Goal: Task Accomplishment & Management: Manage account settings

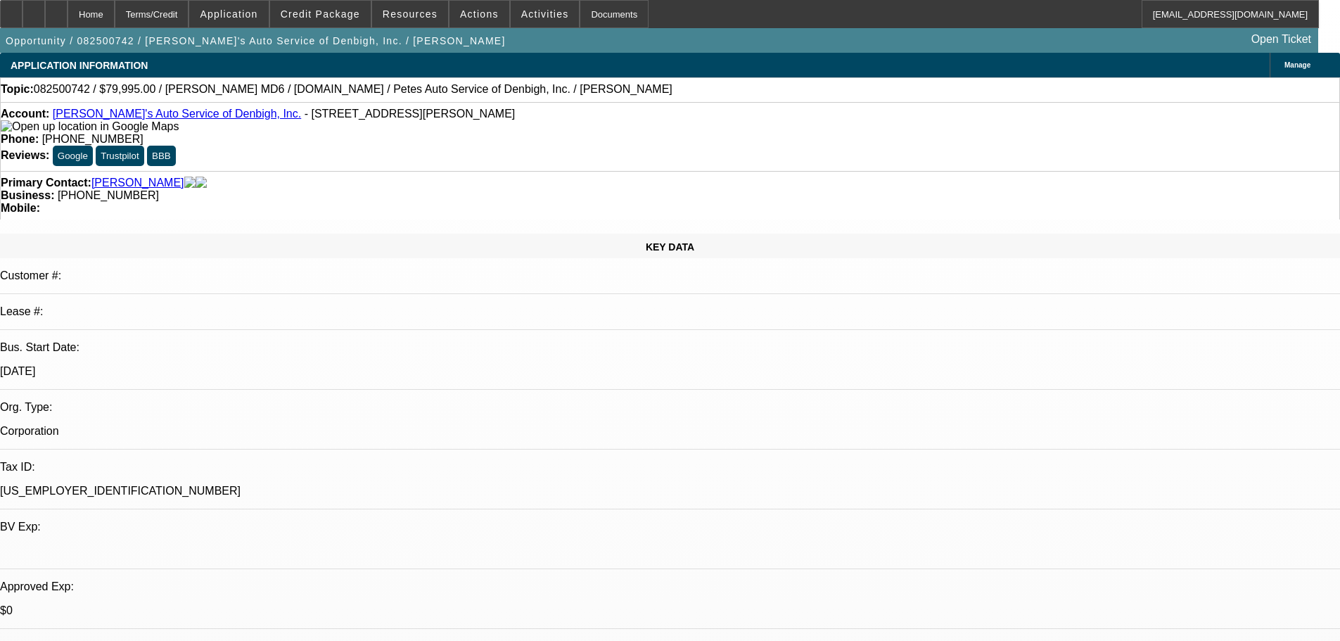
select select "0"
select select "3"
select select "0.1"
select select "4"
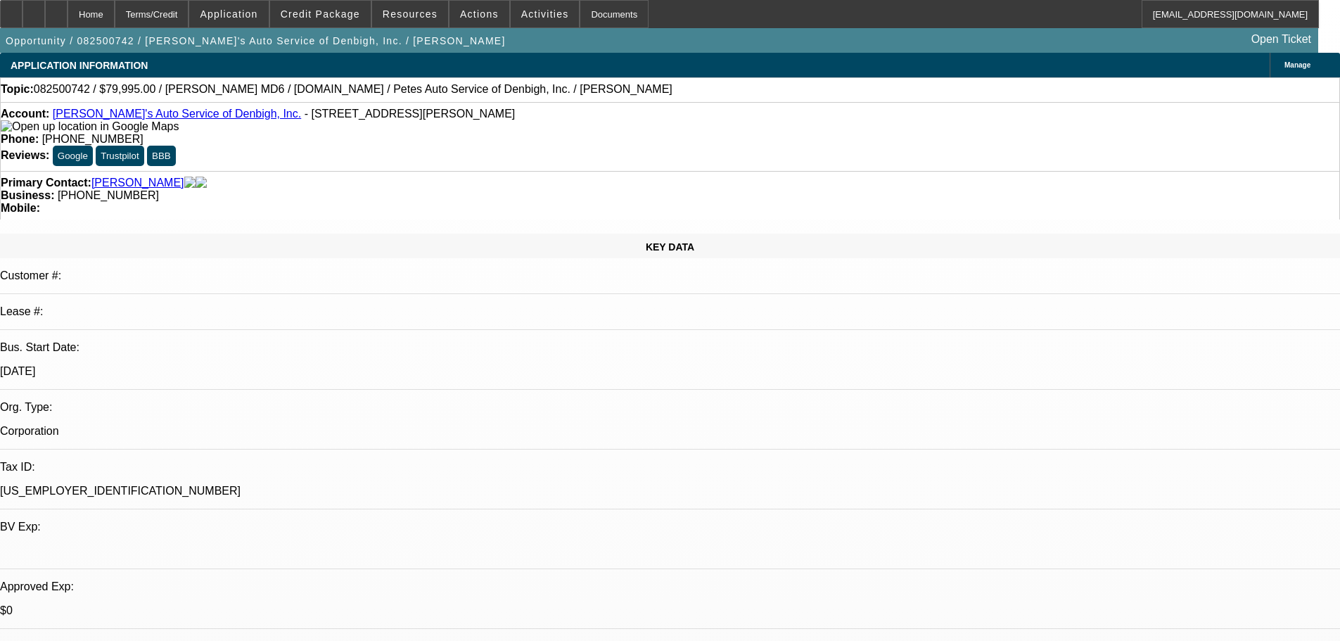
select select "0.1"
select select "0"
select select "3"
select select "0.2"
select select "17"
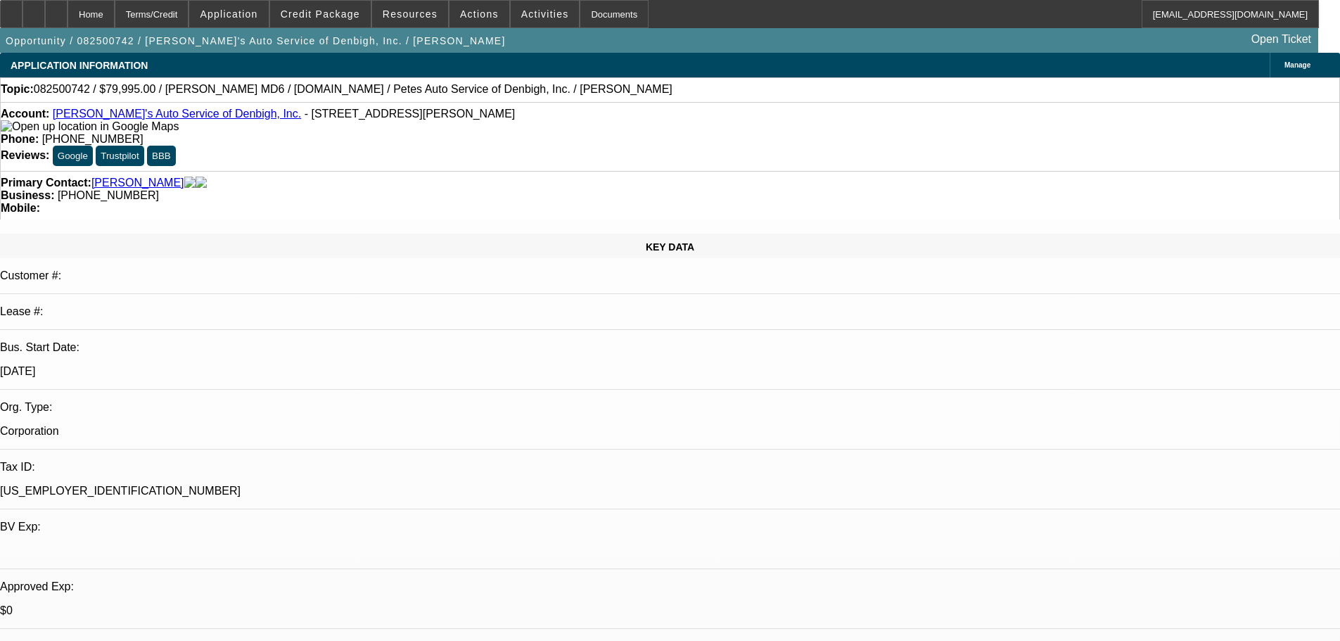
select select "0"
select select "3"
select select "0.1"
select select "4"
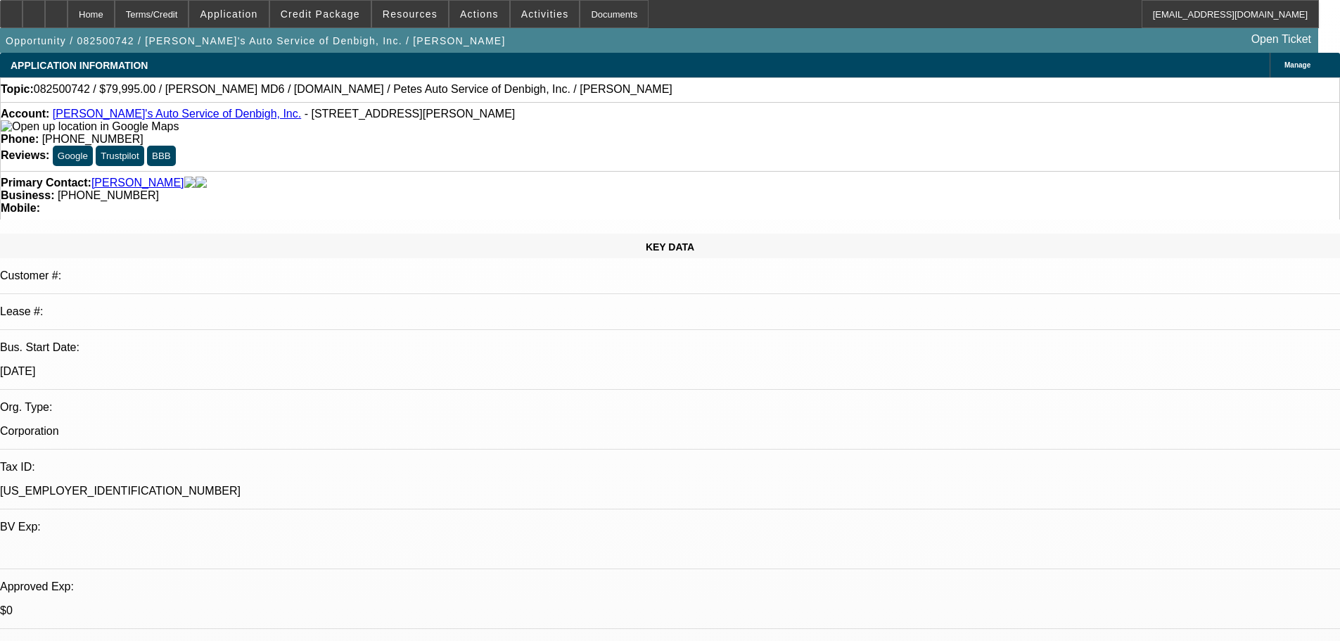
select select "0"
select select "3"
select select "0.2"
select select "17"
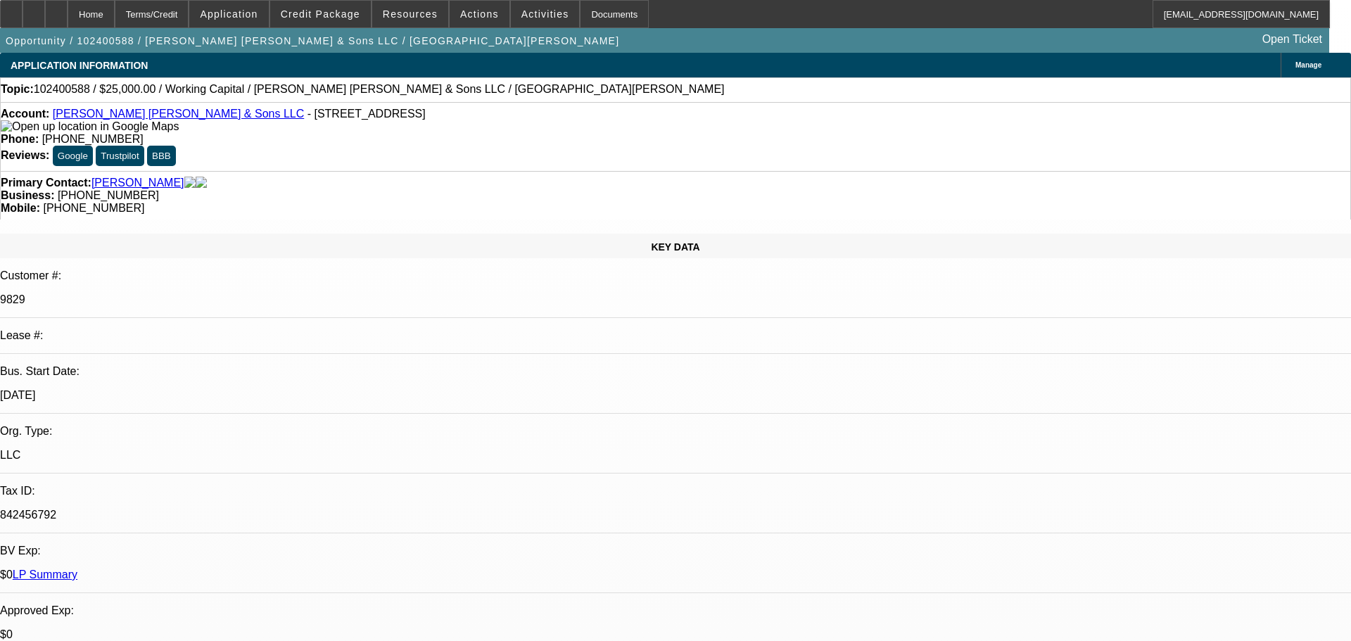
select select "0"
select select "2"
select select "0"
select select "6"
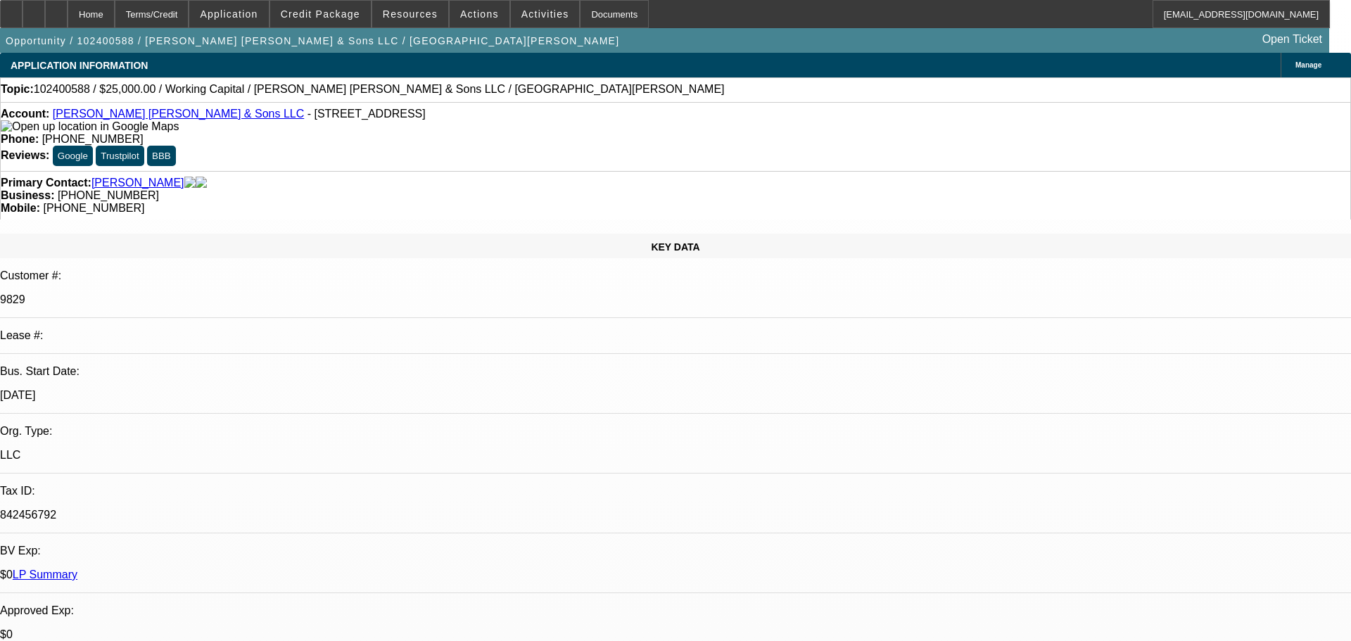
select select "0"
select select "2"
select select "0"
select select "6"
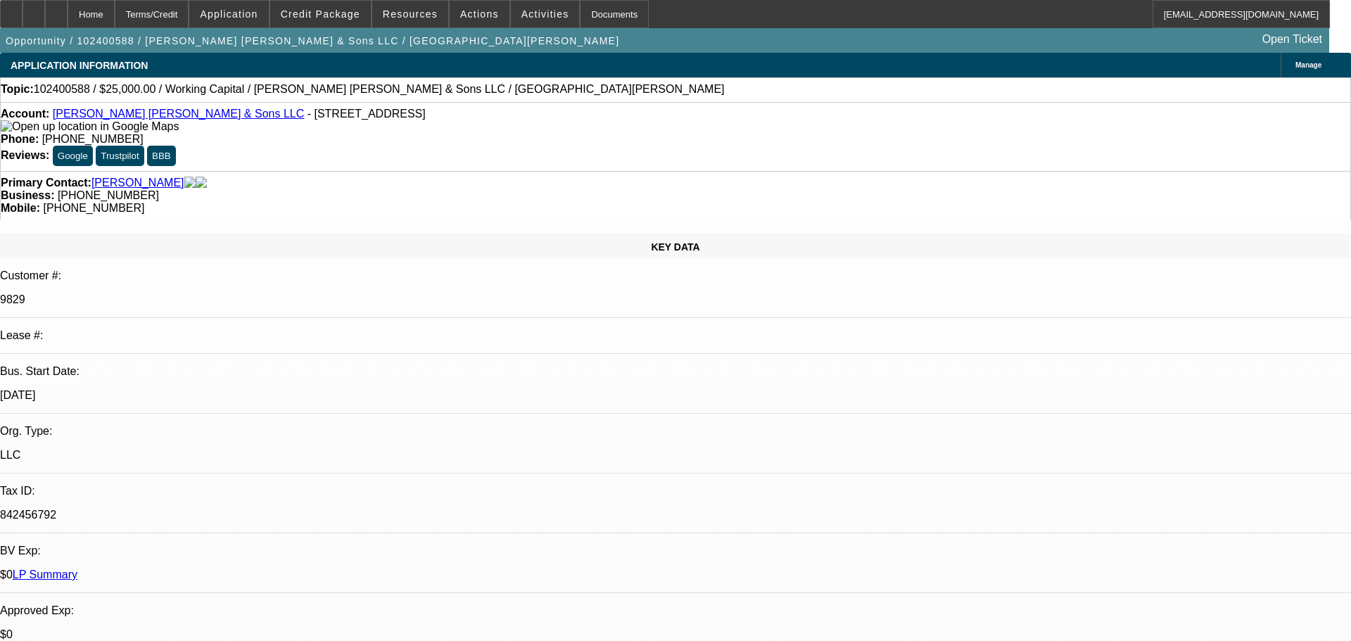
select select "0"
select select "2"
select select "0"
select select "6"
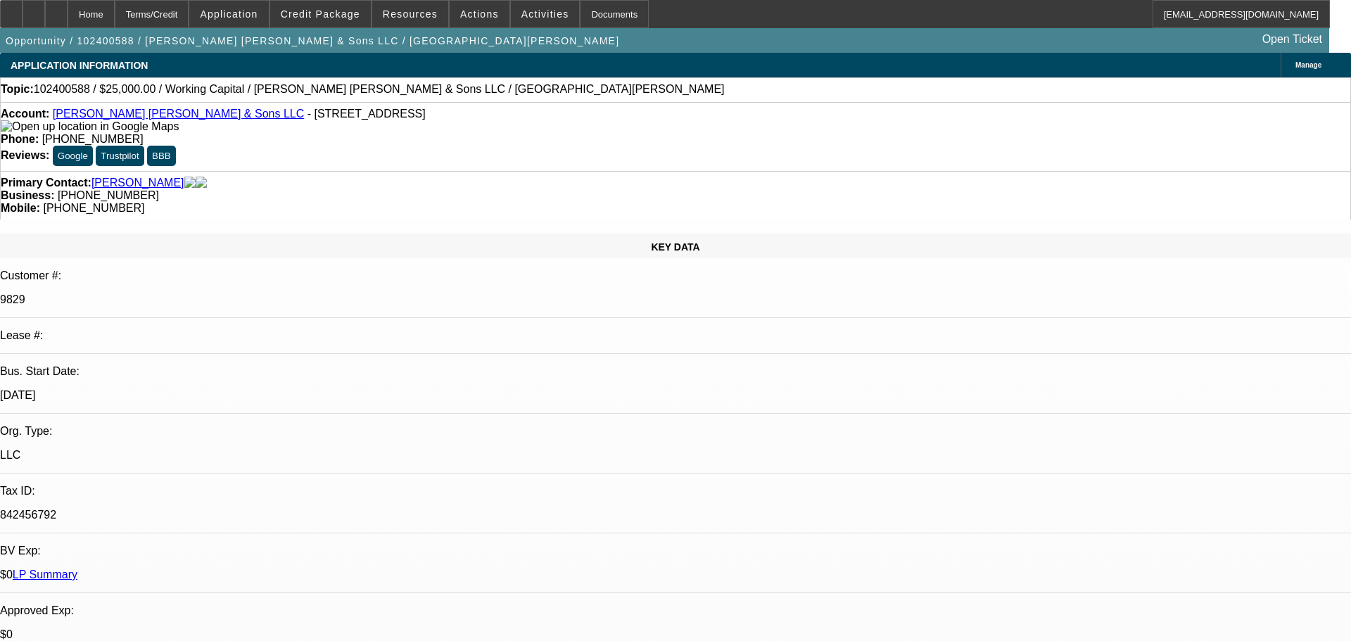
select select "0"
select select "2"
select select "0"
select select "6"
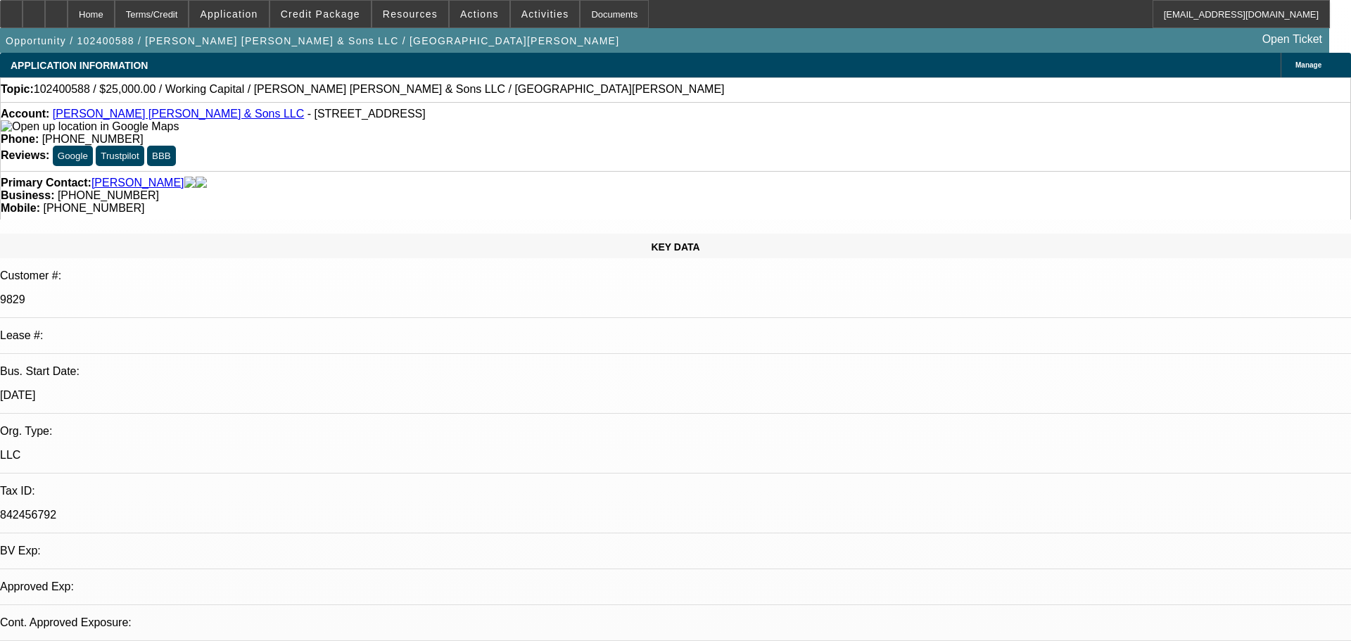
select select "0"
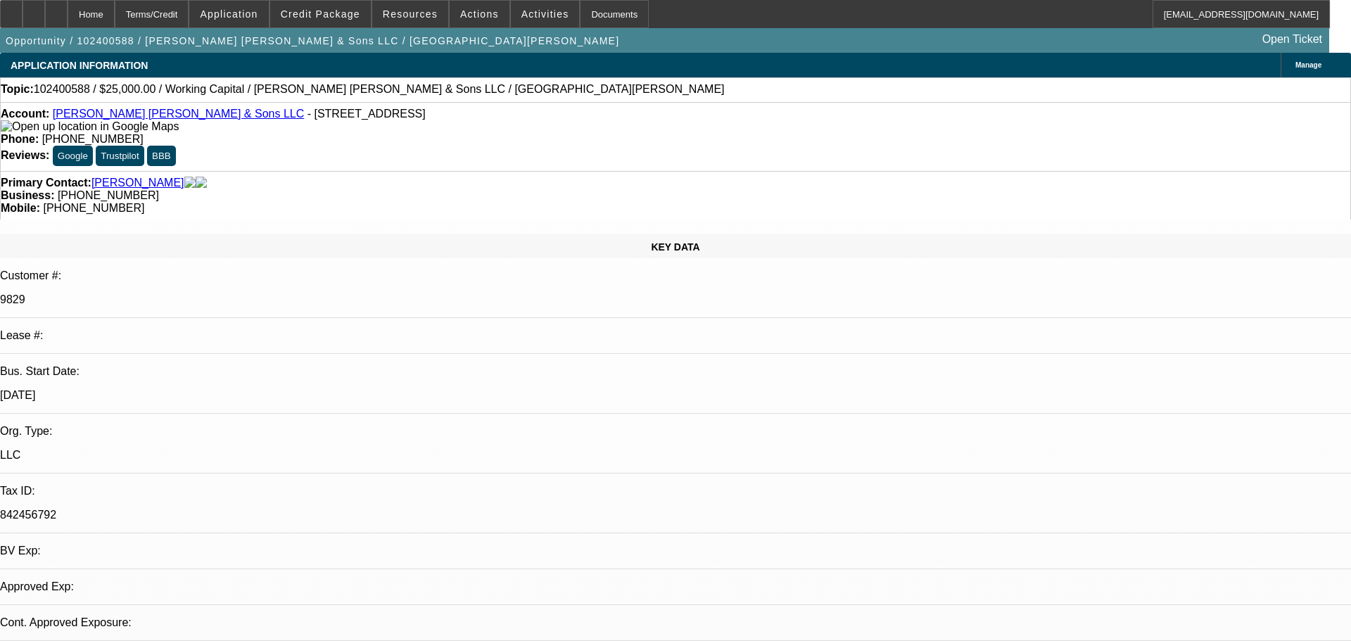
select select "0"
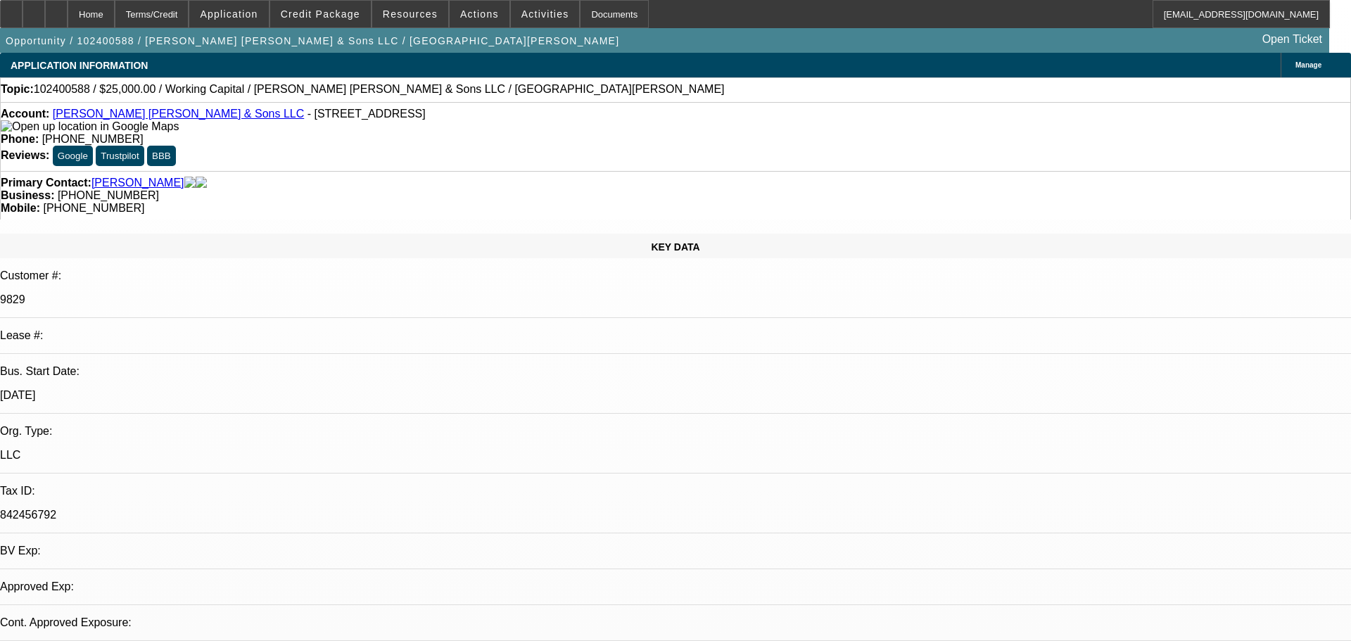
select select "0"
select select "1"
select select "2"
select select "6"
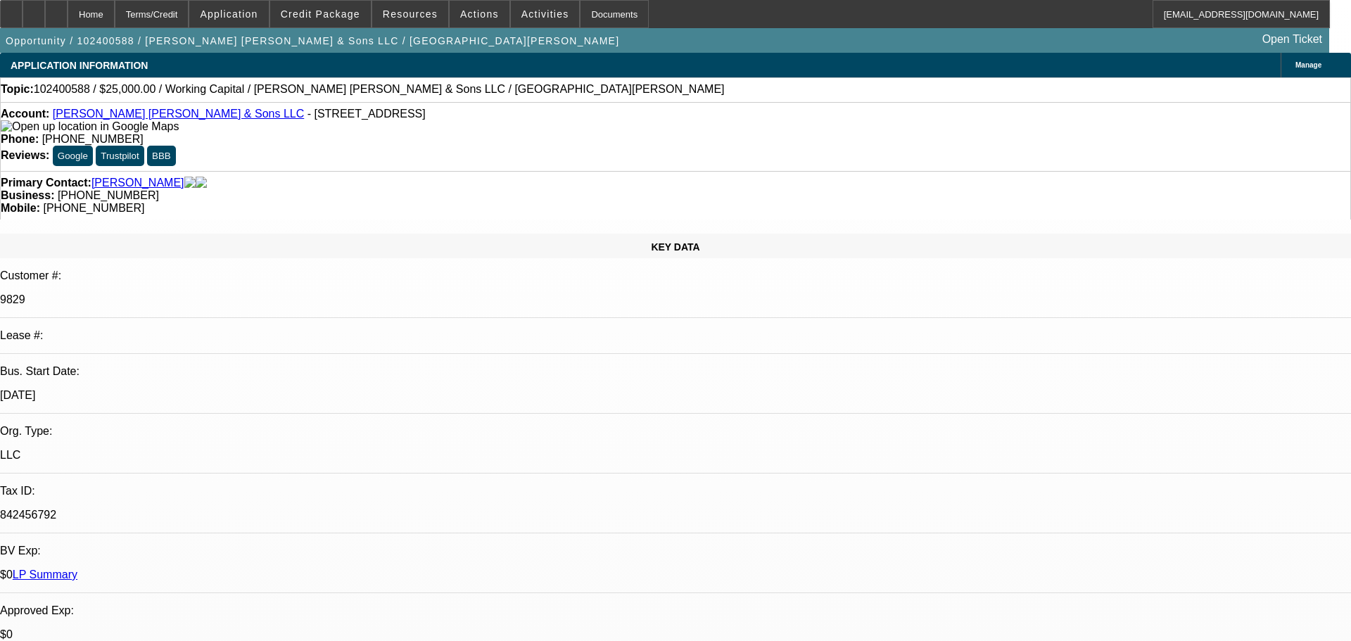
select select "1"
select select "2"
select select "6"
select select "1"
select select "2"
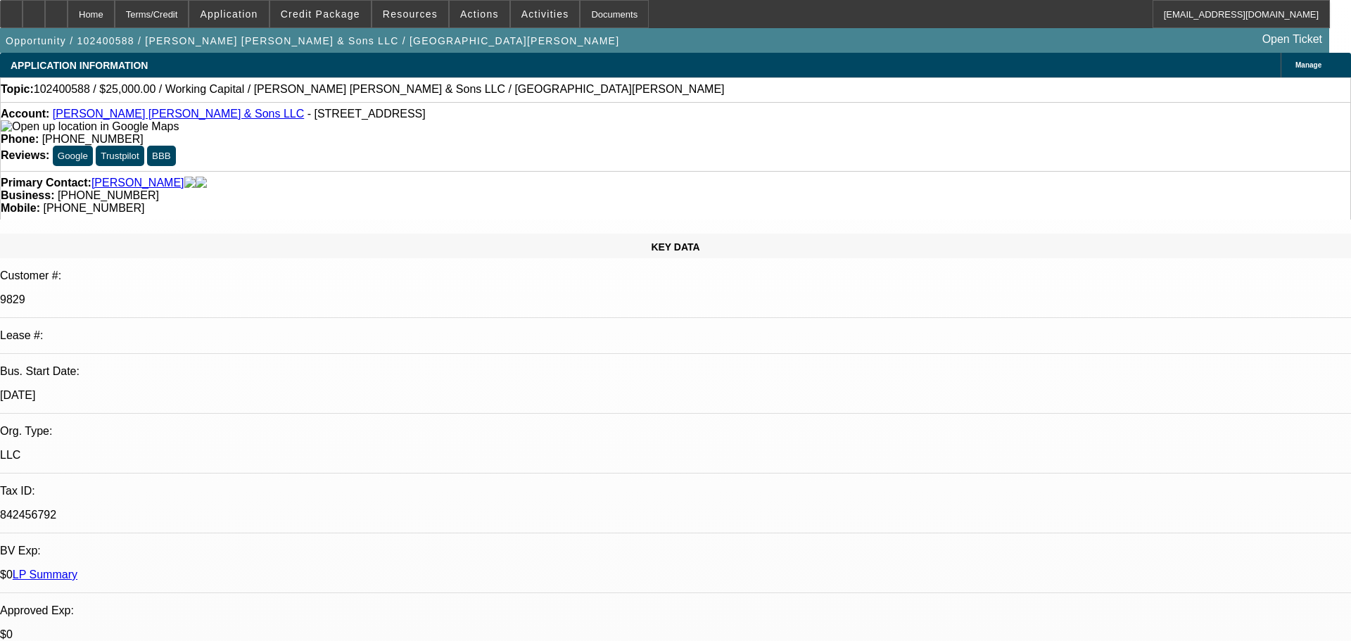
select select "6"
select select "1"
select select "2"
select select "6"
select select "0"
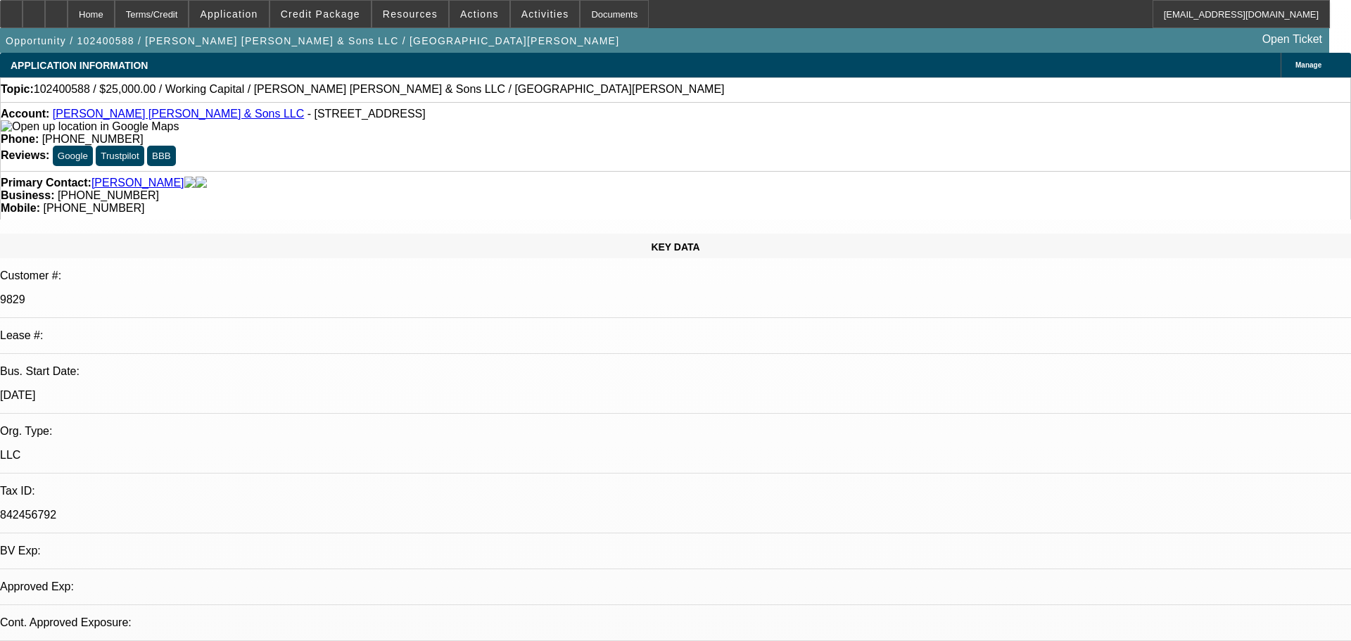
select select "0"
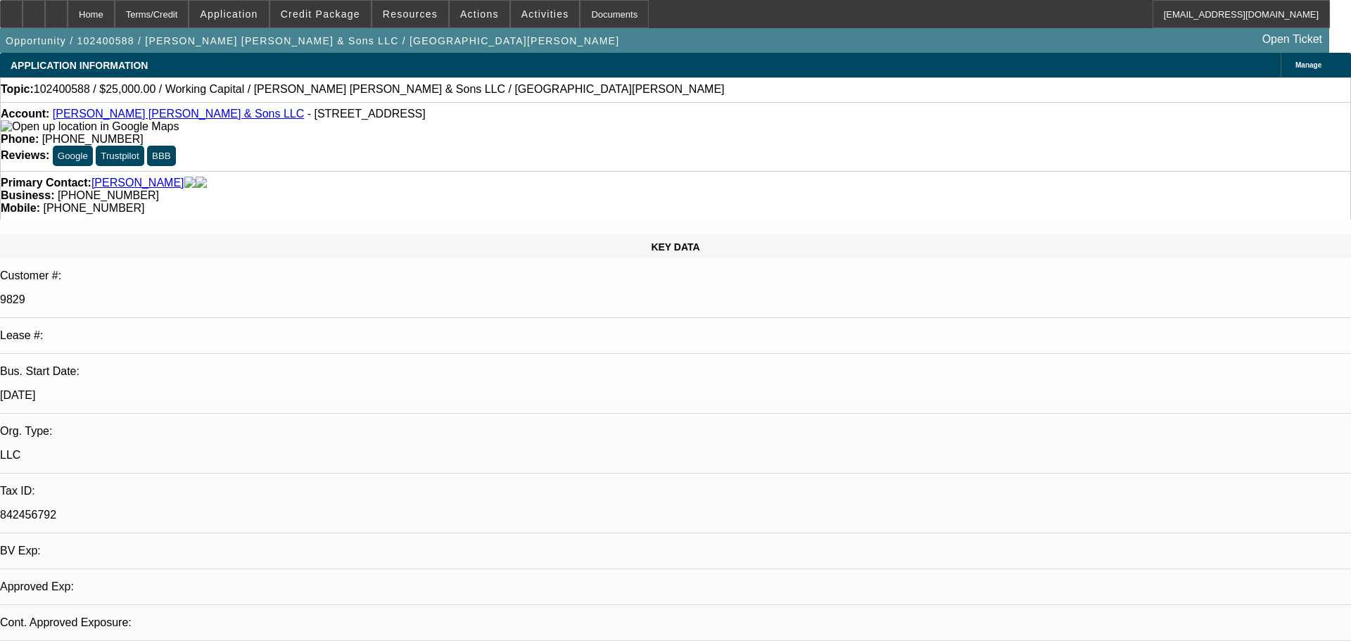
select select "0"
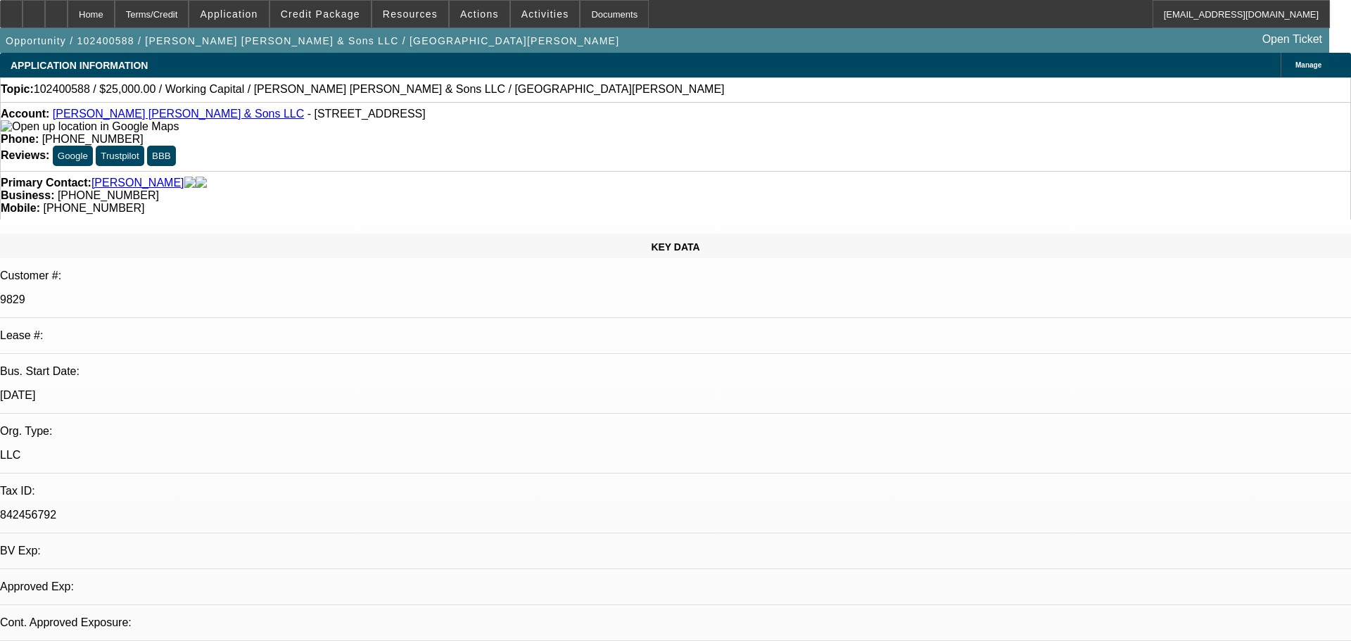
select select "0"
select select "1"
select select "2"
select select "6"
select select "1"
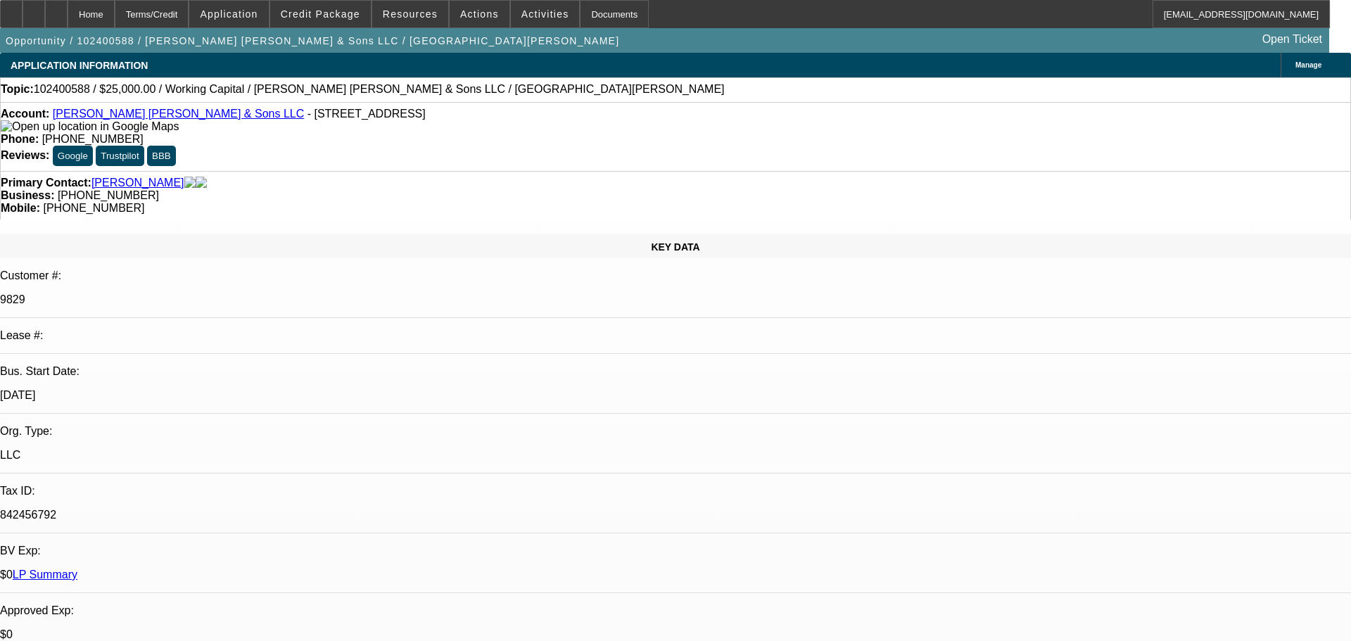
select select "2"
select select "6"
select select "1"
select select "2"
select select "6"
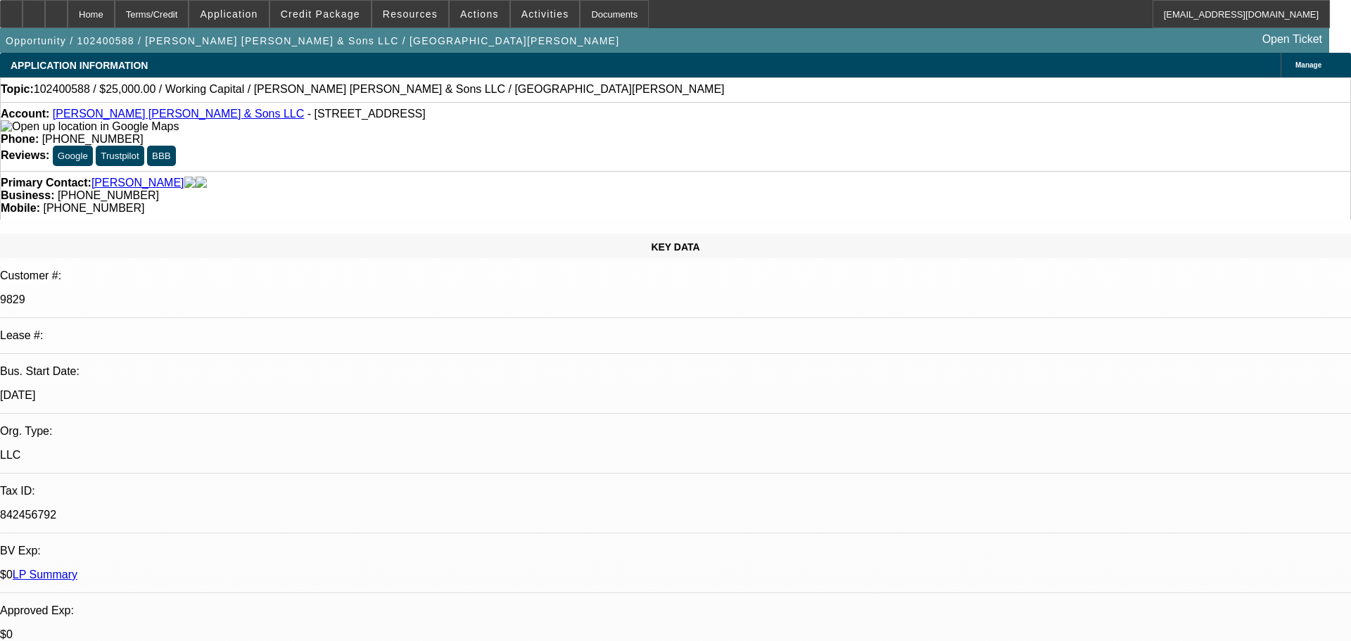
select select "1"
select select "2"
select select "6"
select select "0"
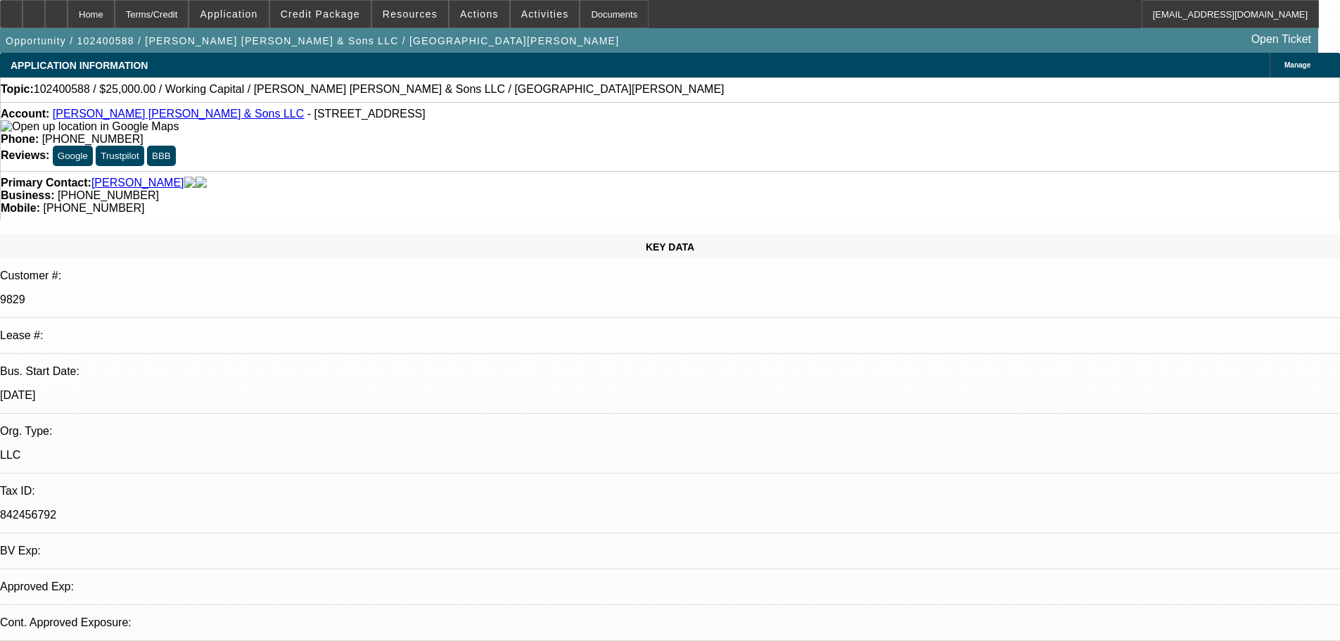
select select "0"
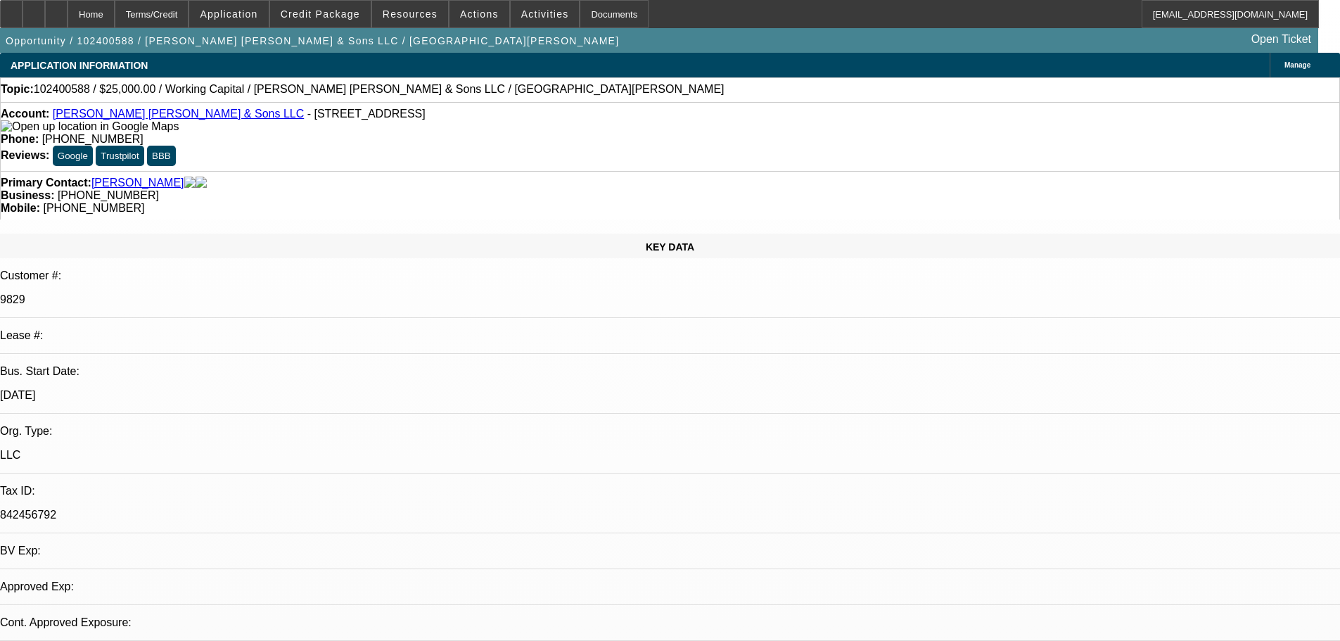
select select "0"
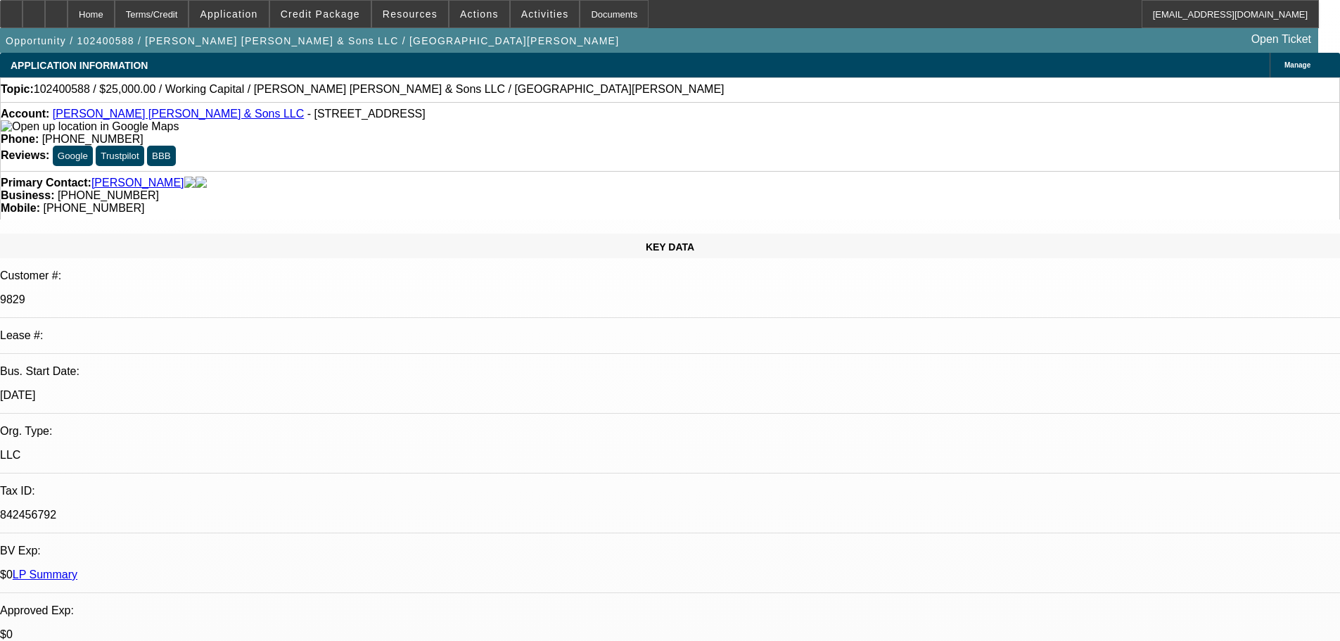
click at [469, 11] on span "Actions" at bounding box center [479, 13] width 39 height 11
select select "1"
select select "2"
select select "6"
select select "1"
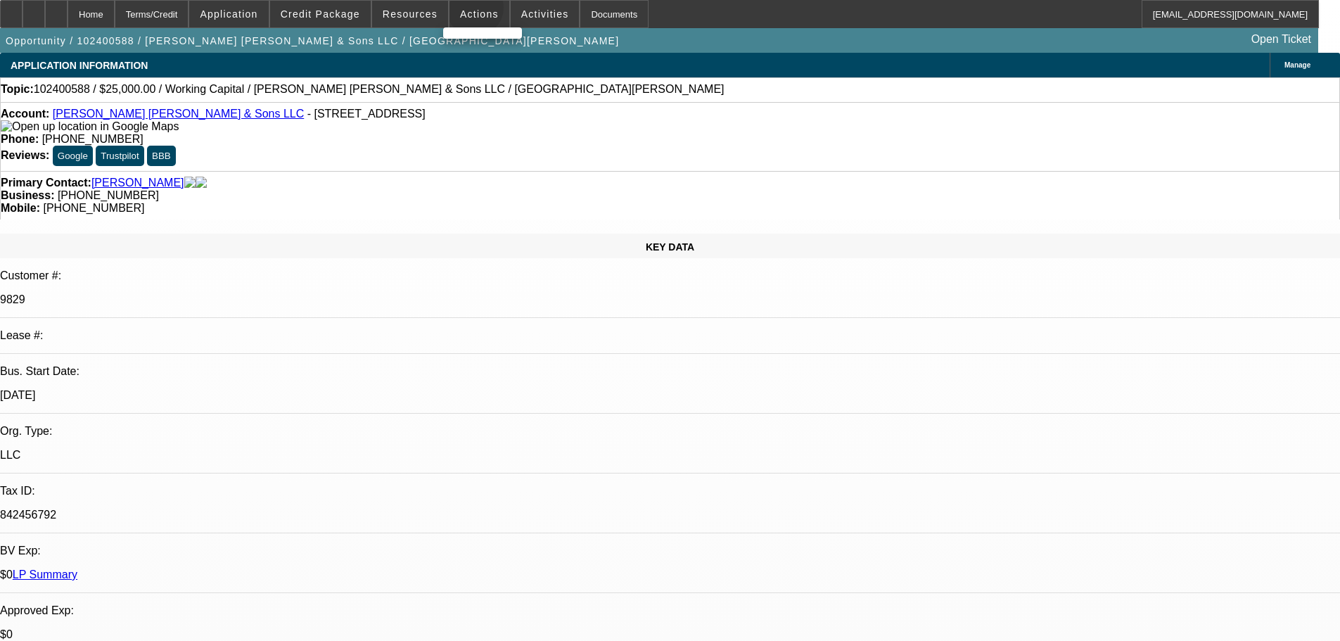
select select "2"
select select "6"
select select "1"
select select "2"
select select "6"
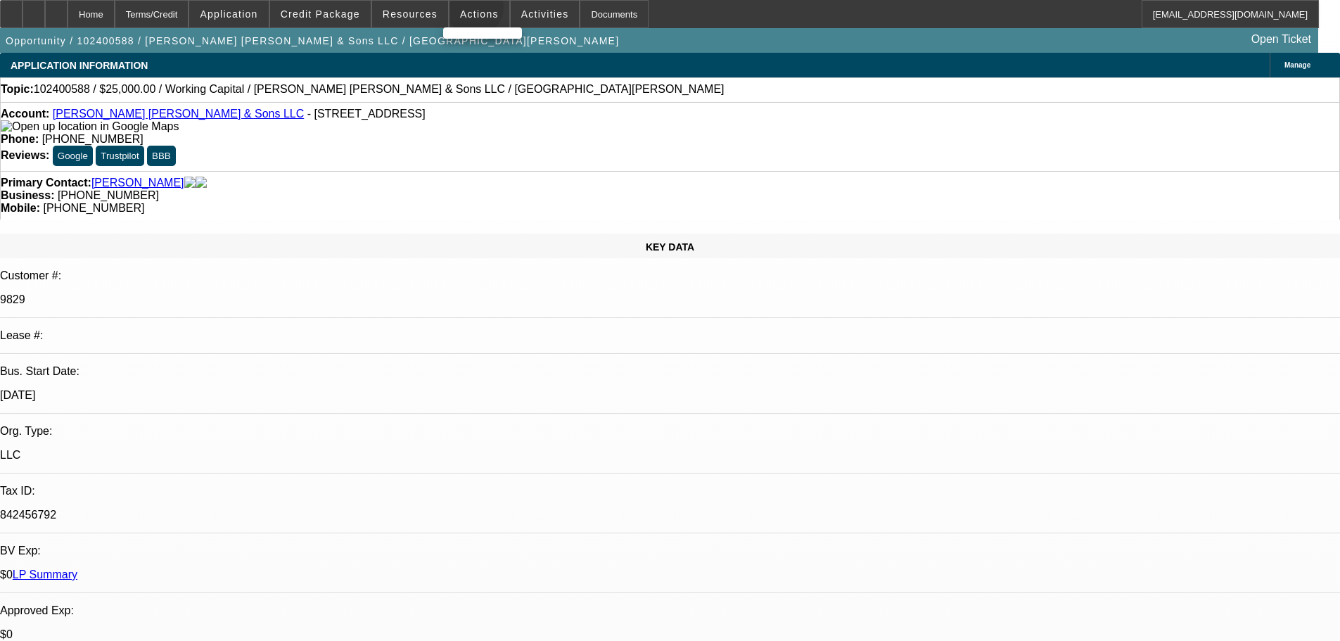
select select "1"
select select "2"
select select "6"
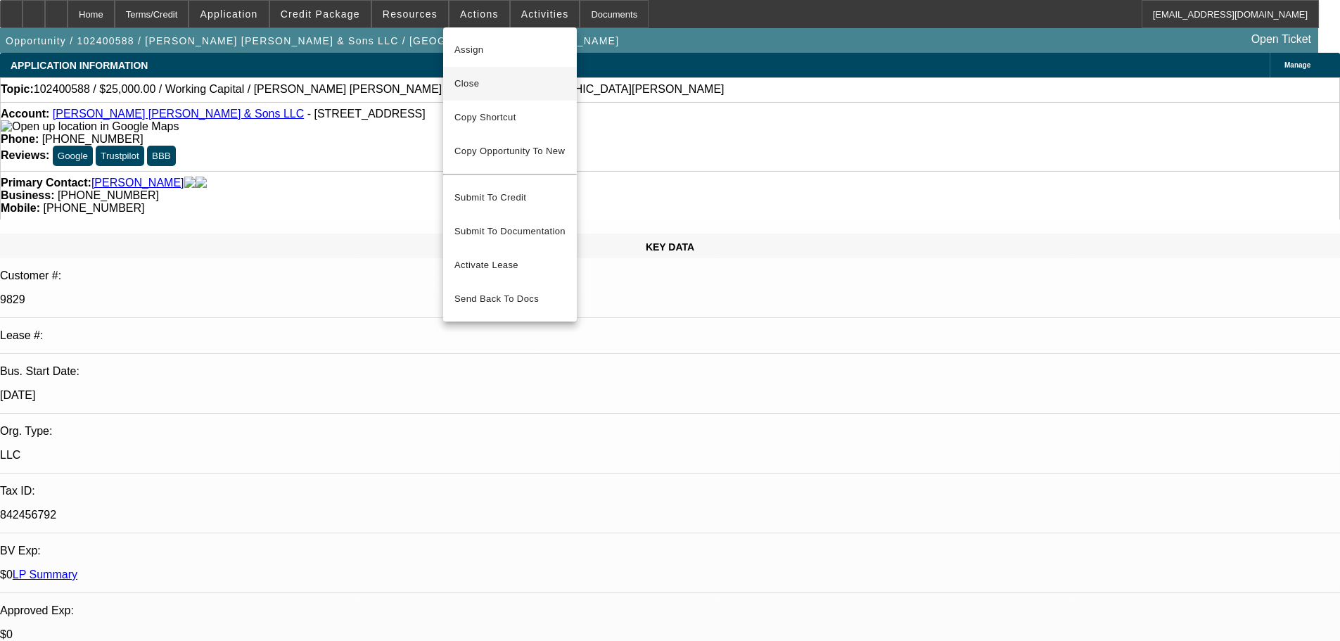
click at [469, 72] on button "Close" at bounding box center [510, 84] width 134 height 34
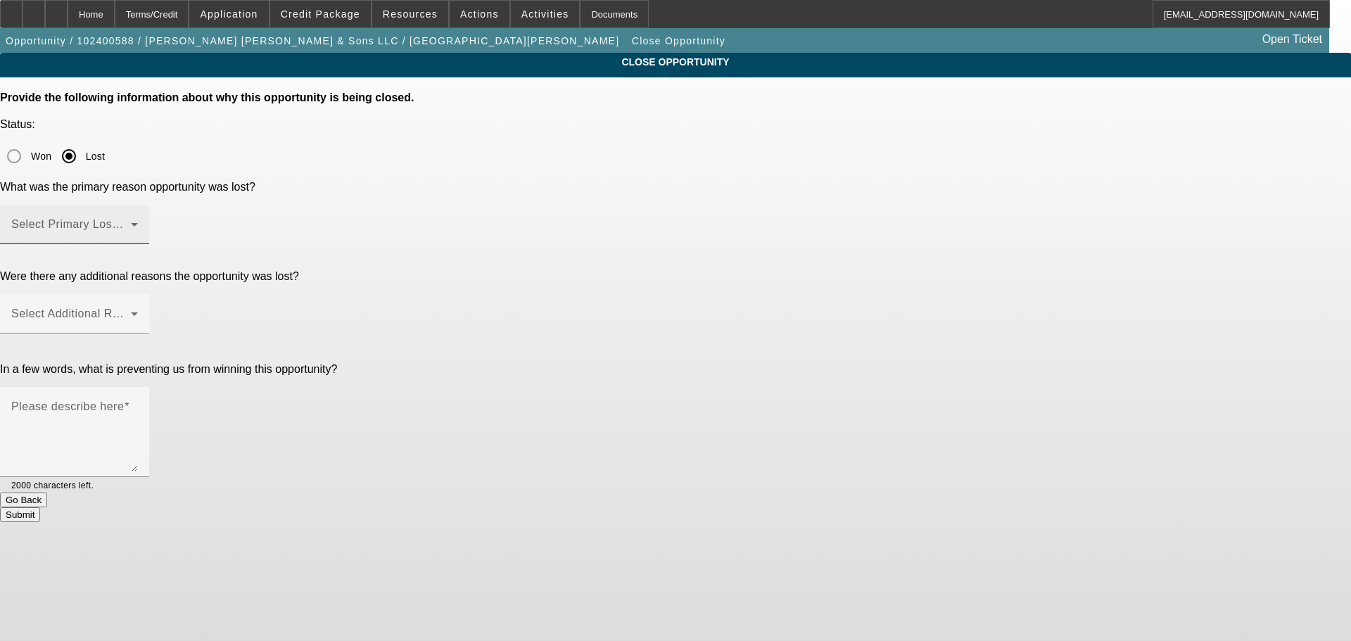
click at [131, 222] on span at bounding box center [71, 230] width 120 height 17
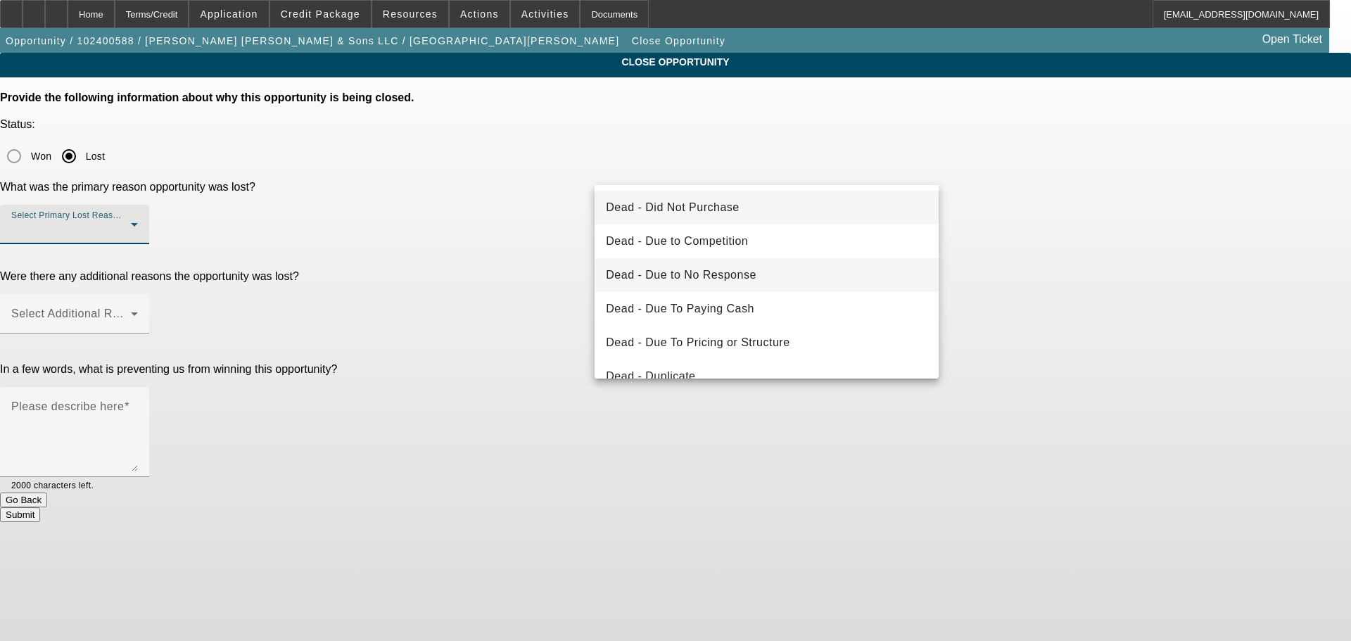
click at [791, 279] on mat-option "Dead - Due to No Response" at bounding box center [766, 275] width 344 height 34
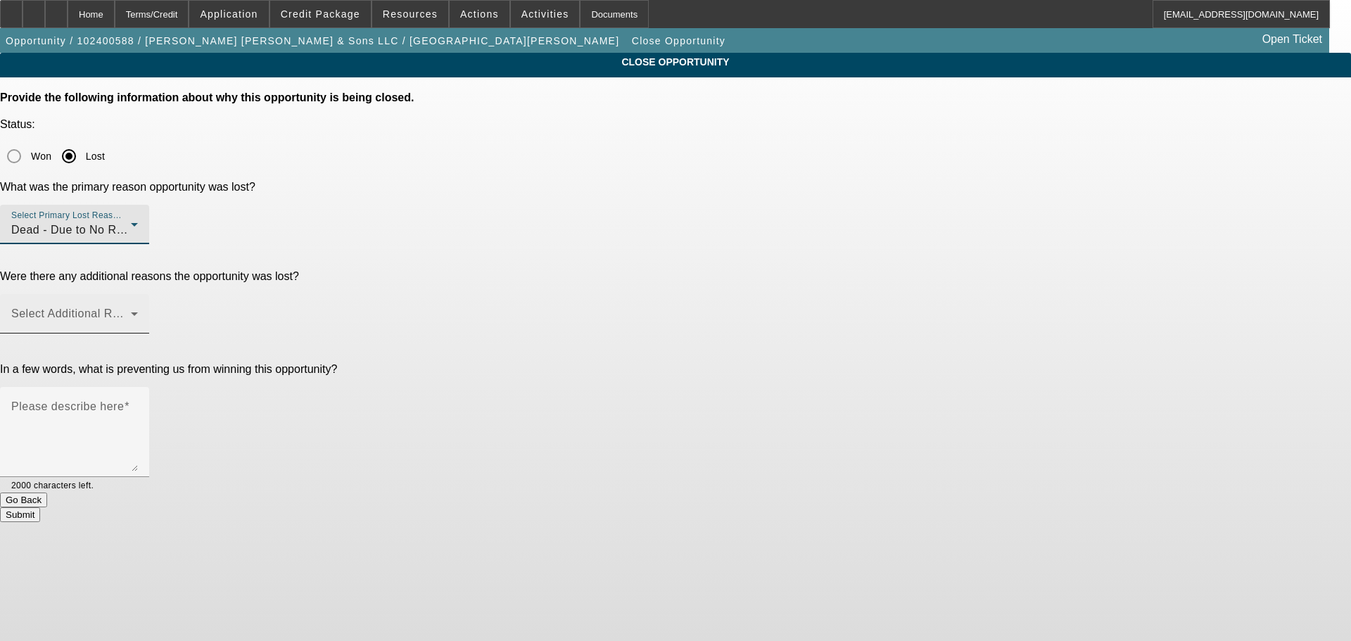
click at [131, 311] on span at bounding box center [71, 319] width 120 height 17
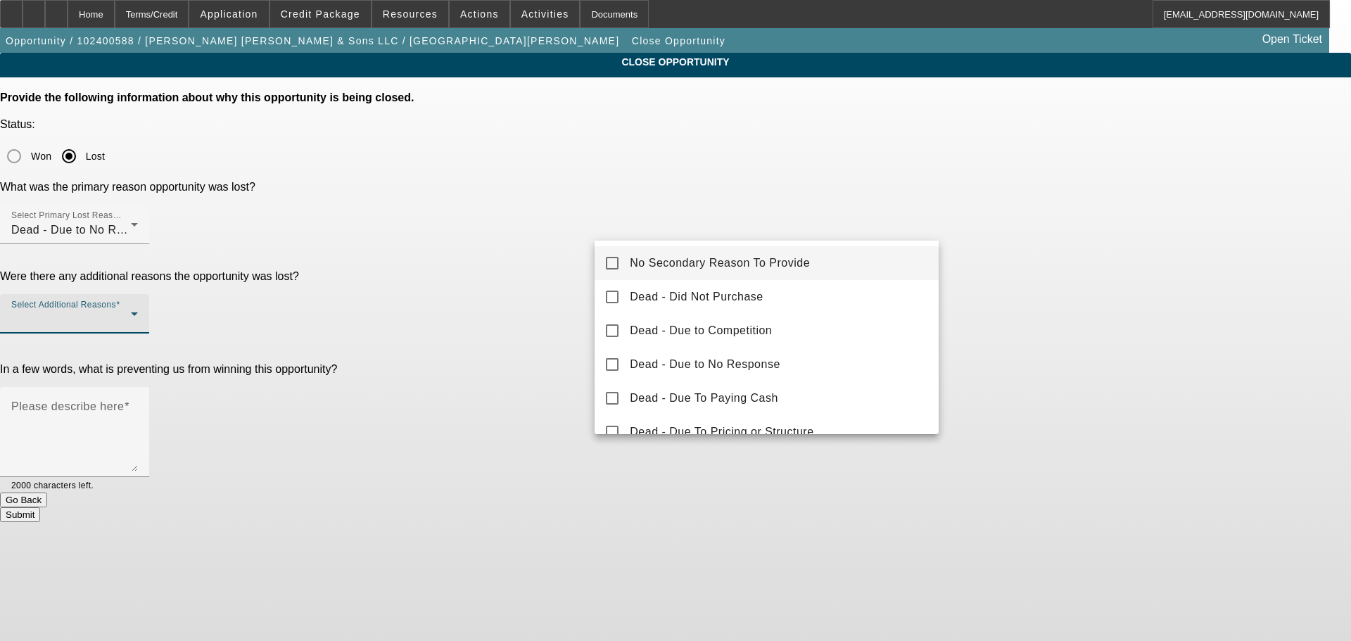
click at [627, 263] on mat-option "No Secondary Reason To Provide" at bounding box center [766, 263] width 344 height 34
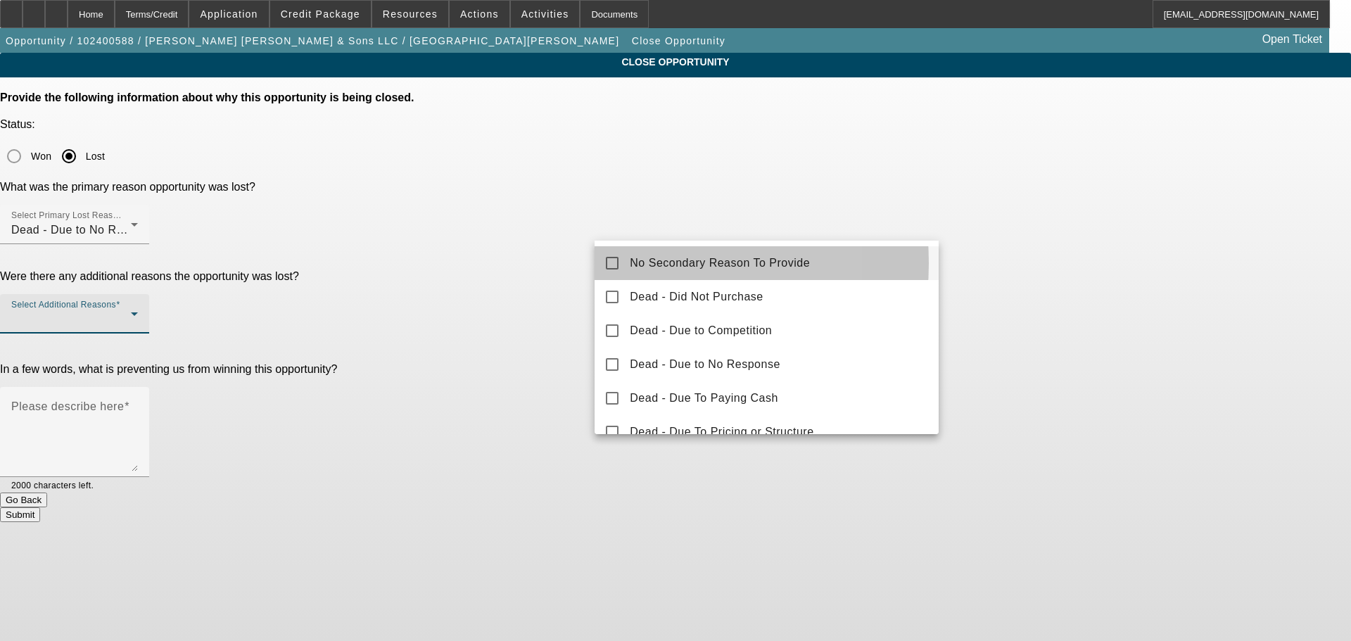
click at [522, 269] on div at bounding box center [675, 320] width 1351 height 641
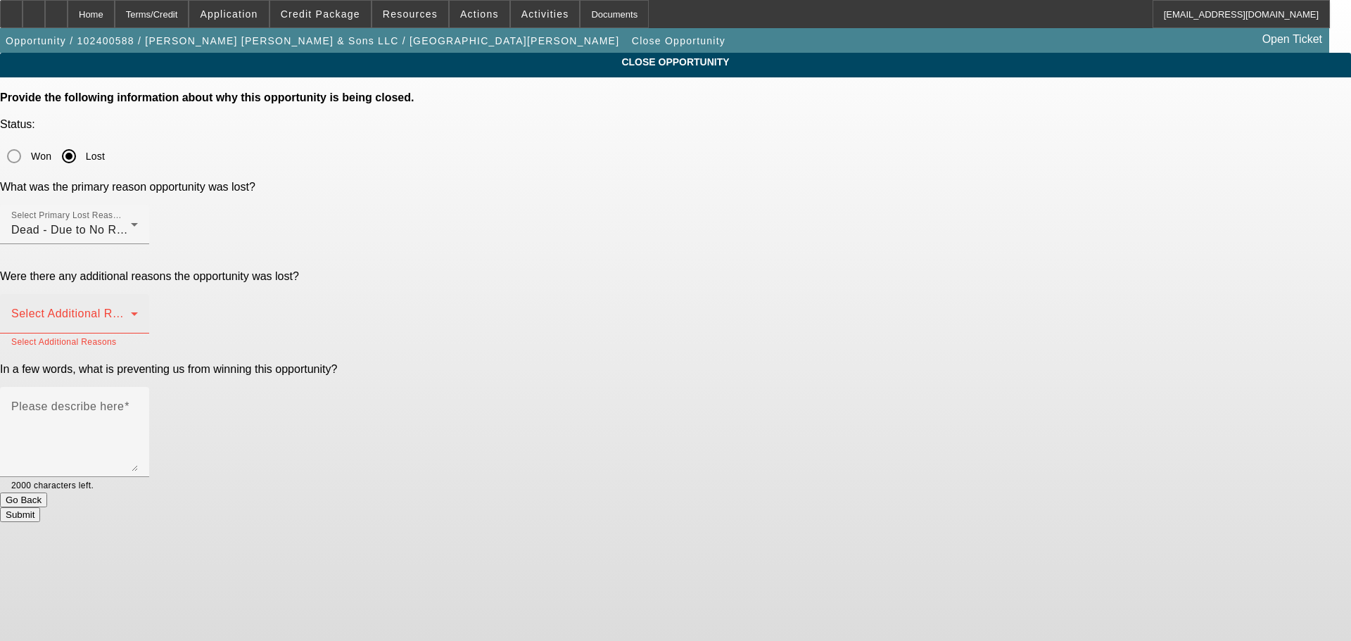
click at [131, 311] on span at bounding box center [71, 319] width 120 height 17
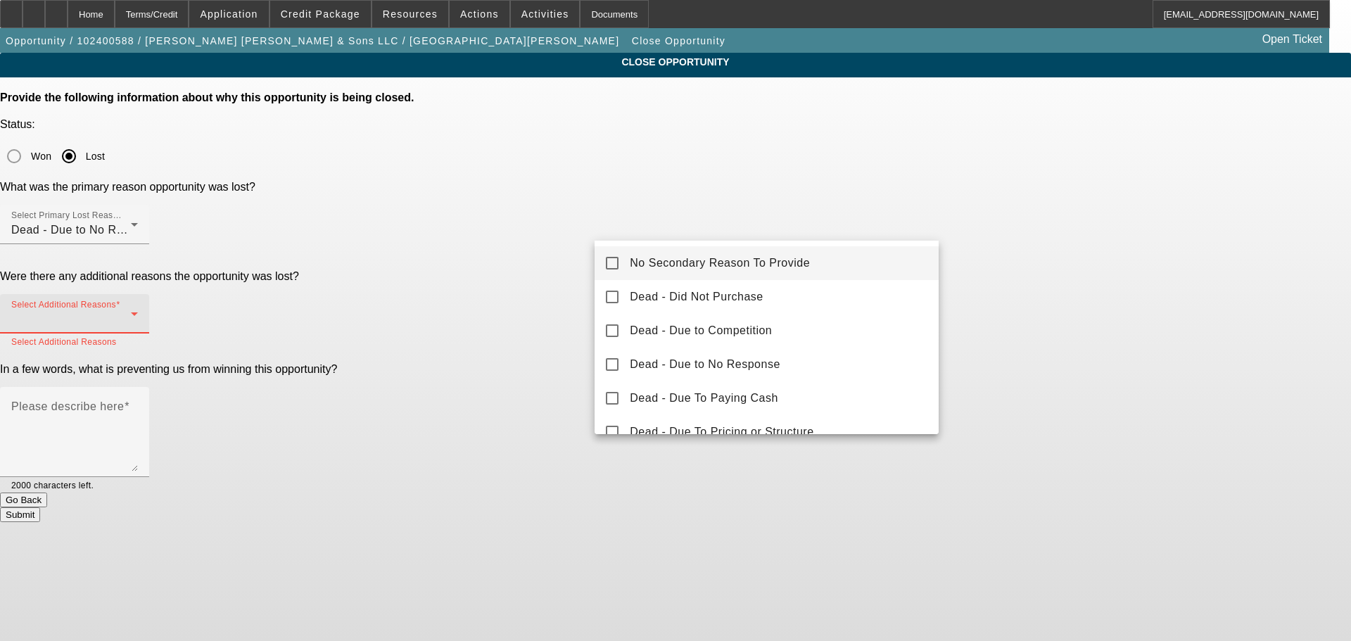
drag, startPoint x: 616, startPoint y: 227, endPoint x: 599, endPoint y: 260, distance: 38.1
click at [599, 260] on mat-option "No Secondary Reason To Provide" at bounding box center [766, 263] width 344 height 34
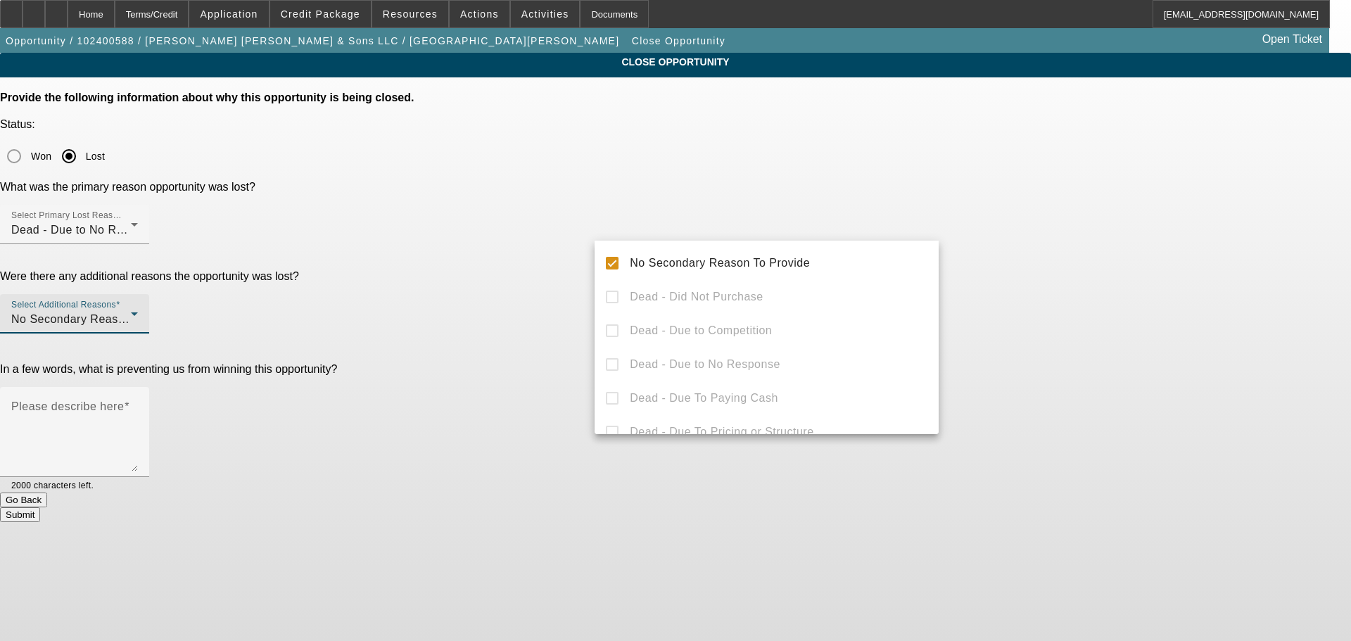
click at [523, 257] on div at bounding box center [675, 320] width 1351 height 641
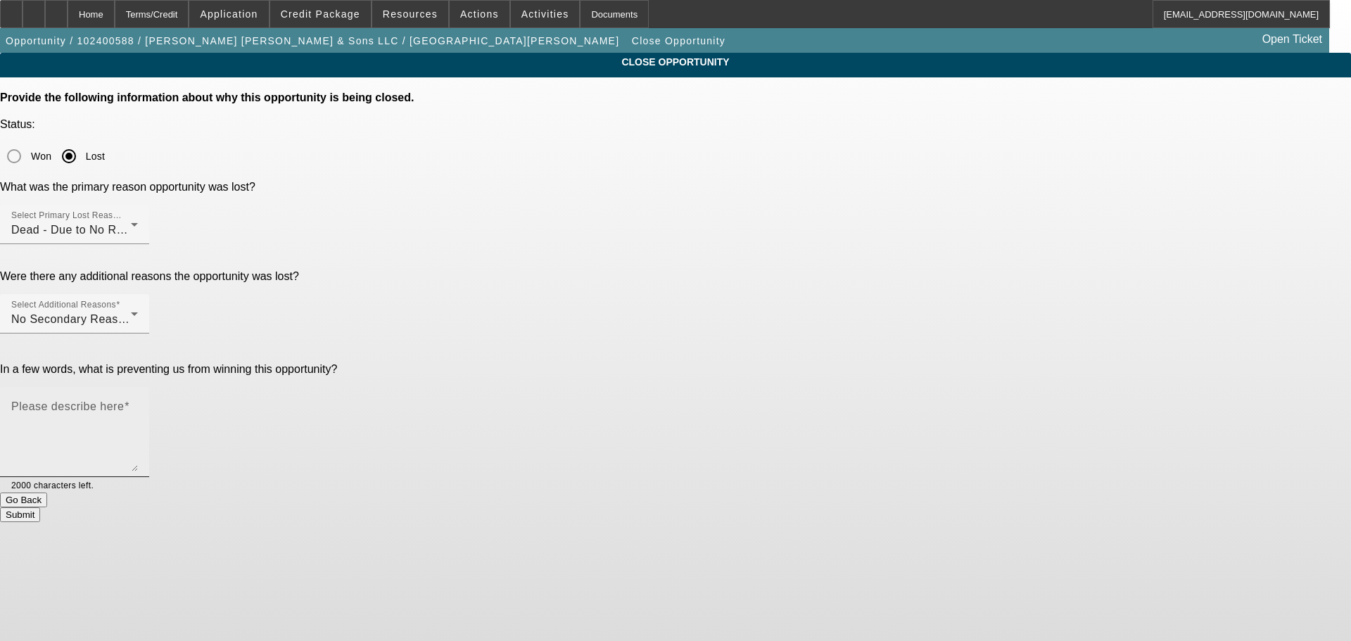
drag, startPoint x: 632, startPoint y: 289, endPoint x: 727, endPoint y: 302, distance: 96.6
click at [138, 404] on textarea "Please describe here" at bounding box center [74, 438] width 127 height 68
type textarea "Tabs in retention"
click at [40, 507] on button "Submit" at bounding box center [20, 514] width 40 height 15
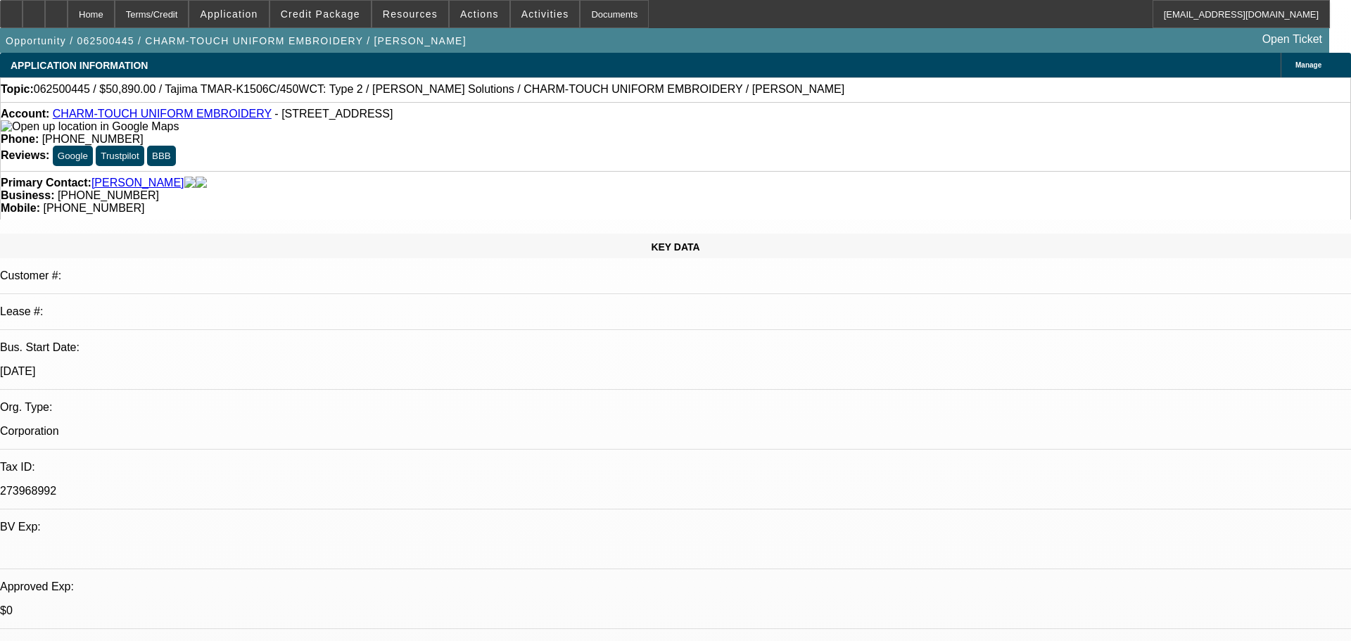
select select "0"
select select "2"
select select "0.1"
select select "4"
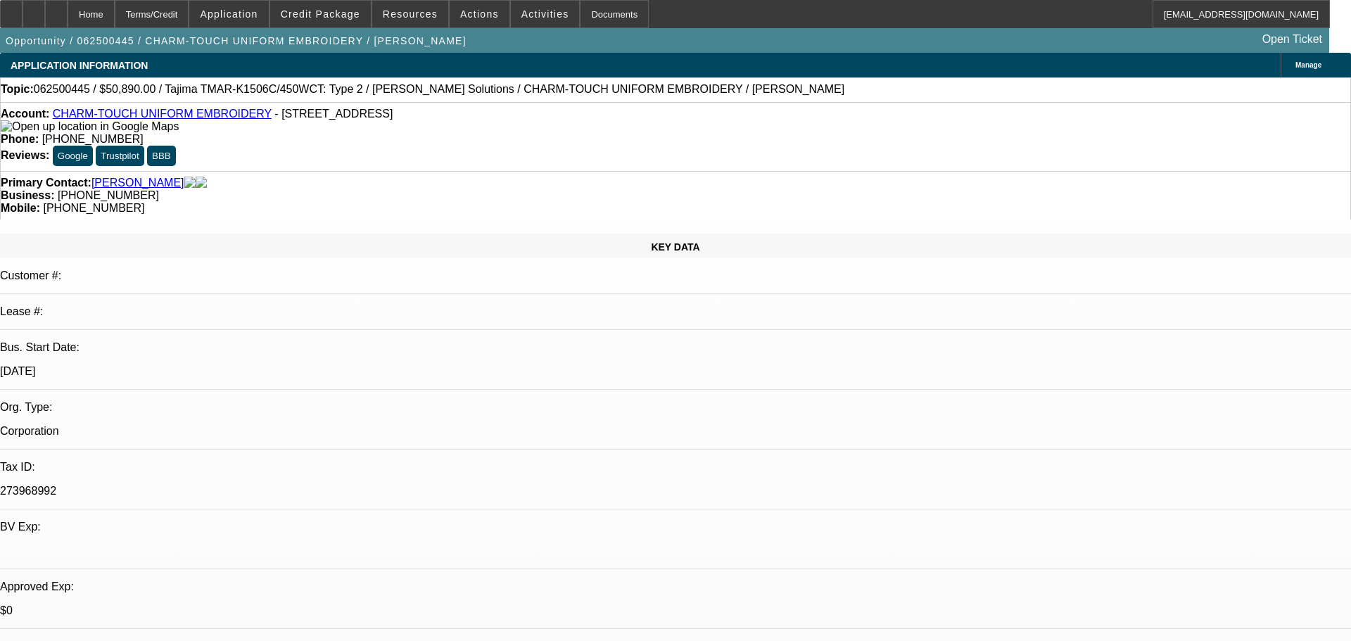
select select "0"
select select "2"
select select "0.1"
select select "4"
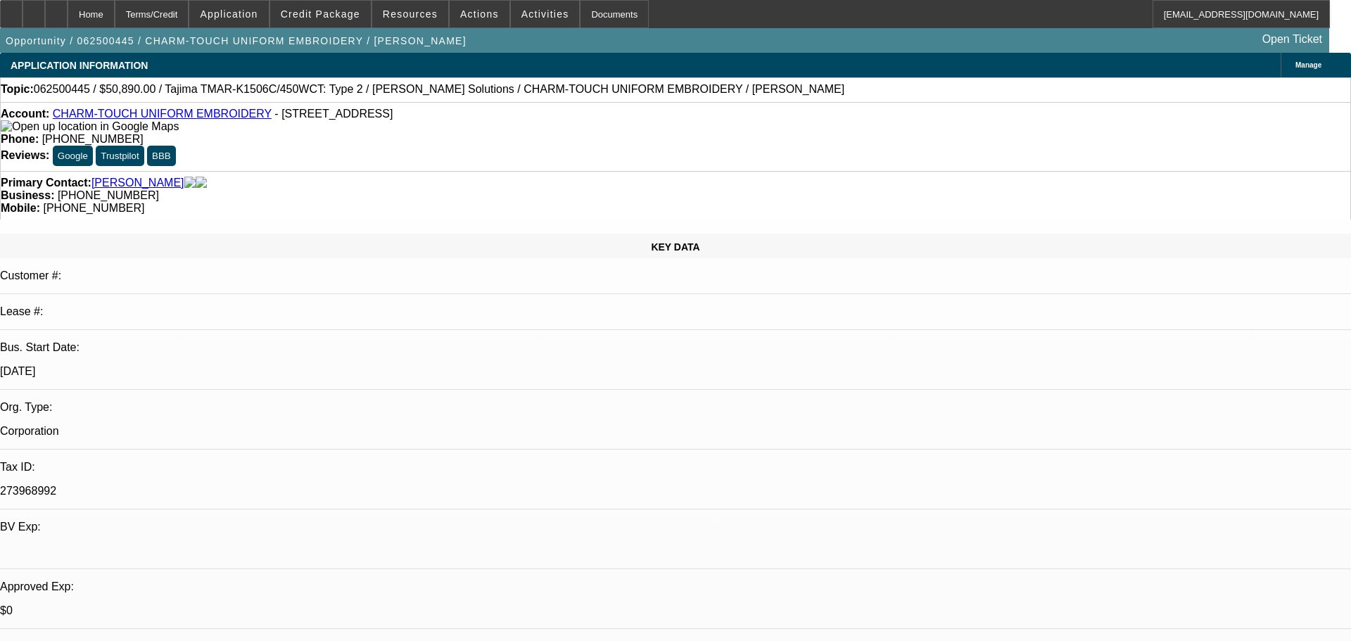
select select "0"
select select "2"
select select "0.1"
select select "4"
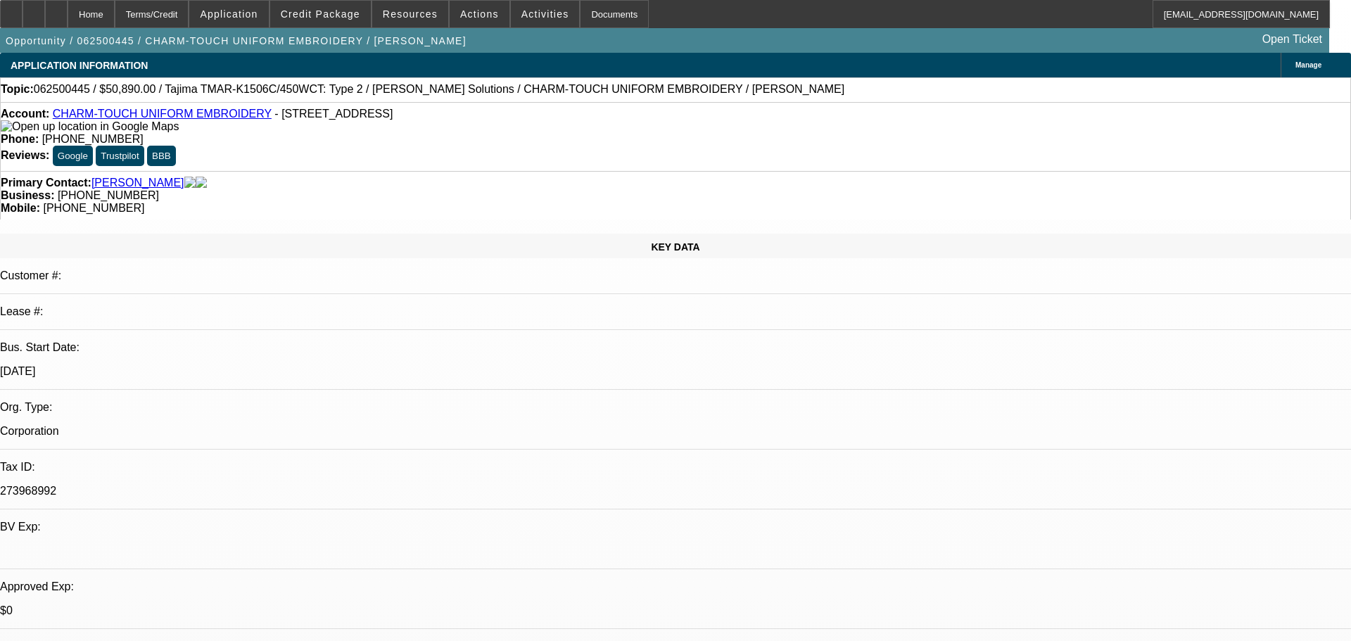
select select "0"
select select "2"
select select "0.1"
select select "4"
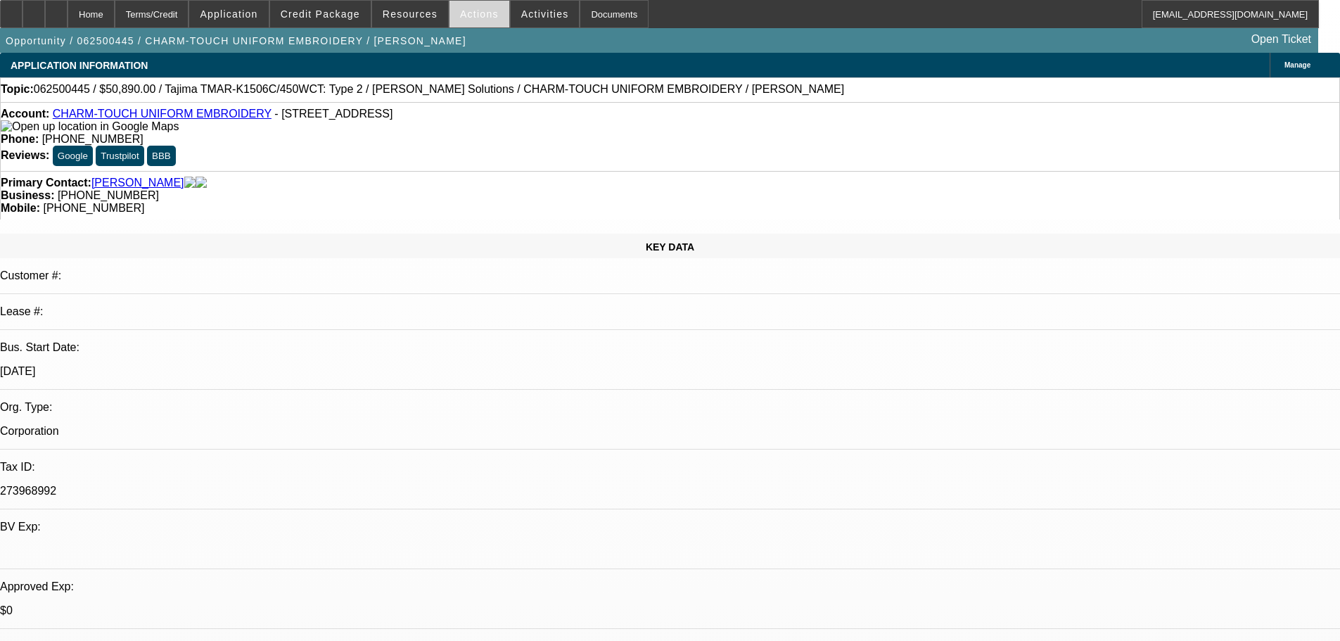
click at [453, 21] on span at bounding box center [480, 14] width 60 height 34
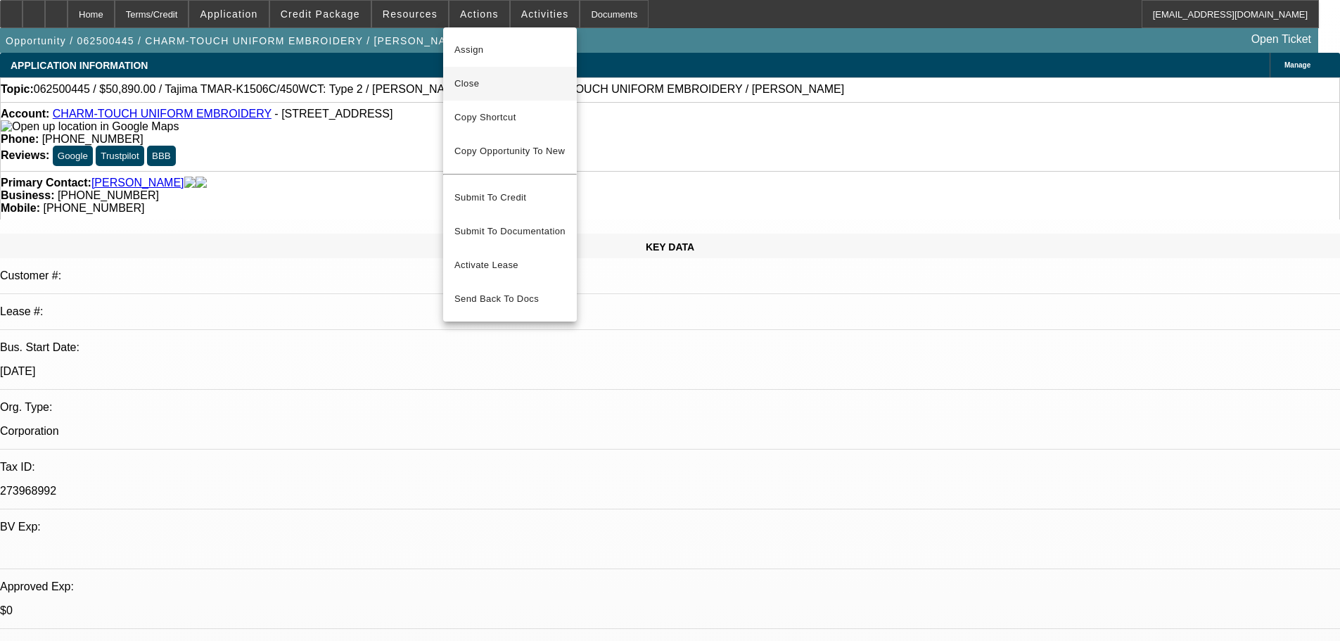
click at [472, 85] on span "Close" at bounding box center [509, 83] width 111 height 17
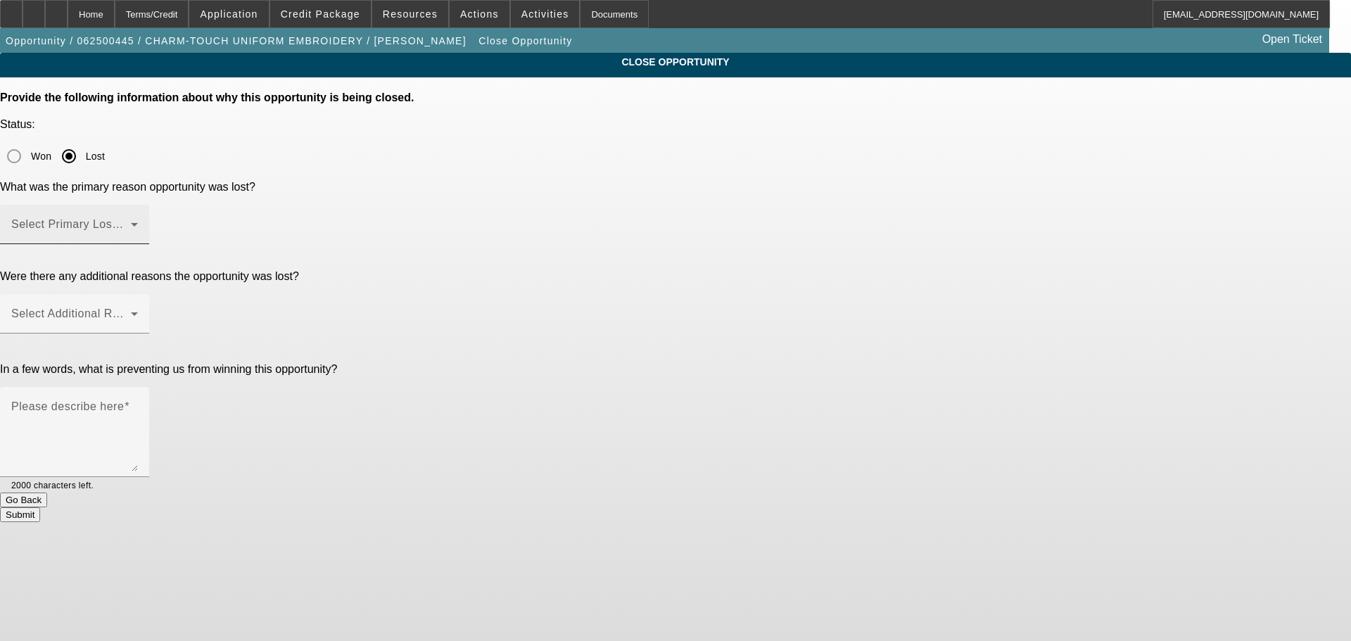
click at [131, 222] on span at bounding box center [71, 230] width 120 height 17
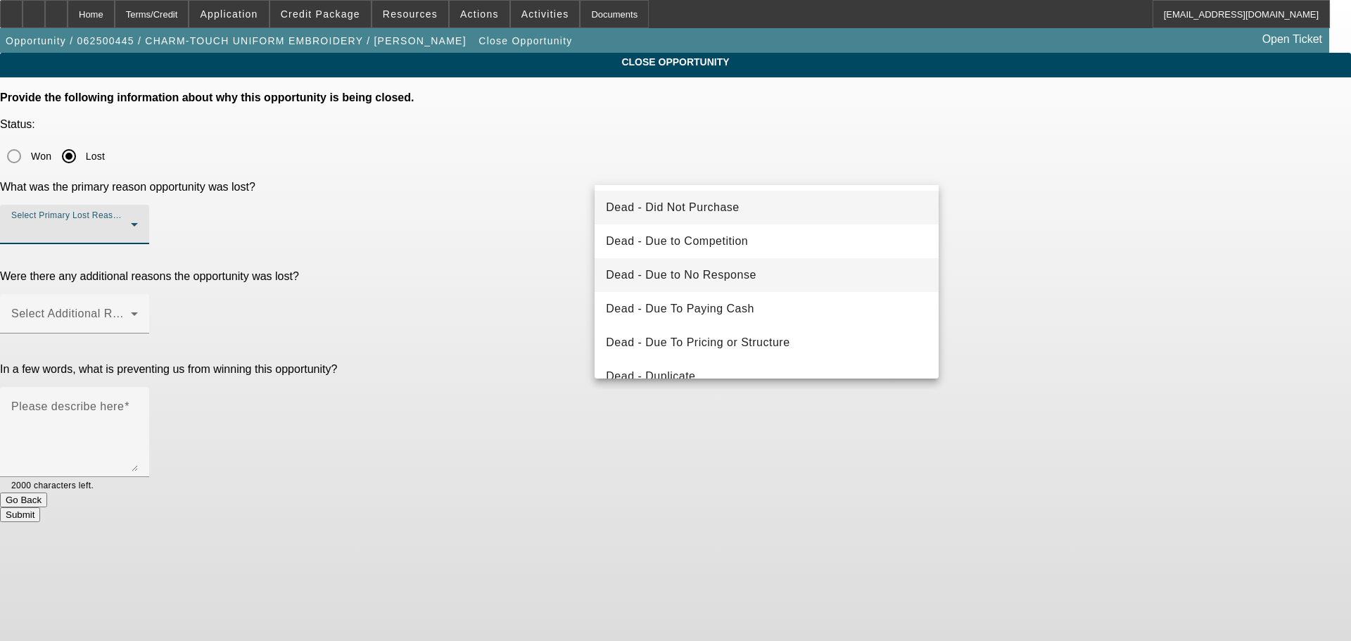
click at [810, 277] on mat-option "Dead - Due to No Response" at bounding box center [766, 275] width 344 height 34
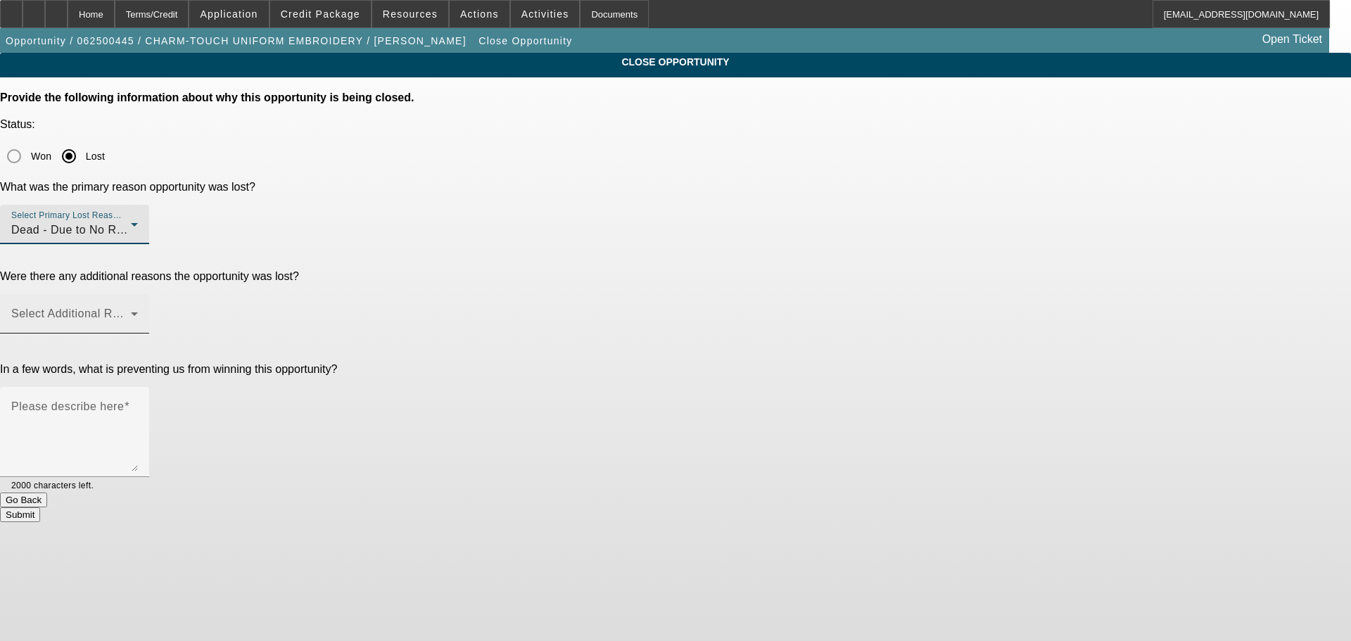
click at [131, 311] on span at bounding box center [71, 319] width 120 height 17
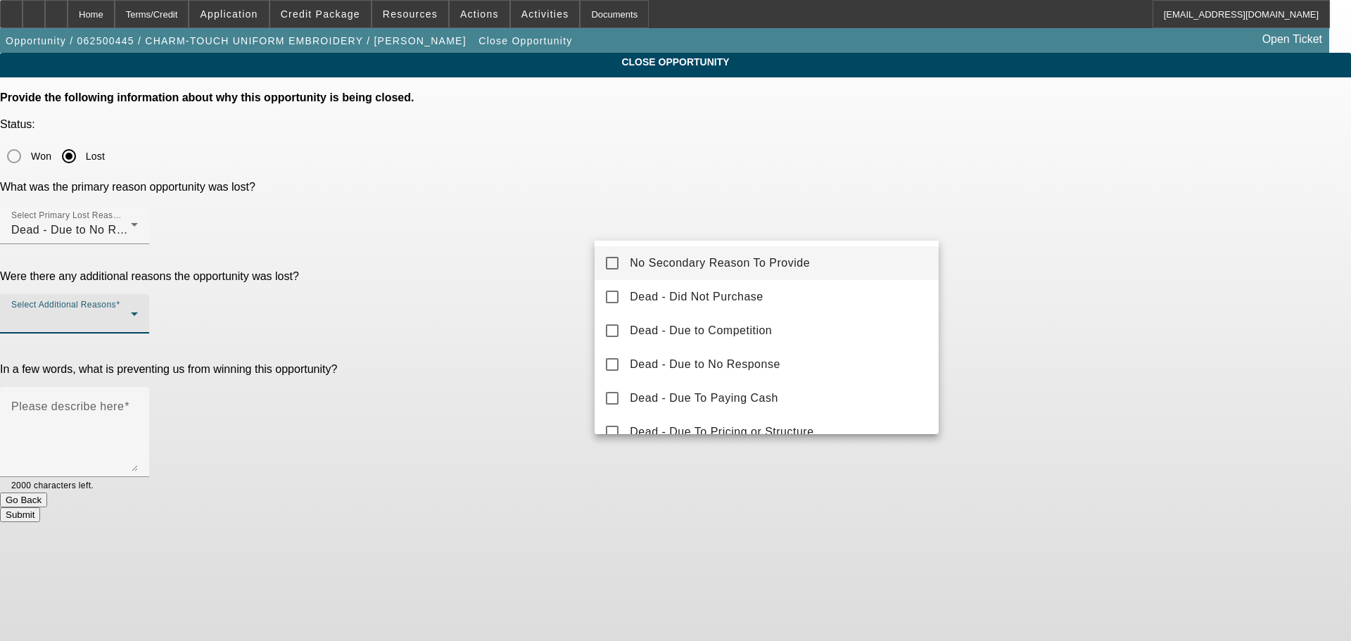
click at [620, 269] on mat-option "No Secondary Reason To Provide" at bounding box center [766, 263] width 344 height 34
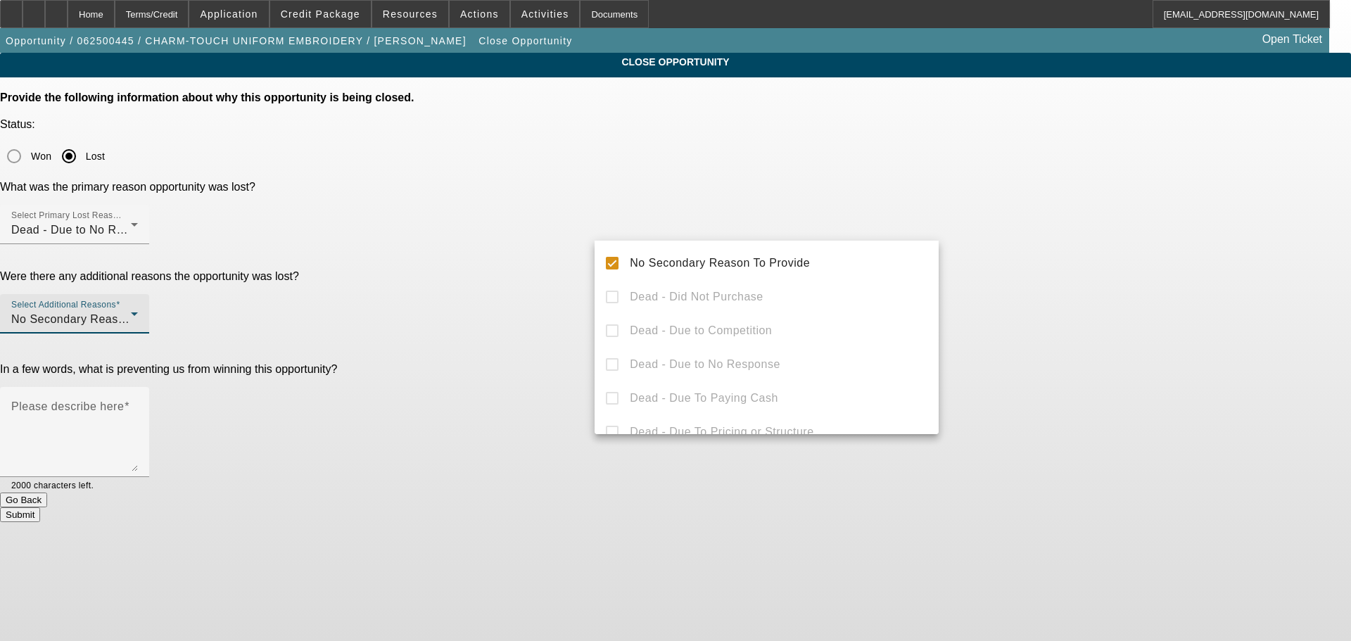
click at [550, 254] on div at bounding box center [675, 320] width 1351 height 641
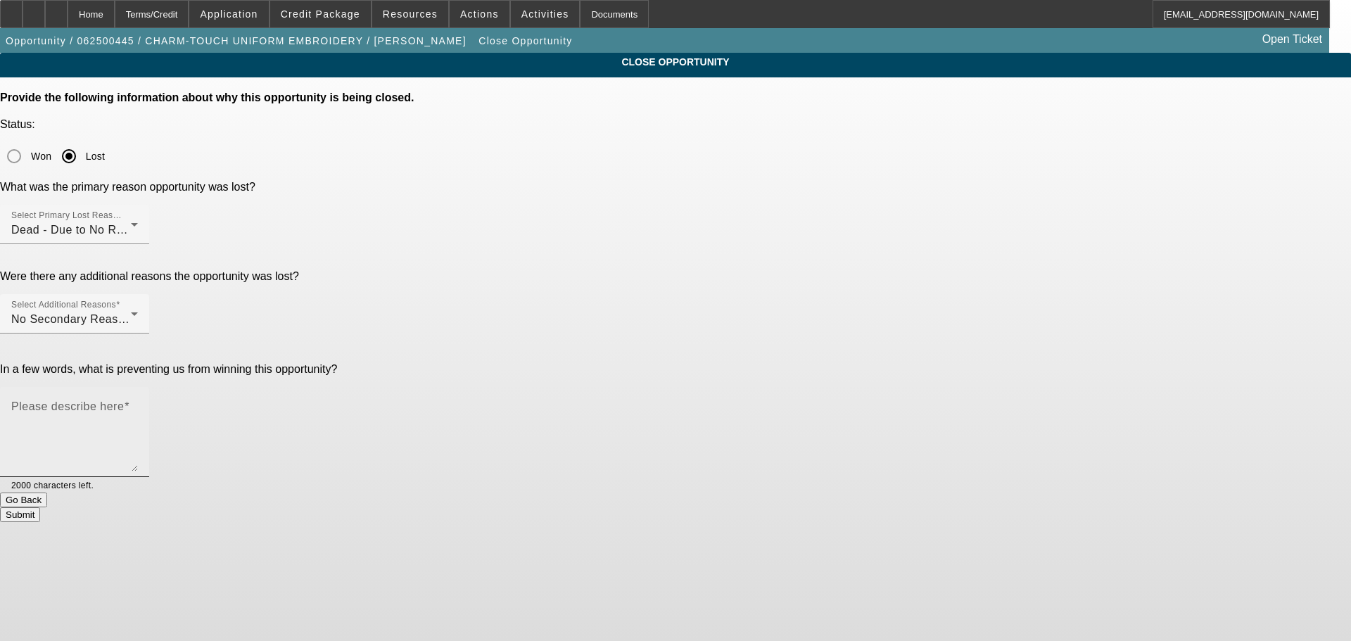
click at [138, 404] on textarea "Please describe here" at bounding box center [74, 438] width 127 height 68
type textarea "tabs in retention"
click at [40, 507] on button "Submit" at bounding box center [20, 514] width 40 height 15
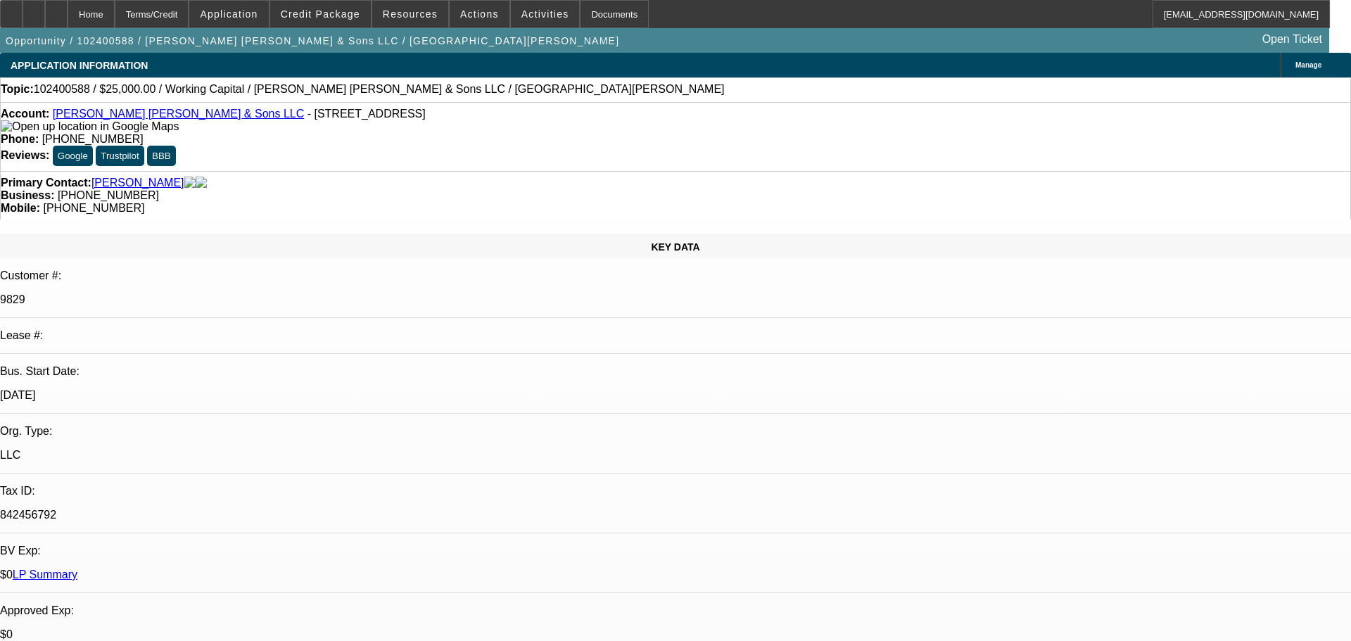
select select "0"
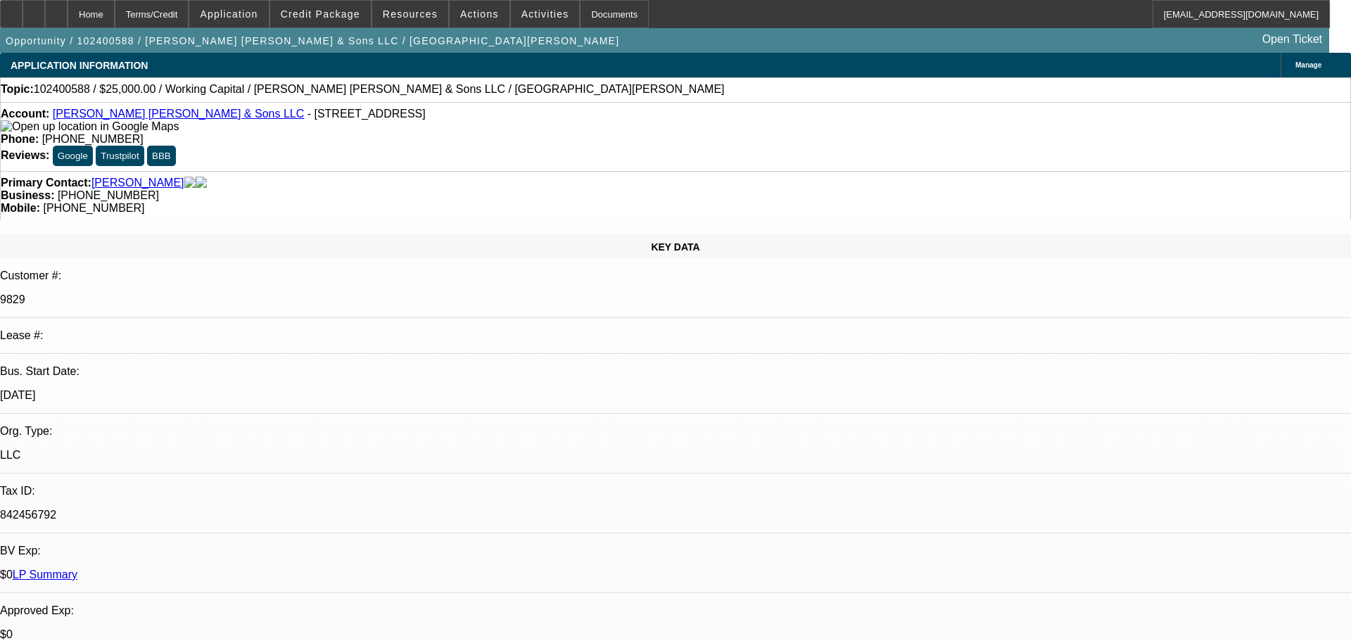
select select "0"
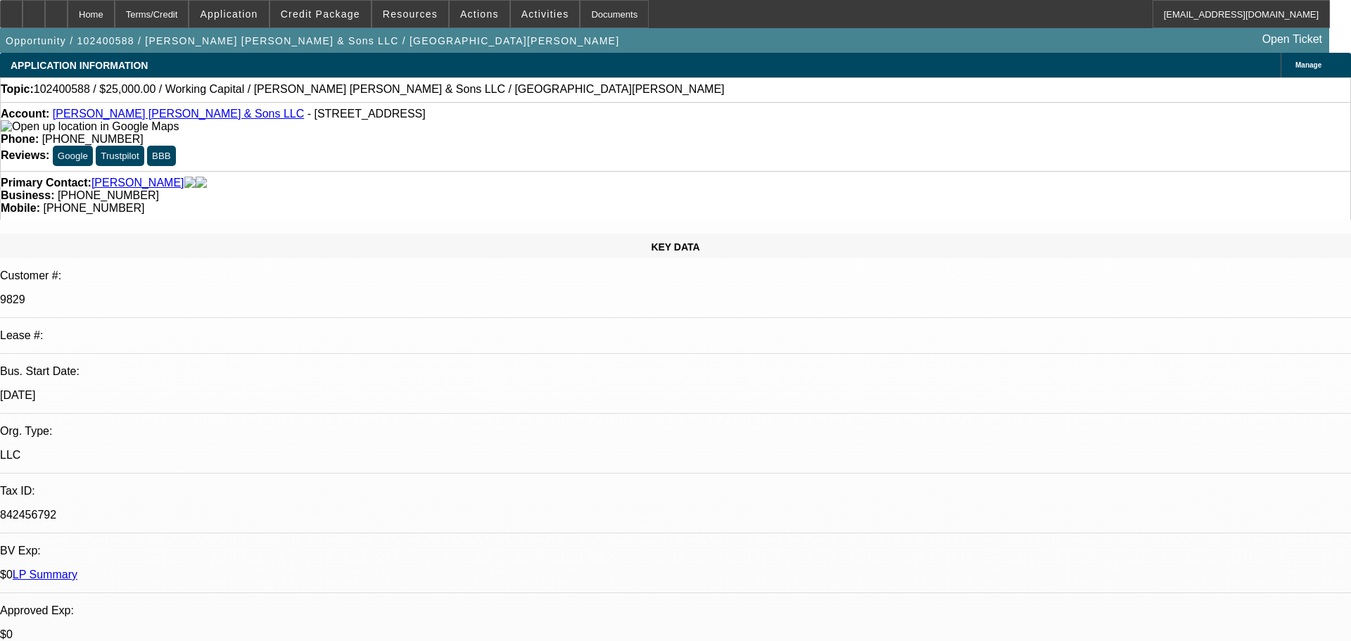
select select "0"
select select "1"
select select "2"
select select "6"
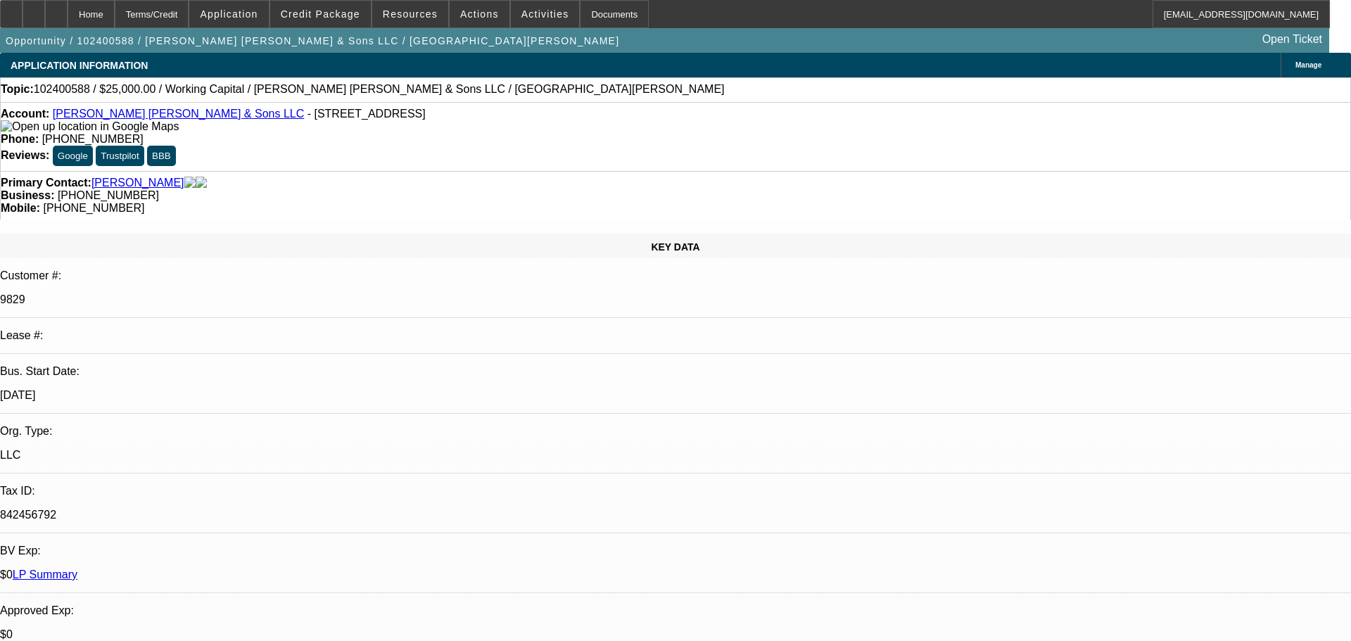
select select "1"
select select "2"
select select "6"
select select "1"
select select "2"
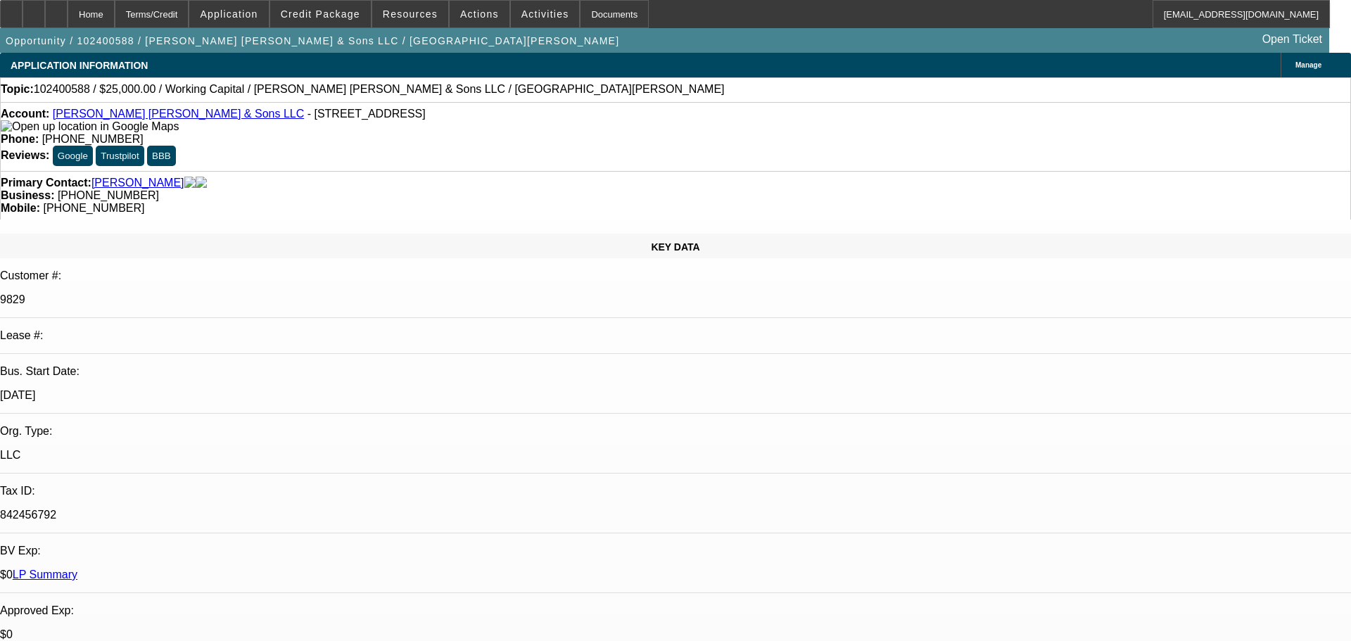
select select "6"
select select "1"
select select "2"
select select "6"
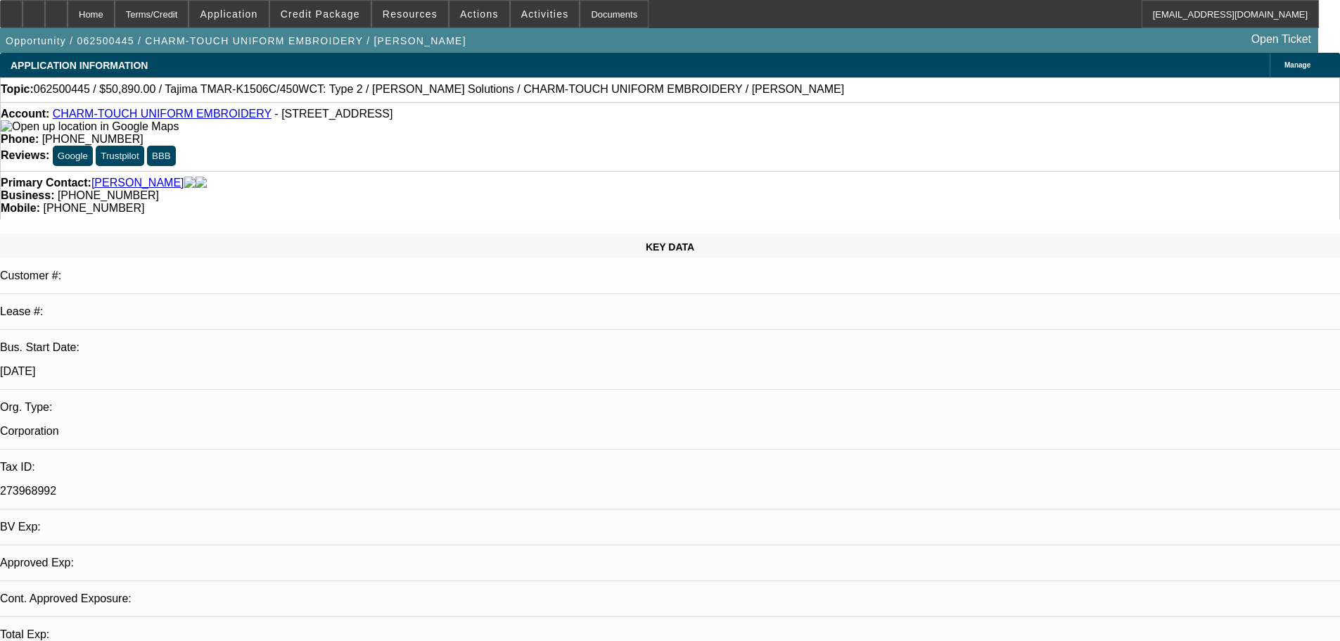
select select "0"
select select "2"
select select "0.1"
select select "4"
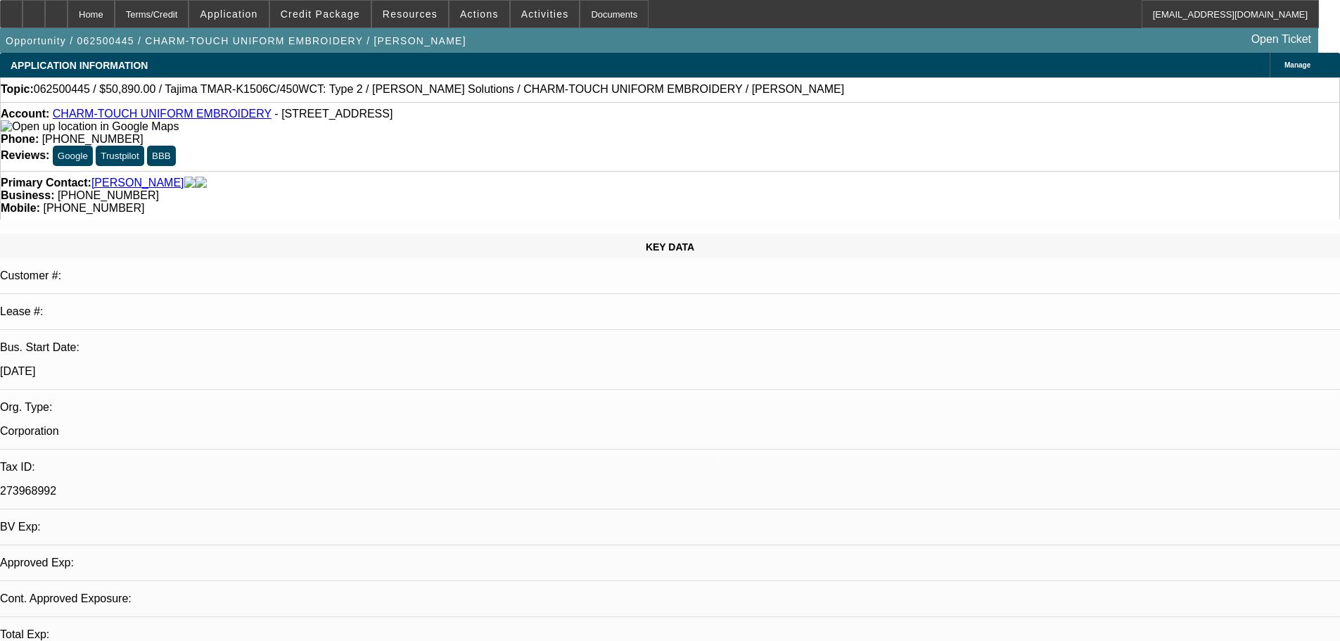
select select "0"
select select "2"
select select "0.1"
select select "4"
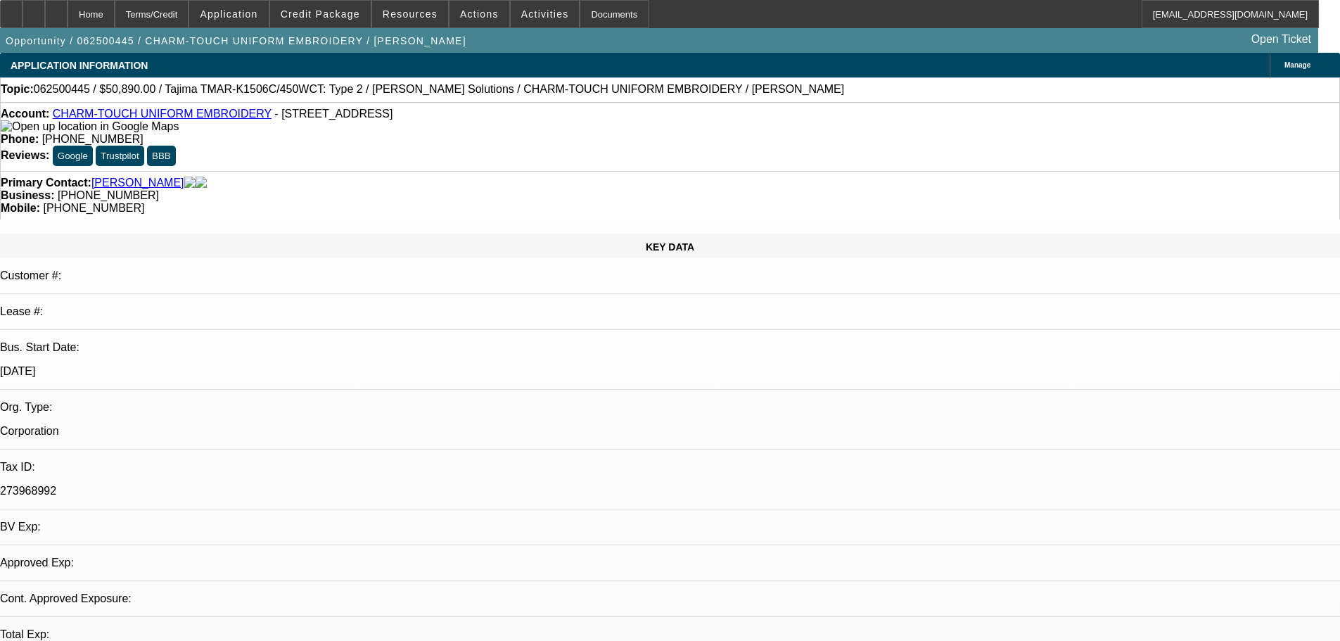
select select "0"
select select "2"
select select "0.1"
select select "4"
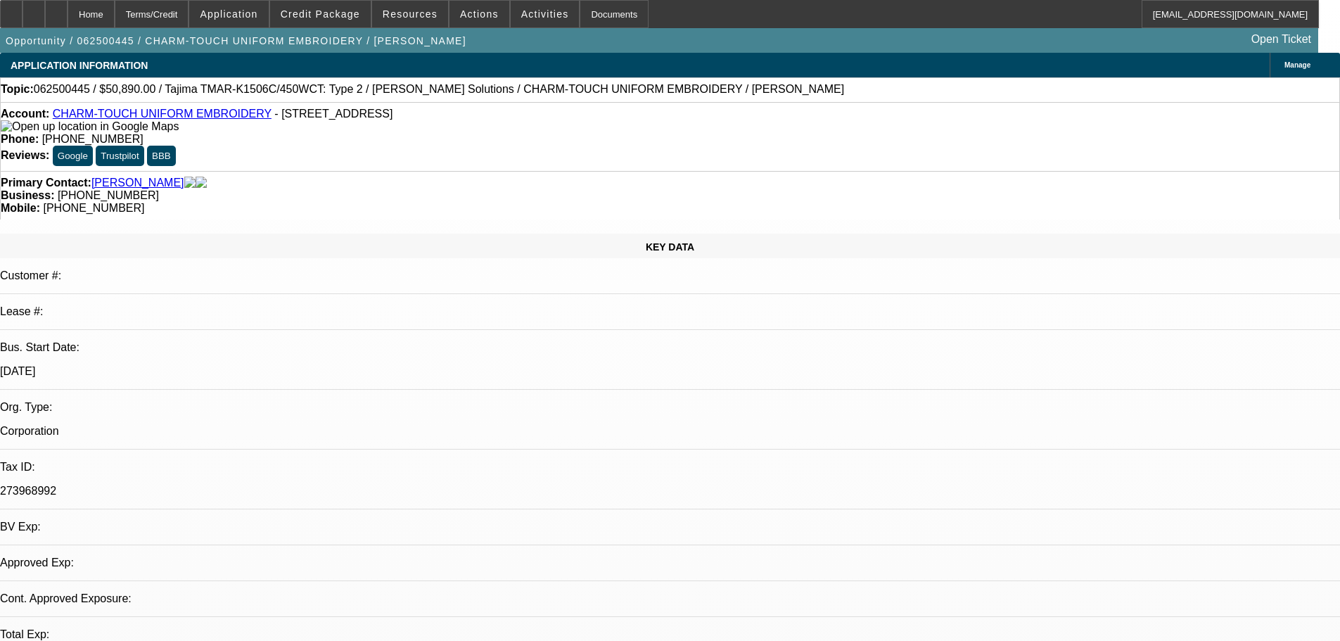
select select "0"
select select "2"
select select "0.1"
select select "4"
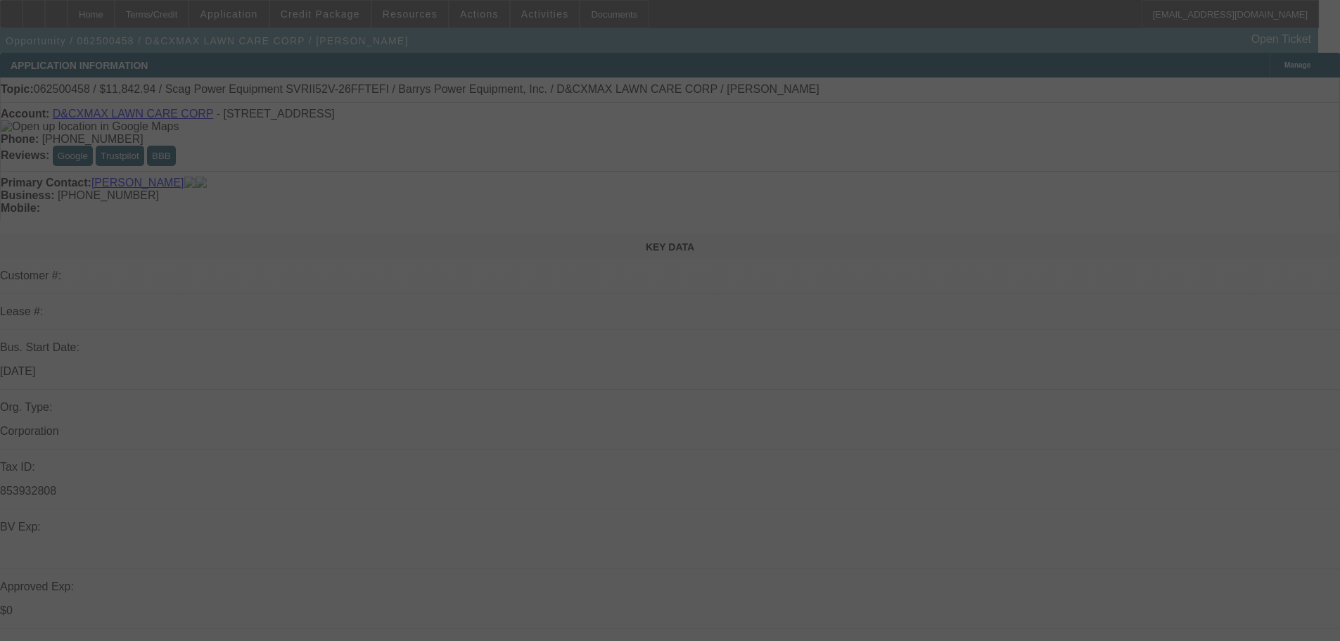
select select "0"
select select "6"
select select "0"
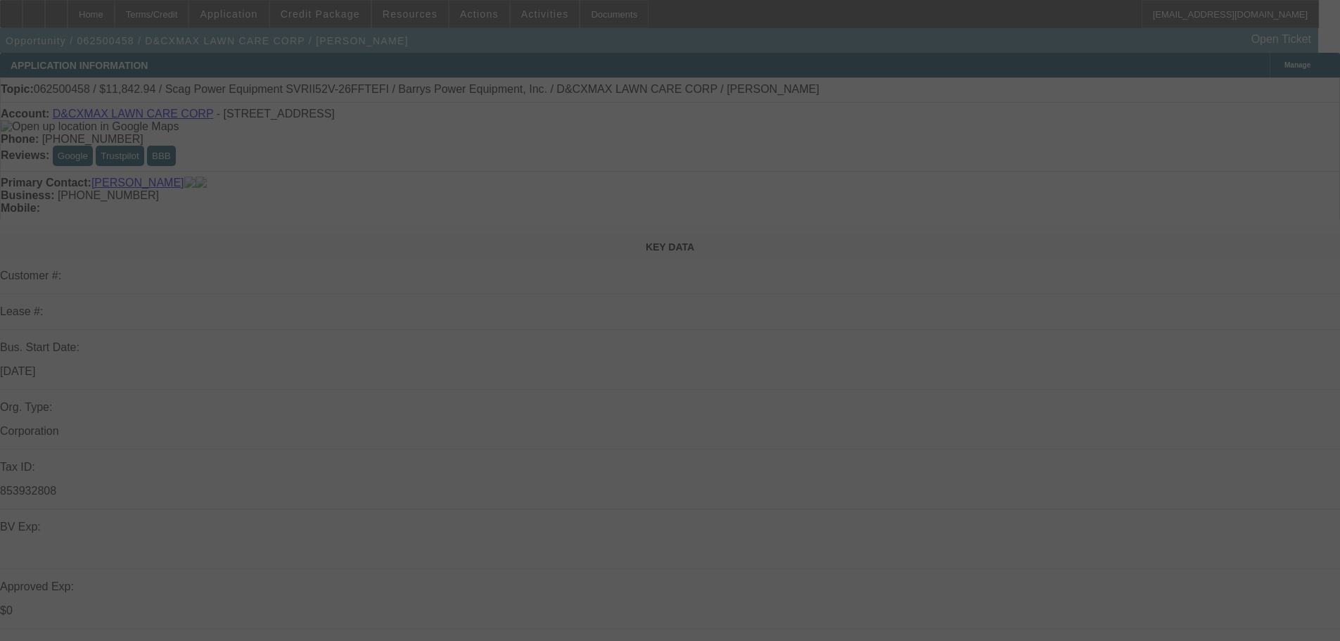
select select "2"
select select "0.1"
select select "4"
select select "0"
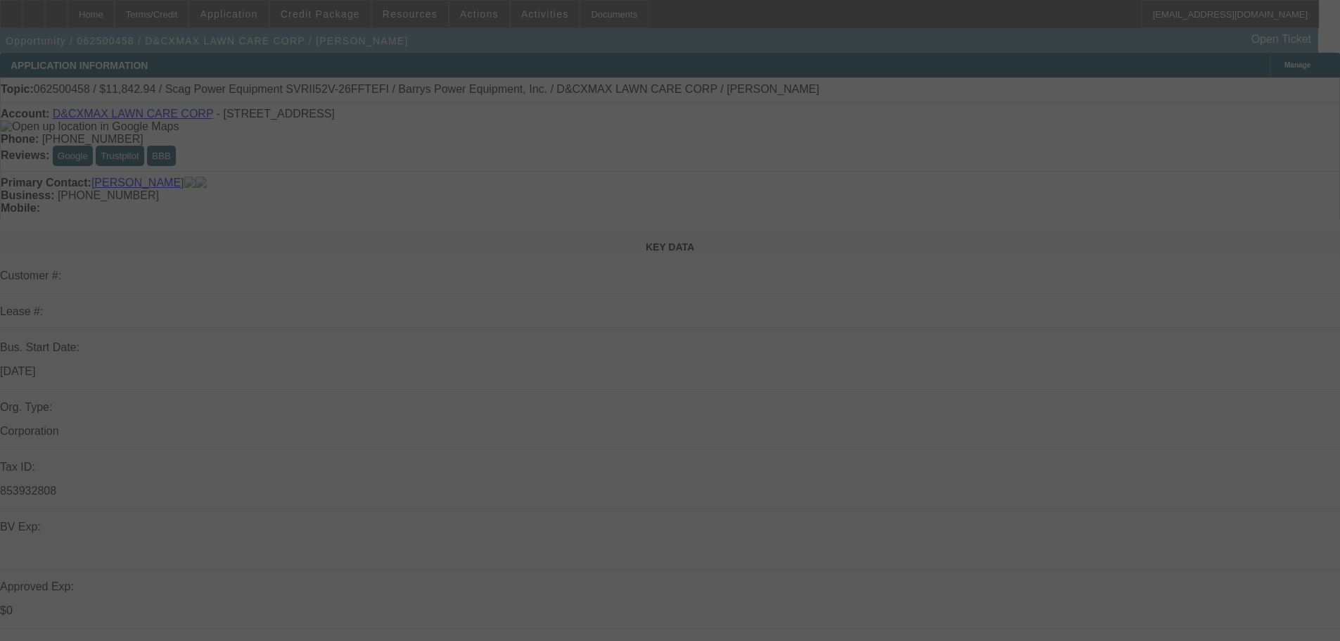
select select "2"
select select "0.1"
select select "4"
select select "0"
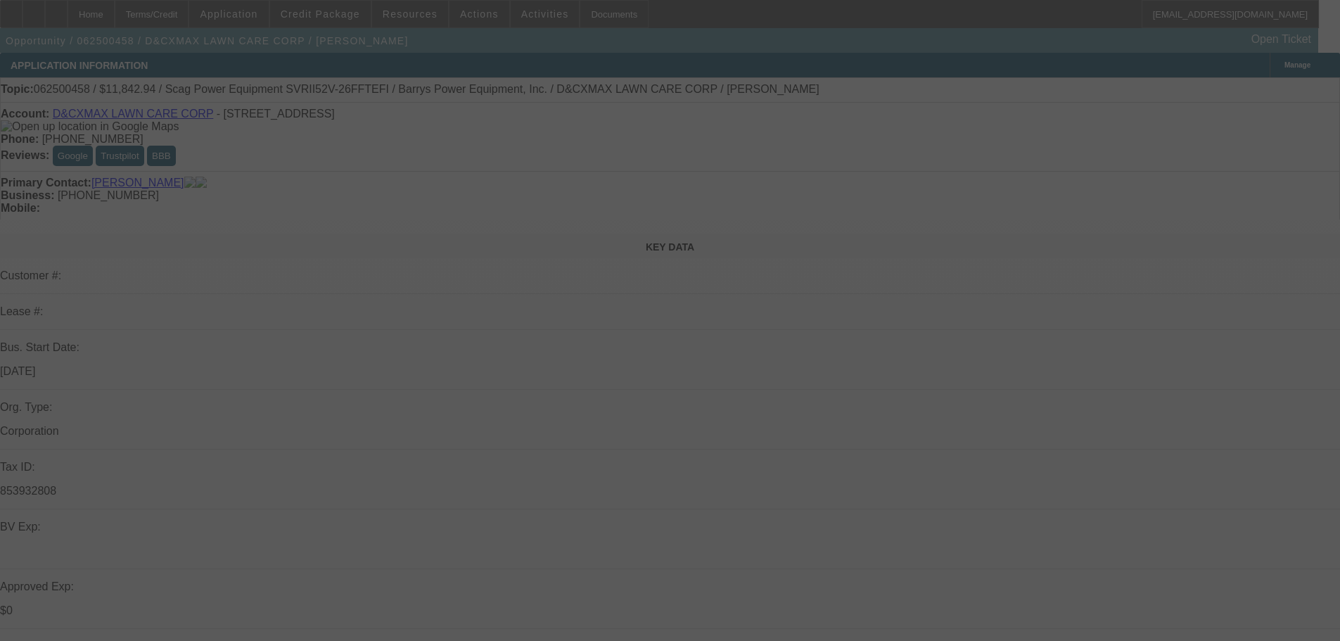
select select "0"
select select "3"
select select "0"
select select "6"
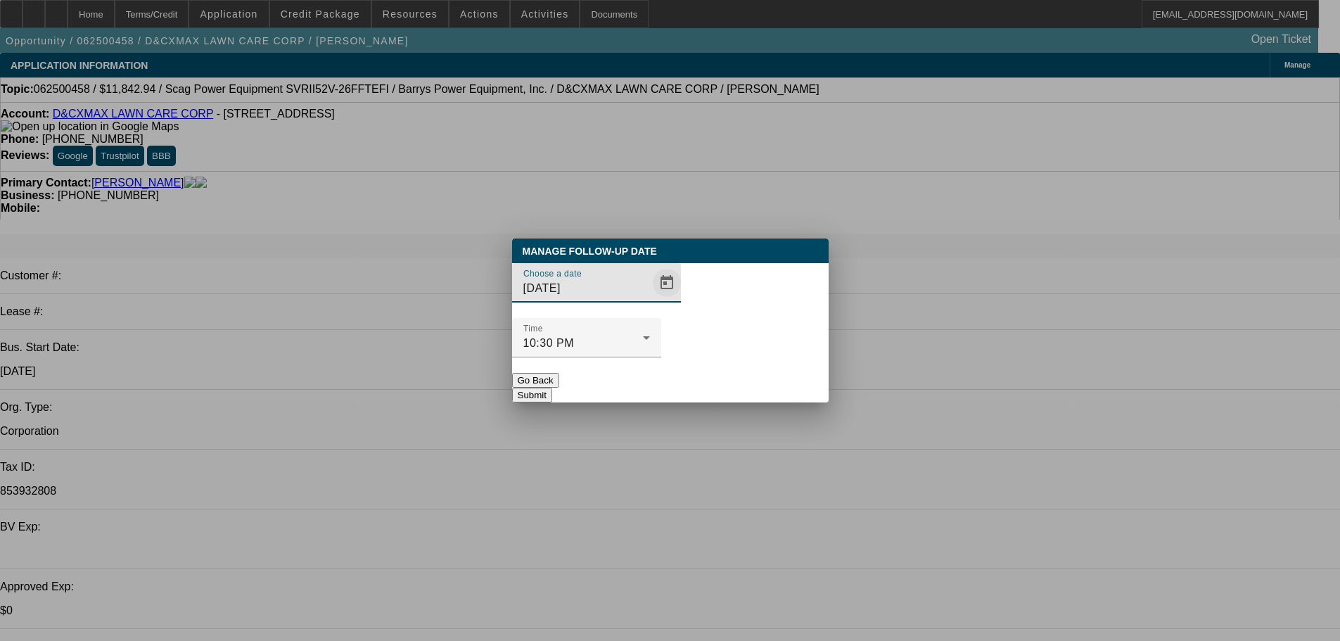
click at [650, 300] on span "Open calendar" at bounding box center [667, 283] width 34 height 34
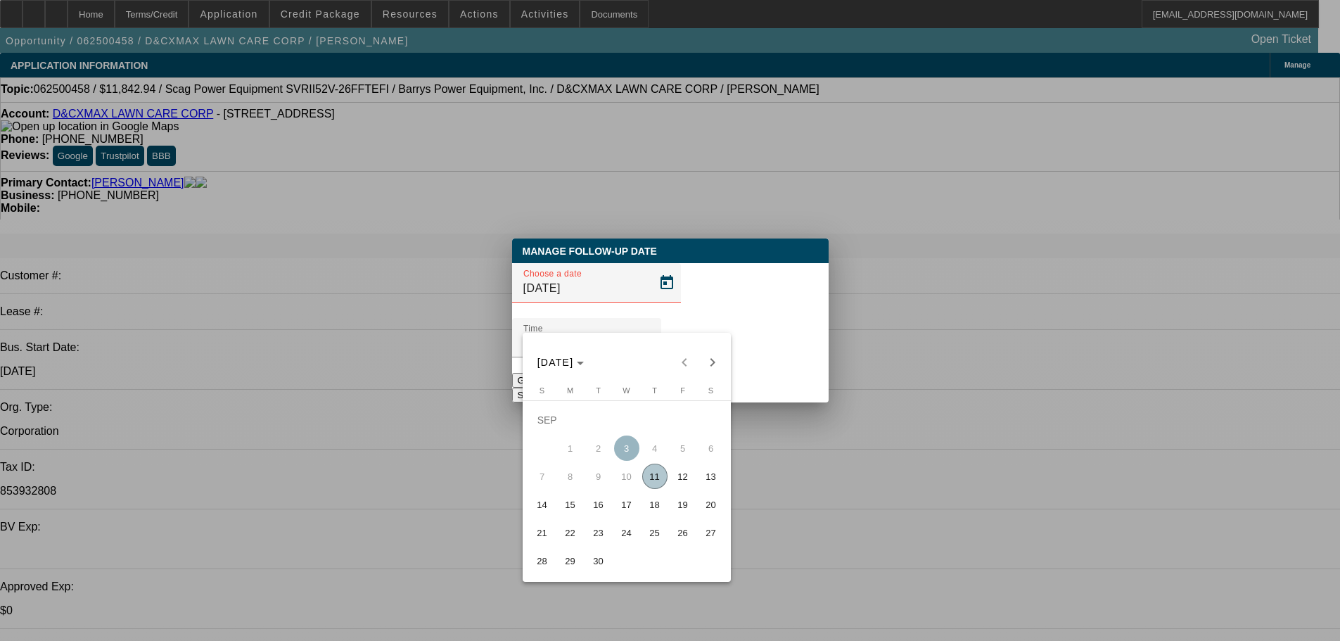
click at [682, 480] on span "12" at bounding box center [682, 476] width 25 height 25
type input "9/12/2025"
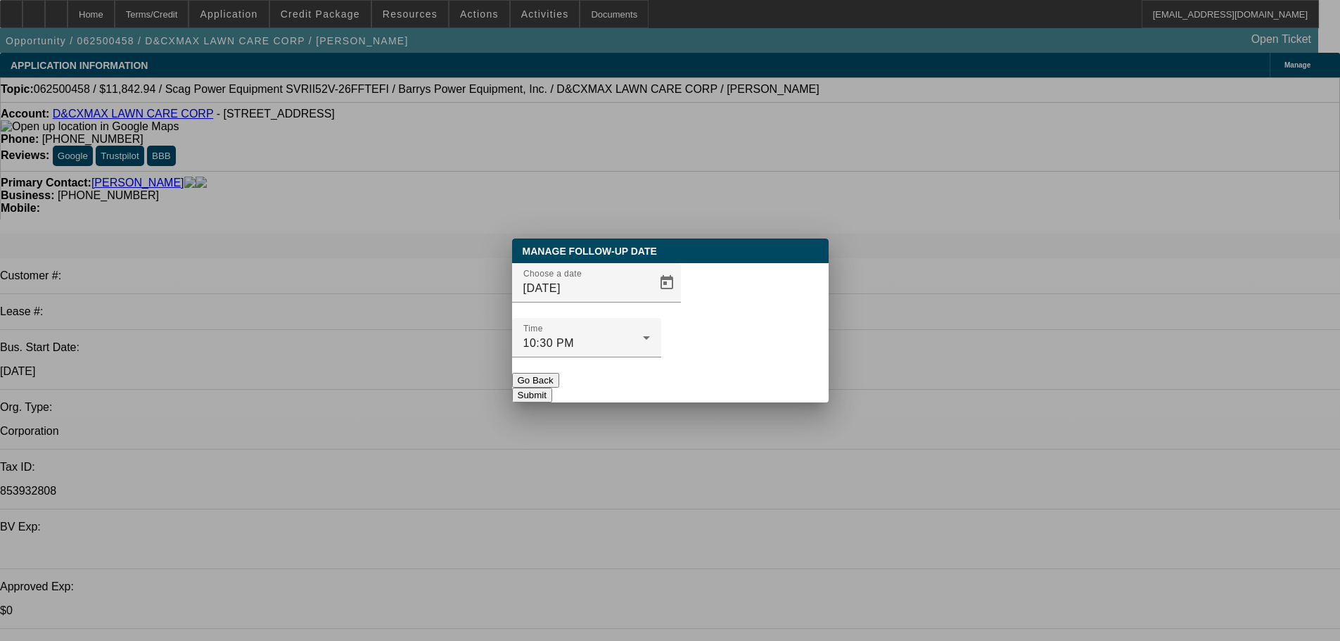
click at [661, 357] on div at bounding box center [586, 364] width 149 height 15
click at [552, 388] on button "Submit" at bounding box center [532, 395] width 40 height 15
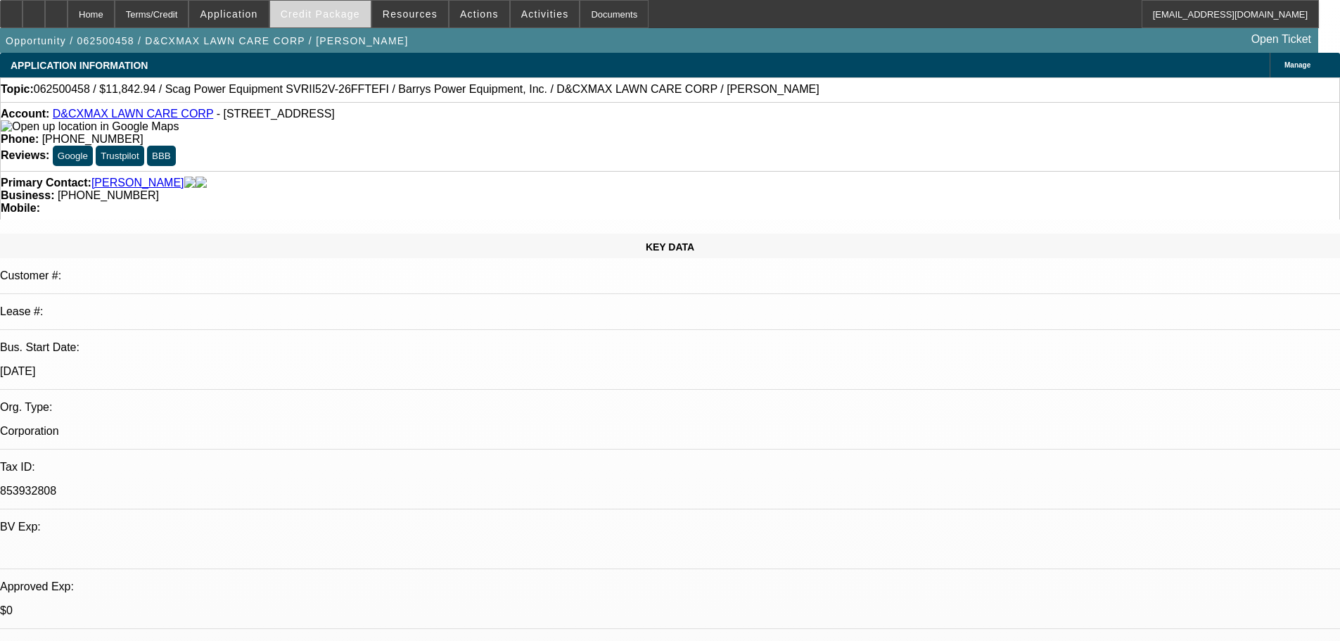
click at [368, 9] on span at bounding box center [320, 14] width 101 height 34
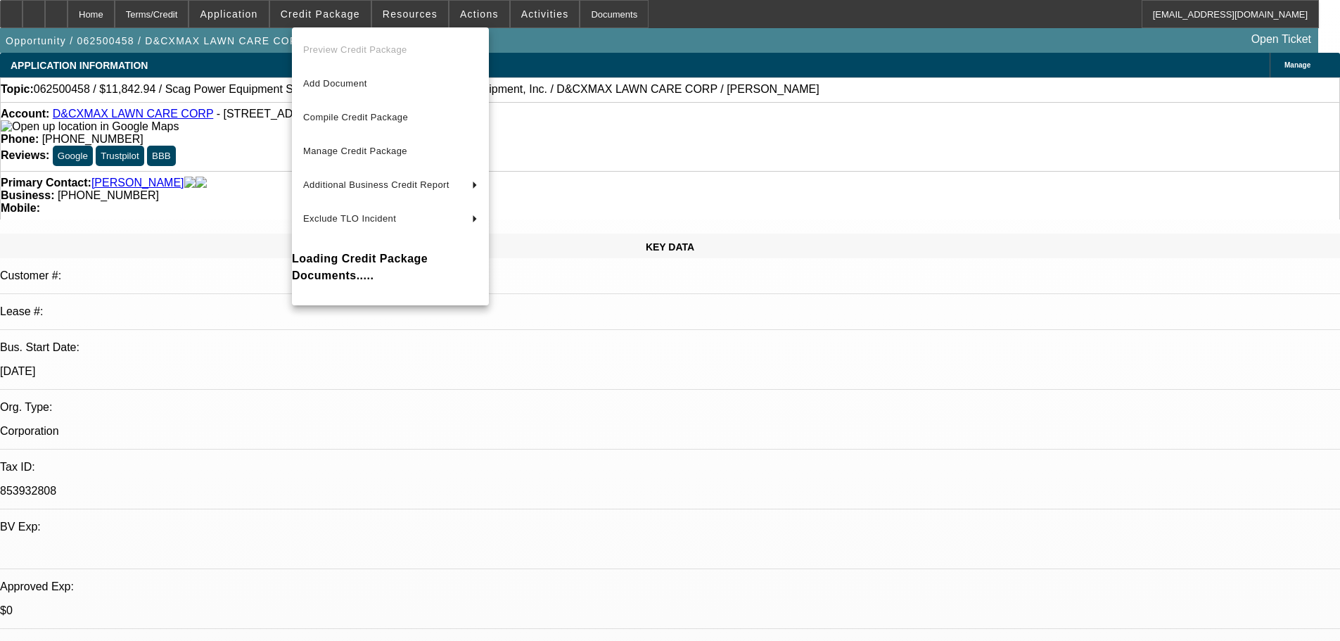
click at [247, 150] on div at bounding box center [670, 320] width 1340 height 641
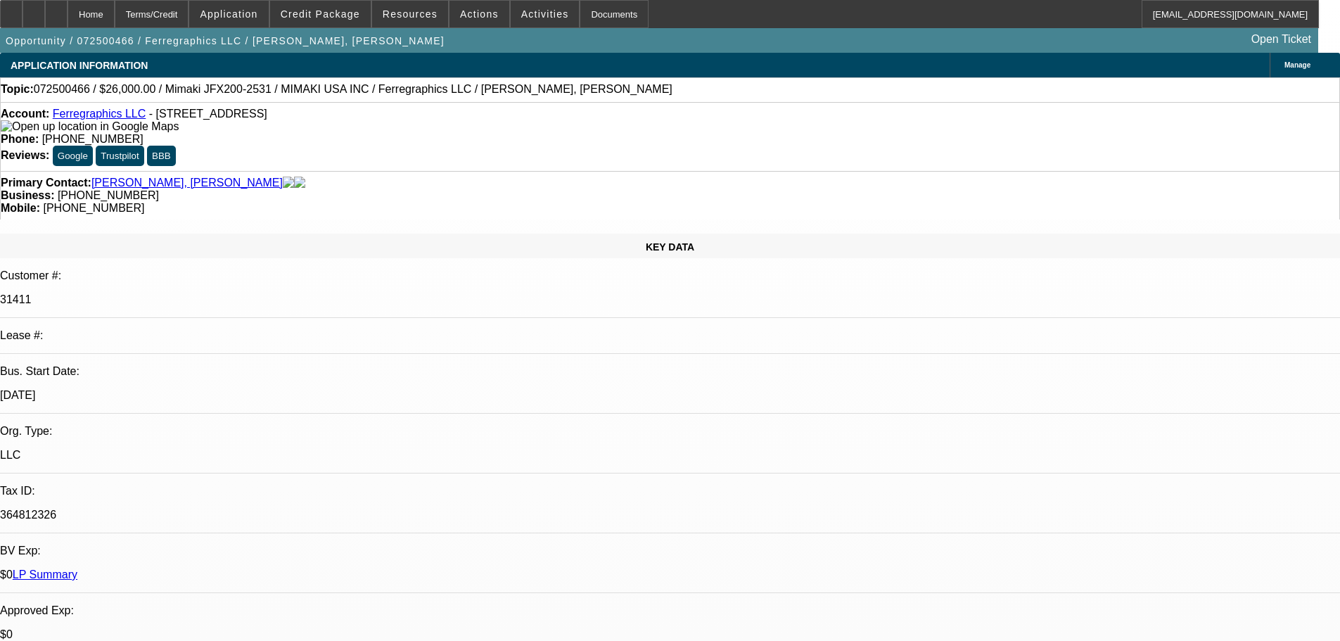
select select "0"
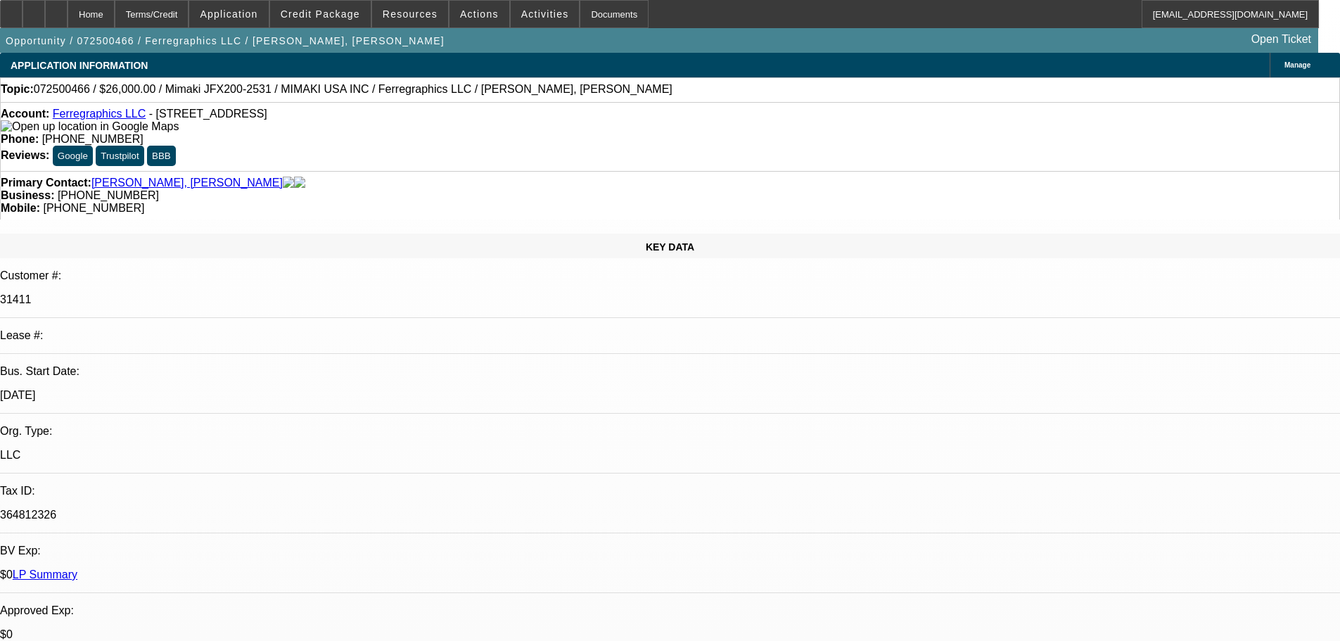
select select "0"
select select "1"
select select "6"
select select "1"
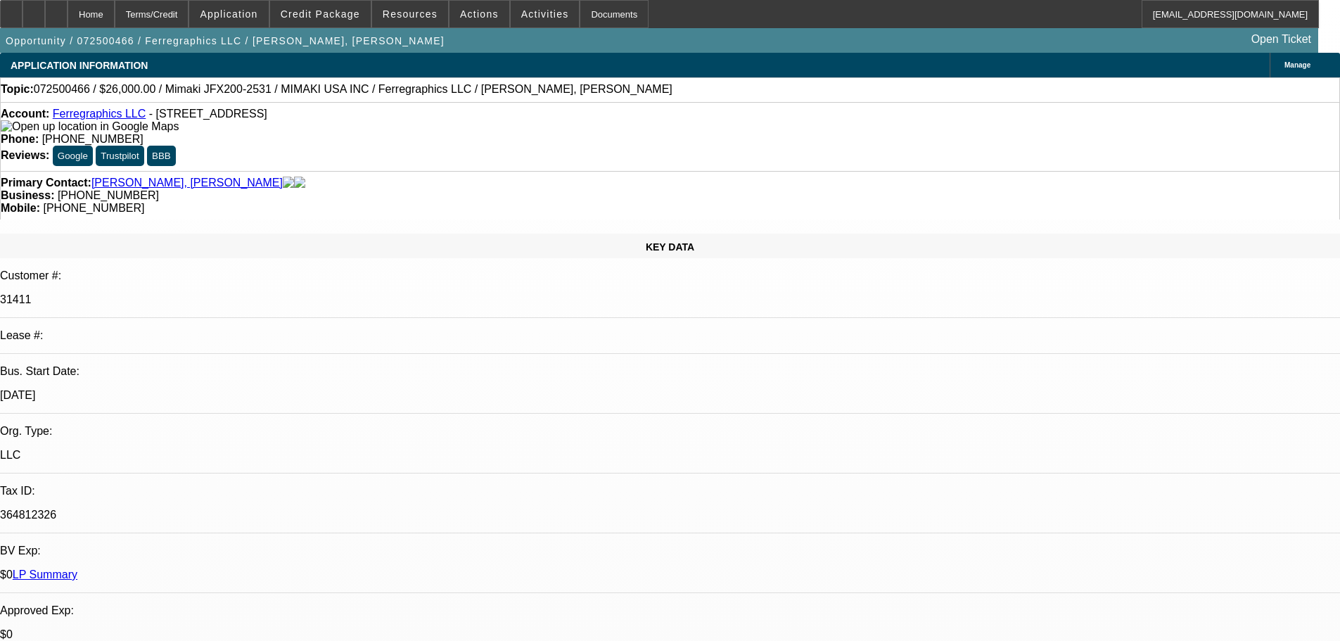
select select "6"
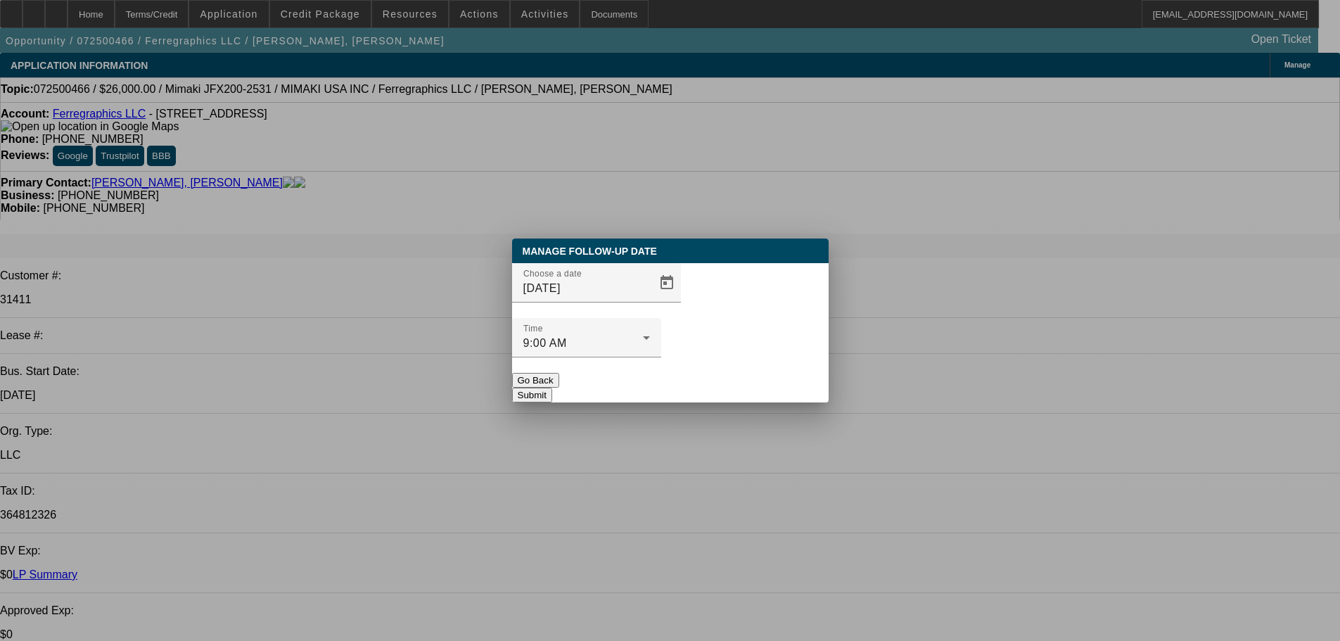
select select "1"
click at [652, 300] on span "Open calendar" at bounding box center [667, 283] width 34 height 34
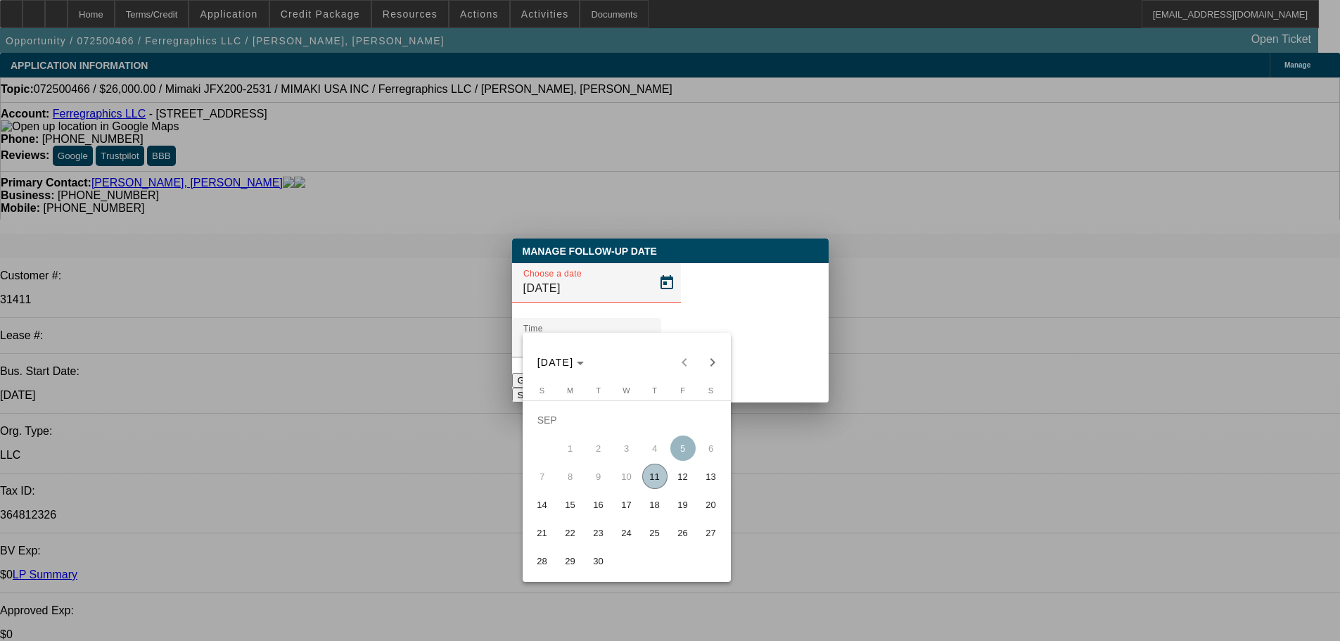
click at [644, 484] on span "11" at bounding box center [654, 476] width 25 height 25
type input "9/11/2025"
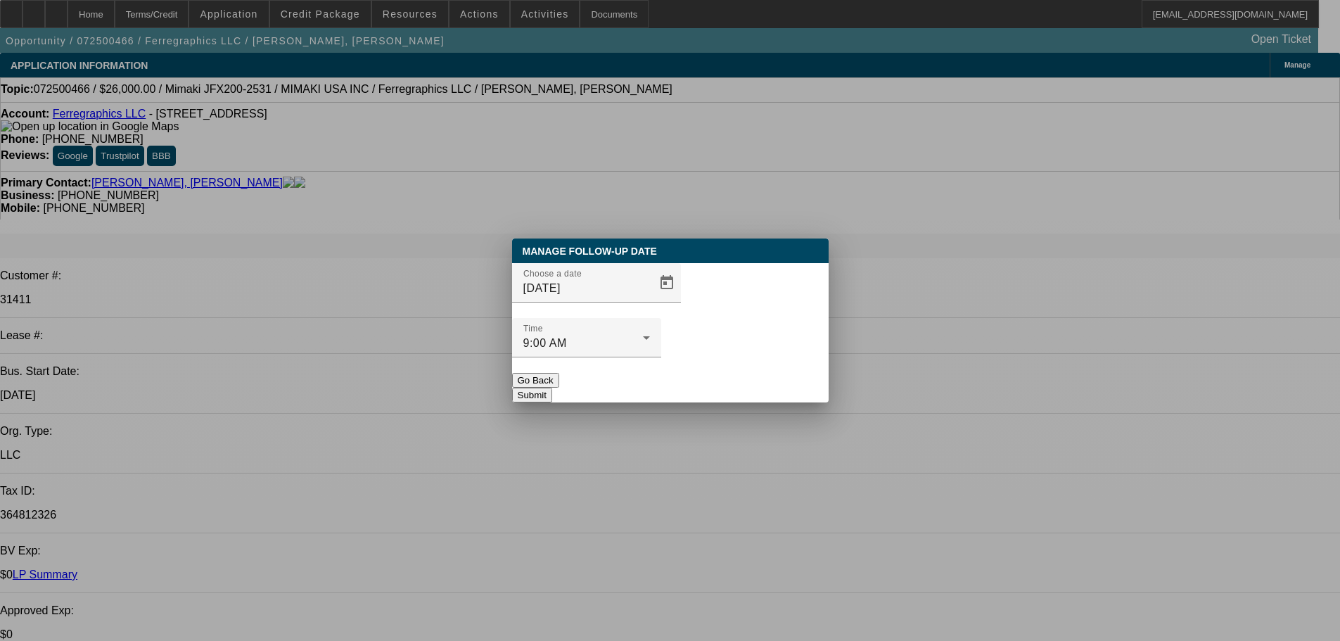
click at [552, 388] on button "Submit" at bounding box center [532, 395] width 40 height 15
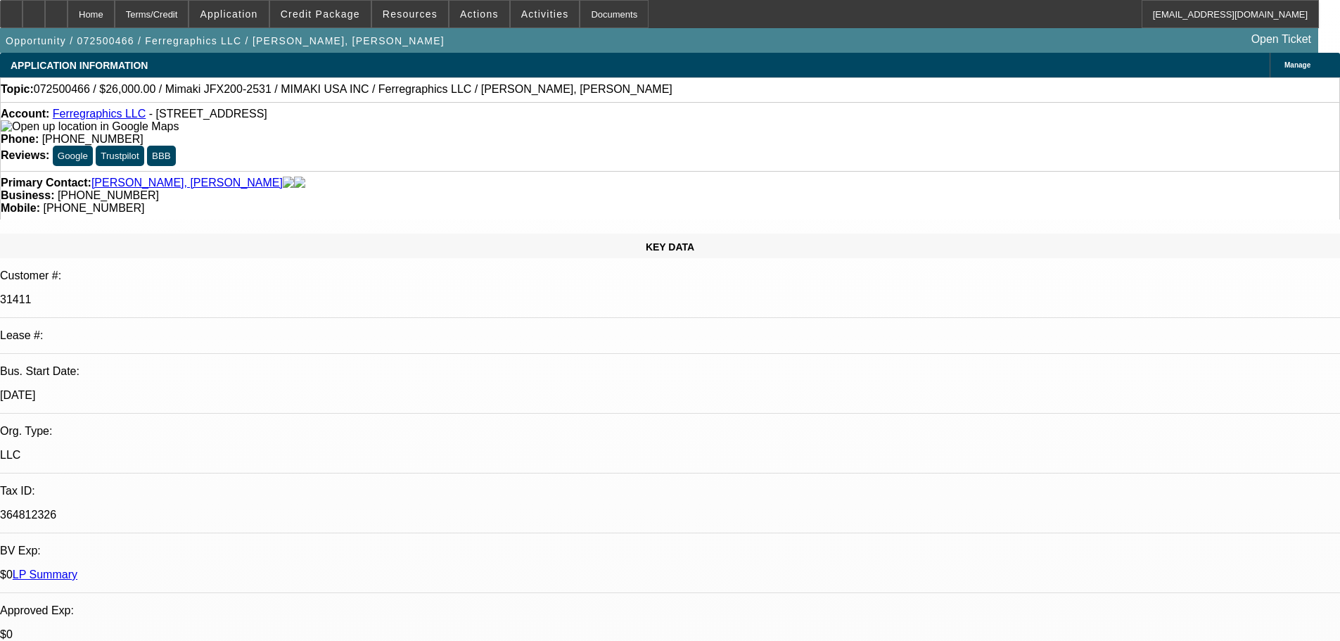
radio input "true"
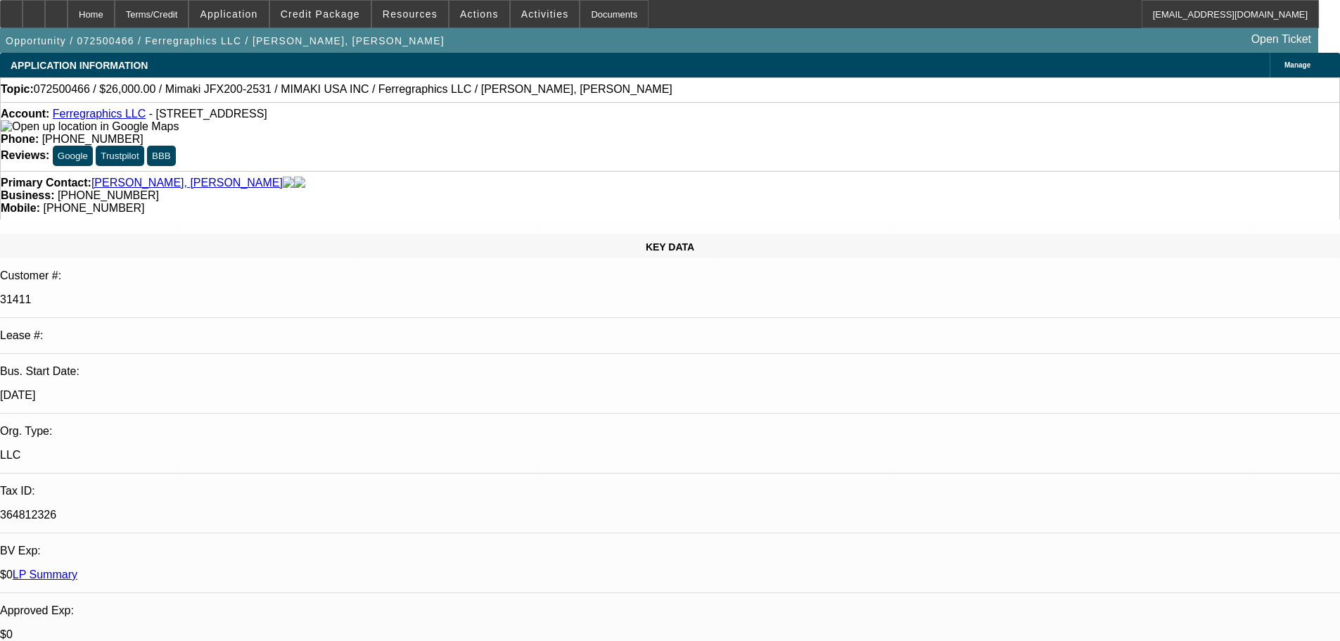
type textarea "9/11- looking for other equipment, other equipment still isnt ready, havent see…"
radio input "true"
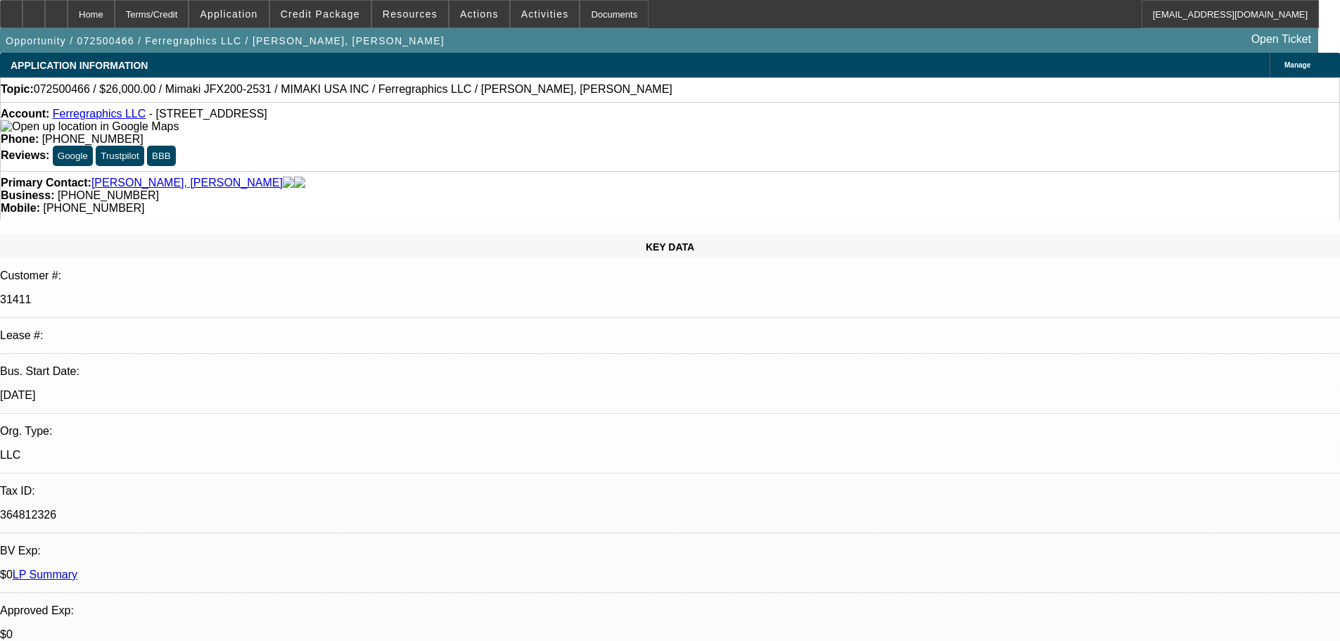
scroll to position [0, 0]
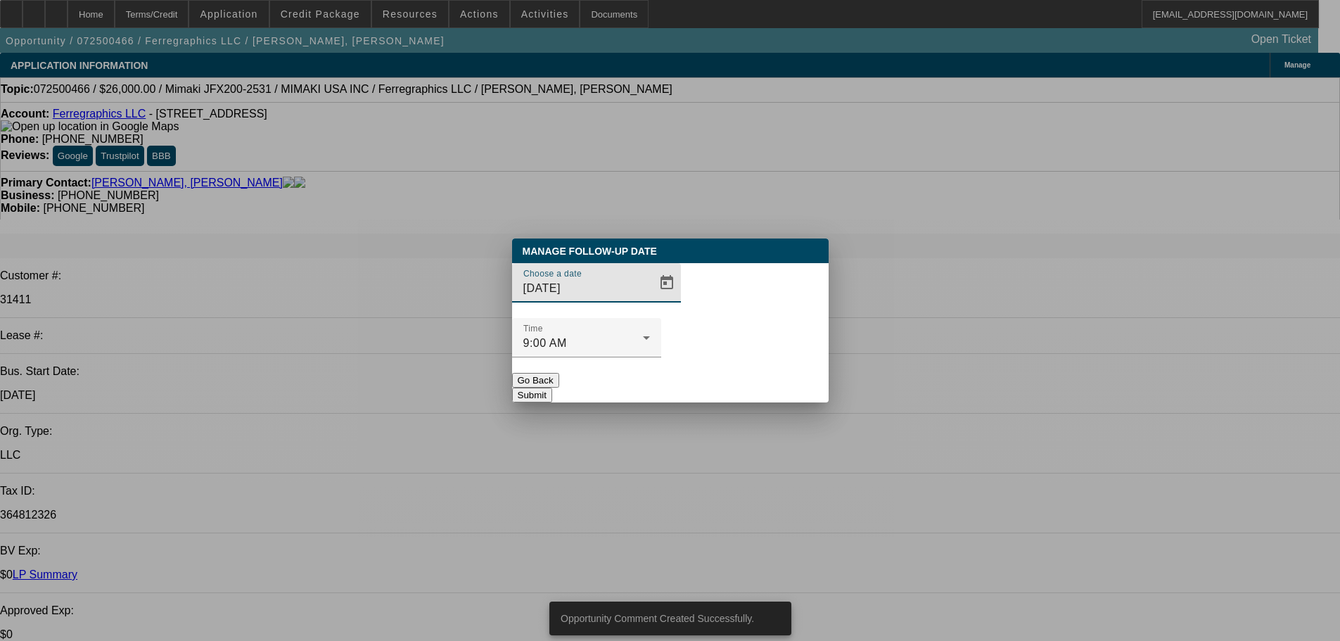
click at [650, 300] on span "Open calendar" at bounding box center [667, 283] width 34 height 34
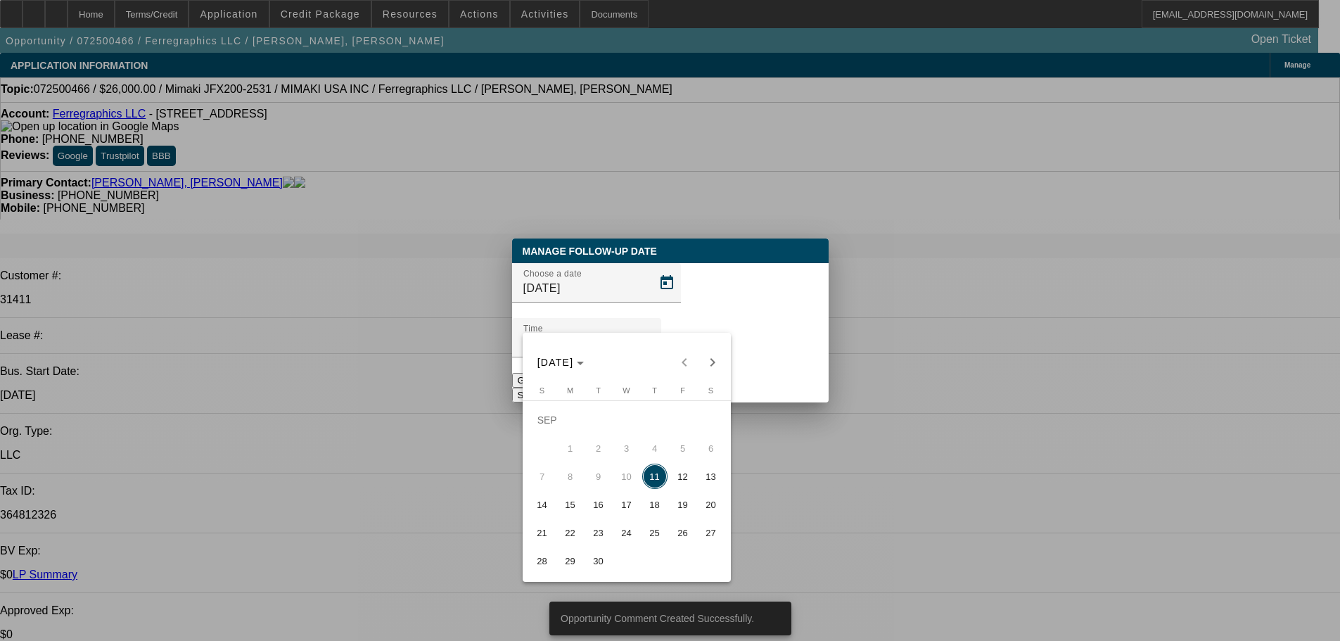
click at [594, 502] on span "16" at bounding box center [598, 504] width 25 height 25
type input "9/16/2025"
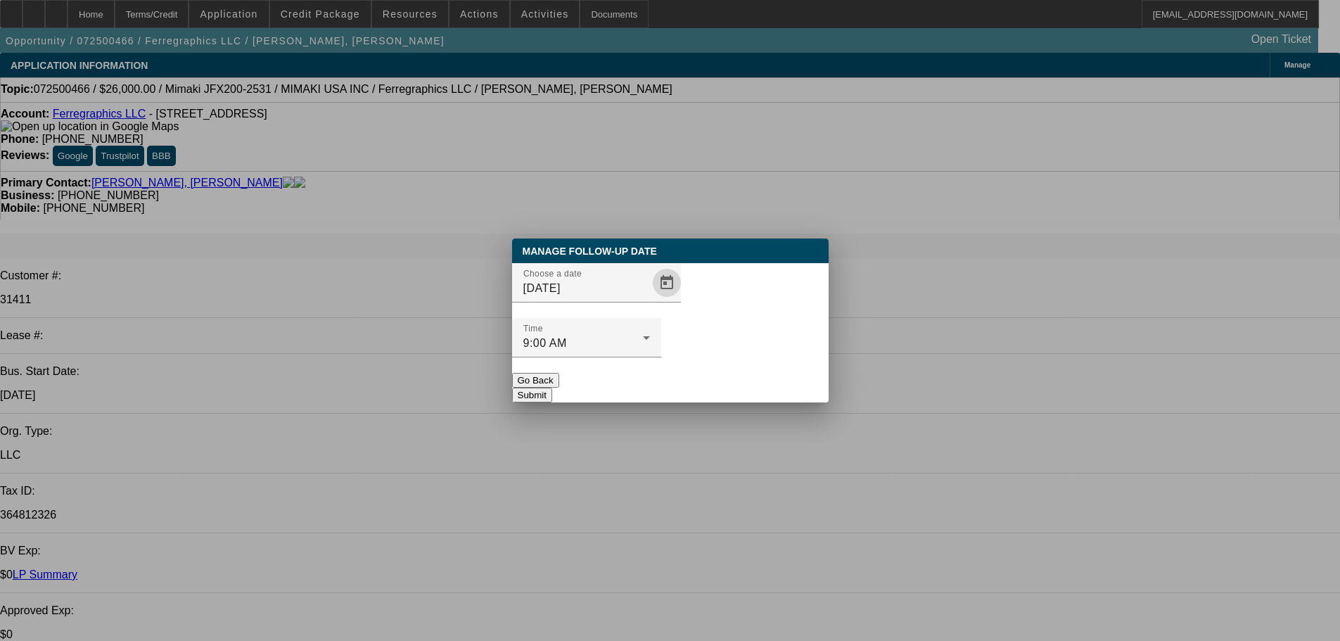
click at [552, 388] on button "Submit" at bounding box center [532, 395] width 40 height 15
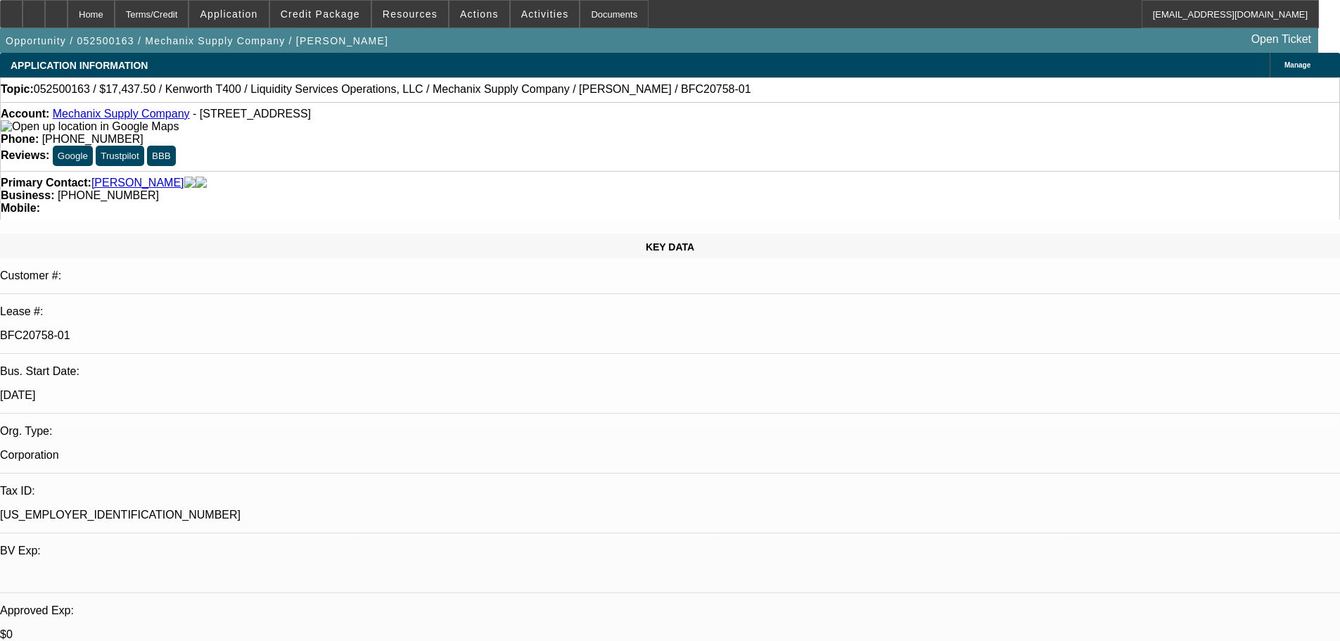
select select "0"
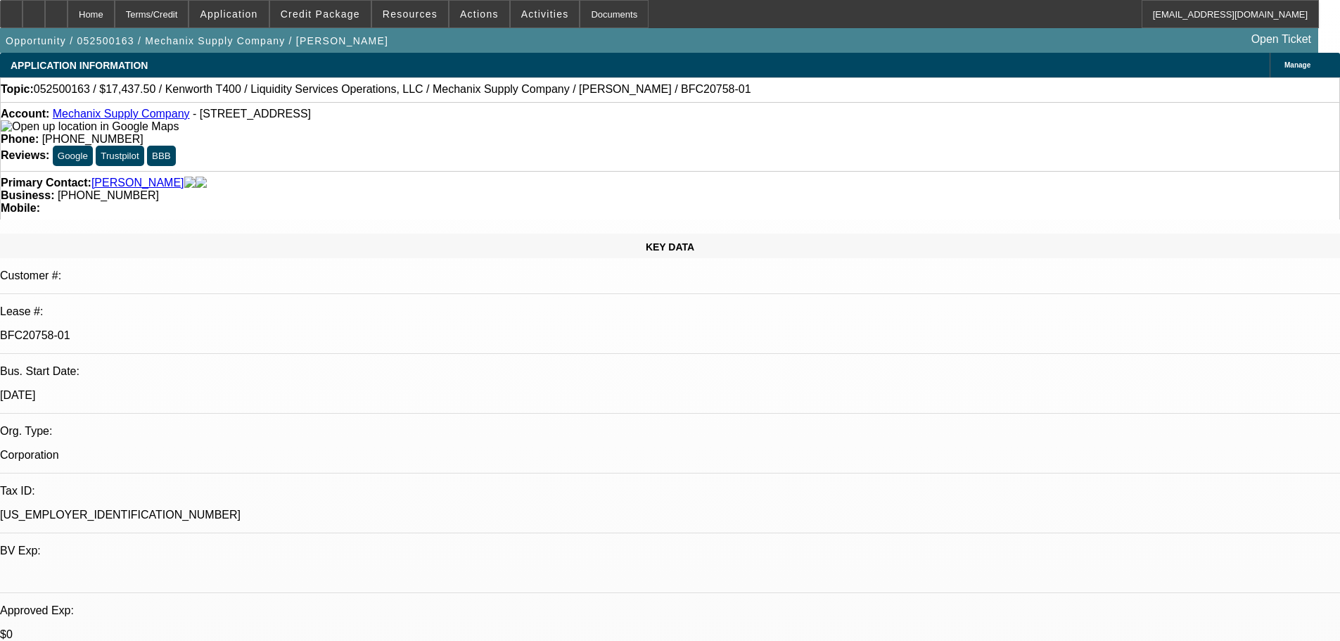
select select "0"
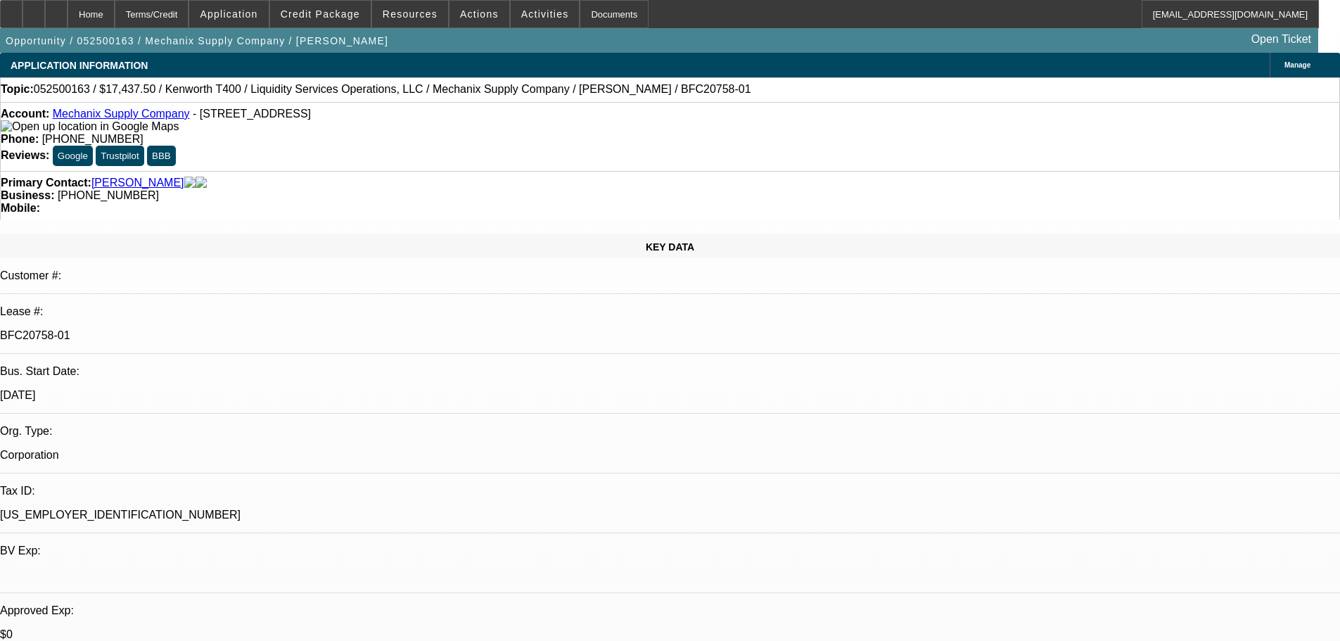
select select "0"
select select "1"
select select "6"
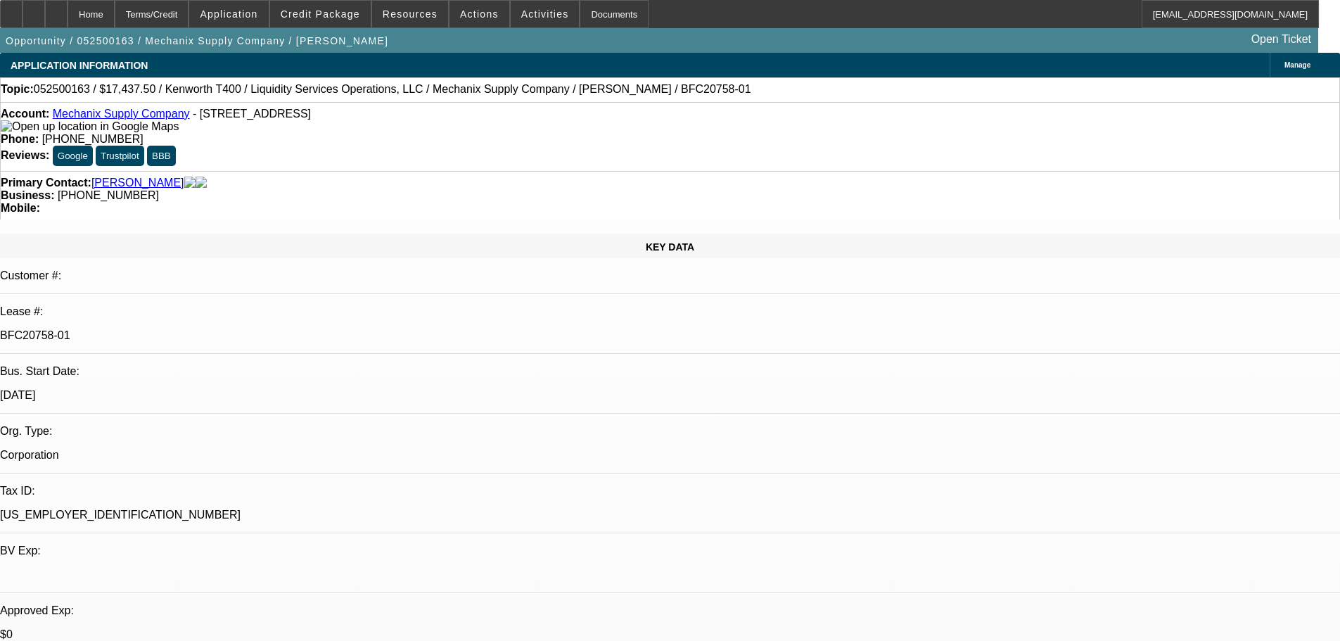
select select "1"
select select "6"
select select "1"
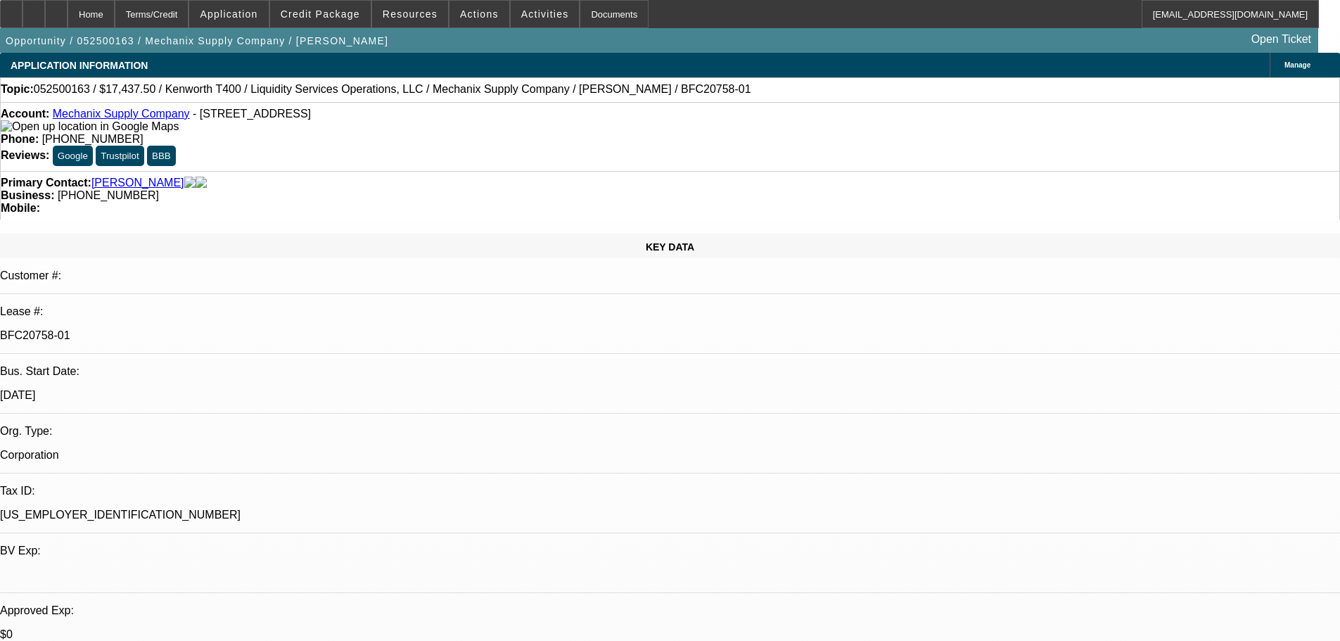
select select "6"
select select "1"
select select "6"
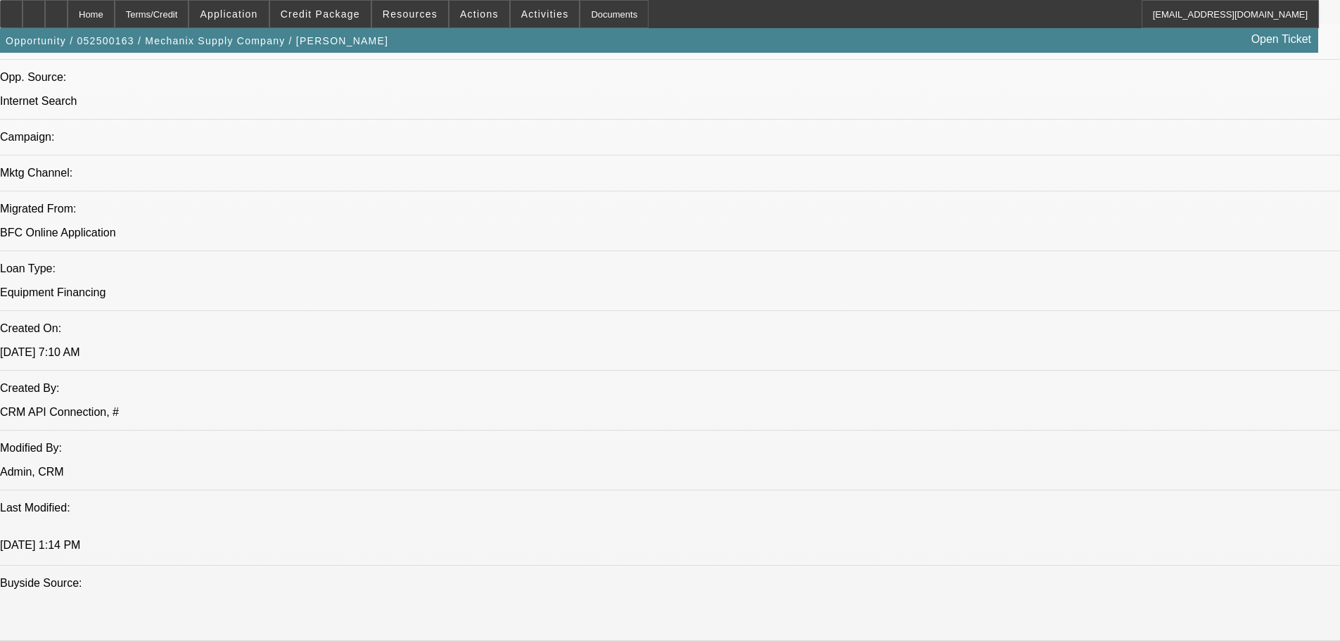
scroll to position [703, 0]
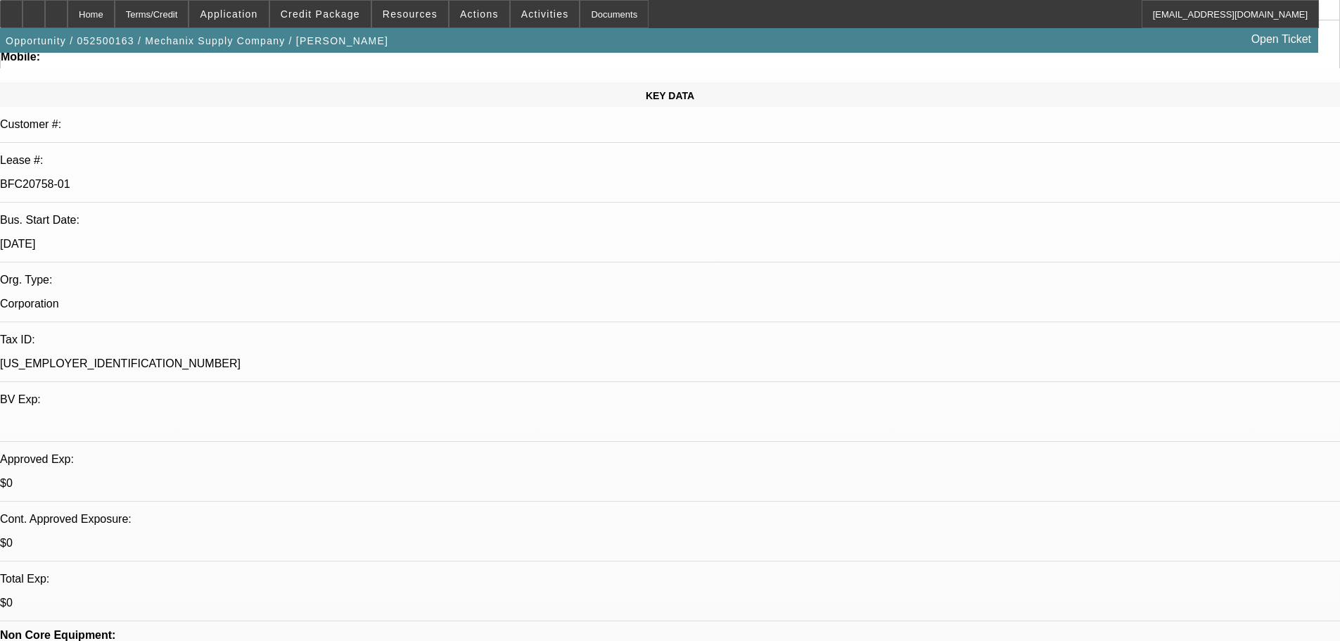
scroll to position [0, 0]
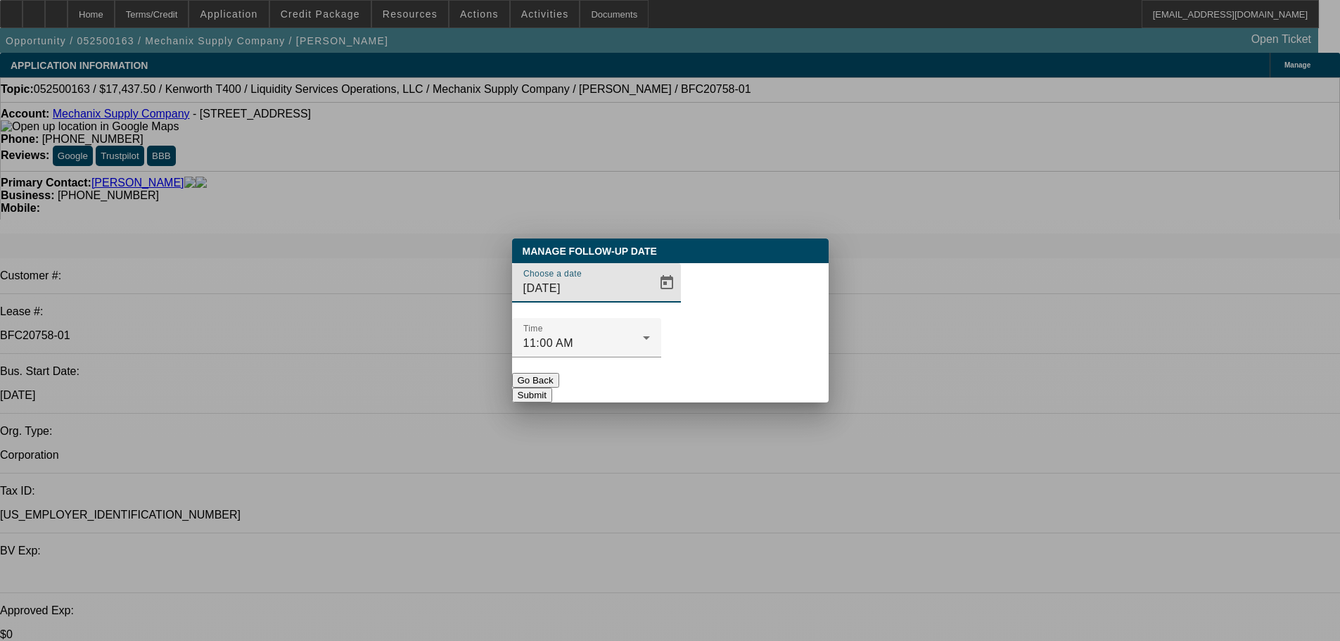
click at [670, 321] on div at bounding box center [670, 321] width 0 height 0
click at [650, 300] on span "Open calendar" at bounding box center [667, 283] width 34 height 34
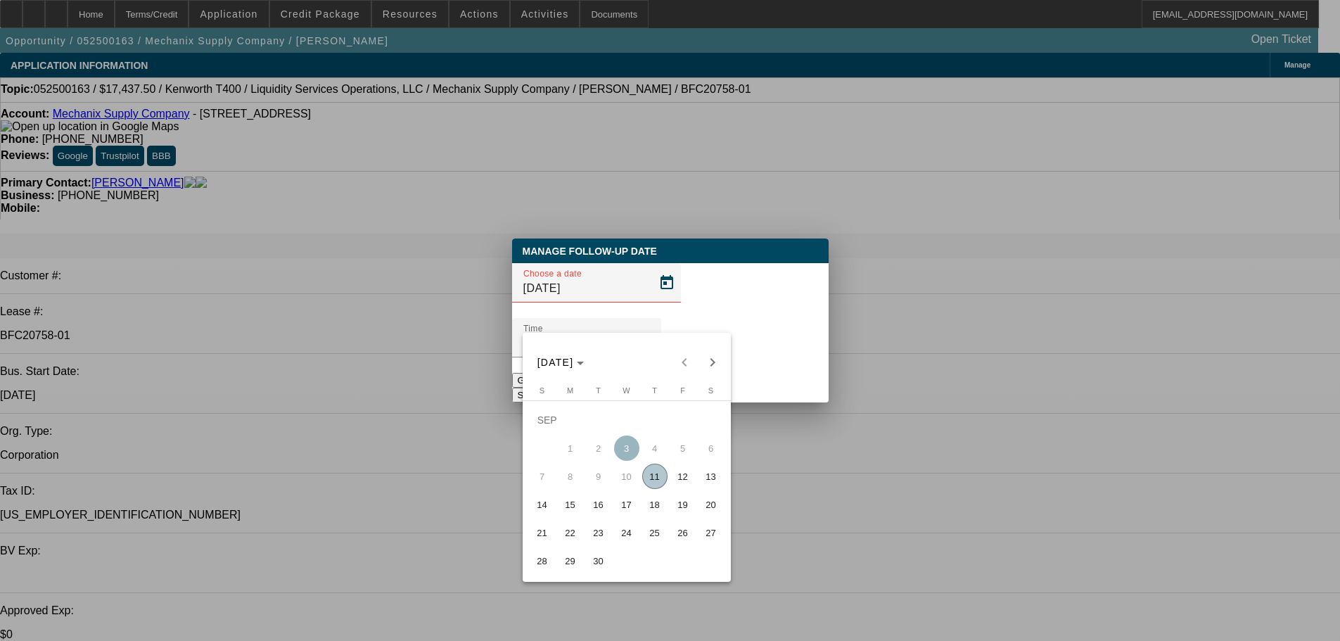
click at [651, 509] on span "18" at bounding box center [654, 504] width 25 height 25
type input "9/18/2025"
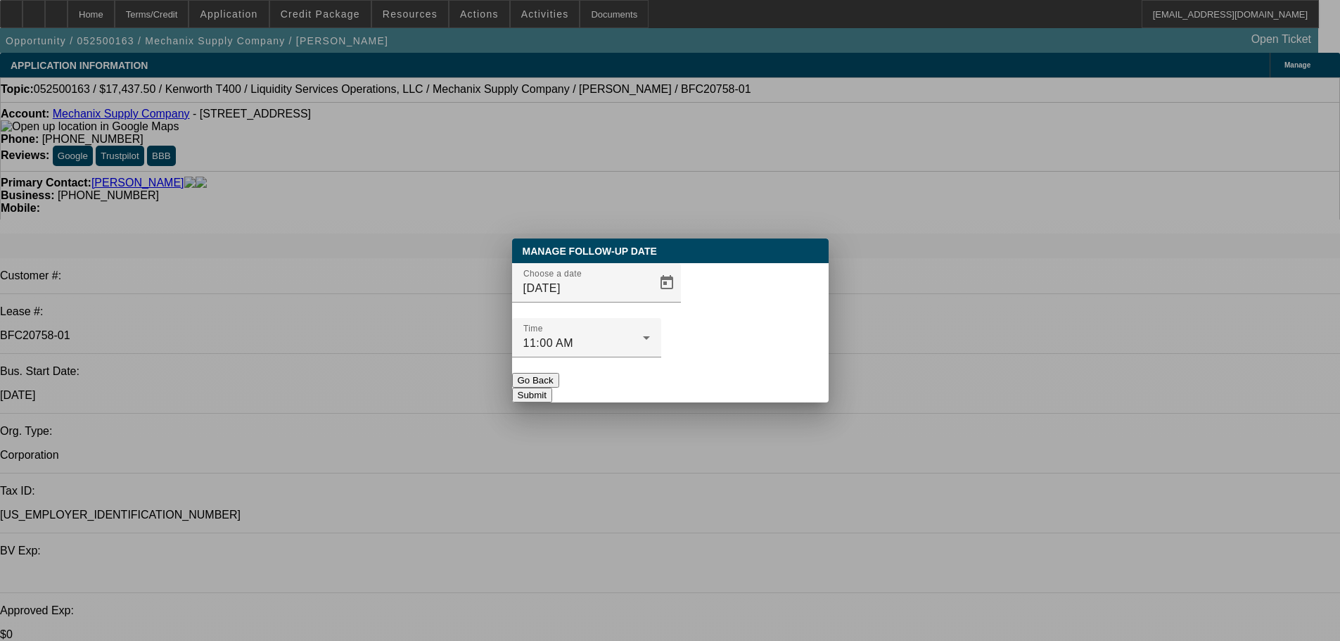
click at [552, 388] on button "Submit" at bounding box center [532, 395] width 40 height 15
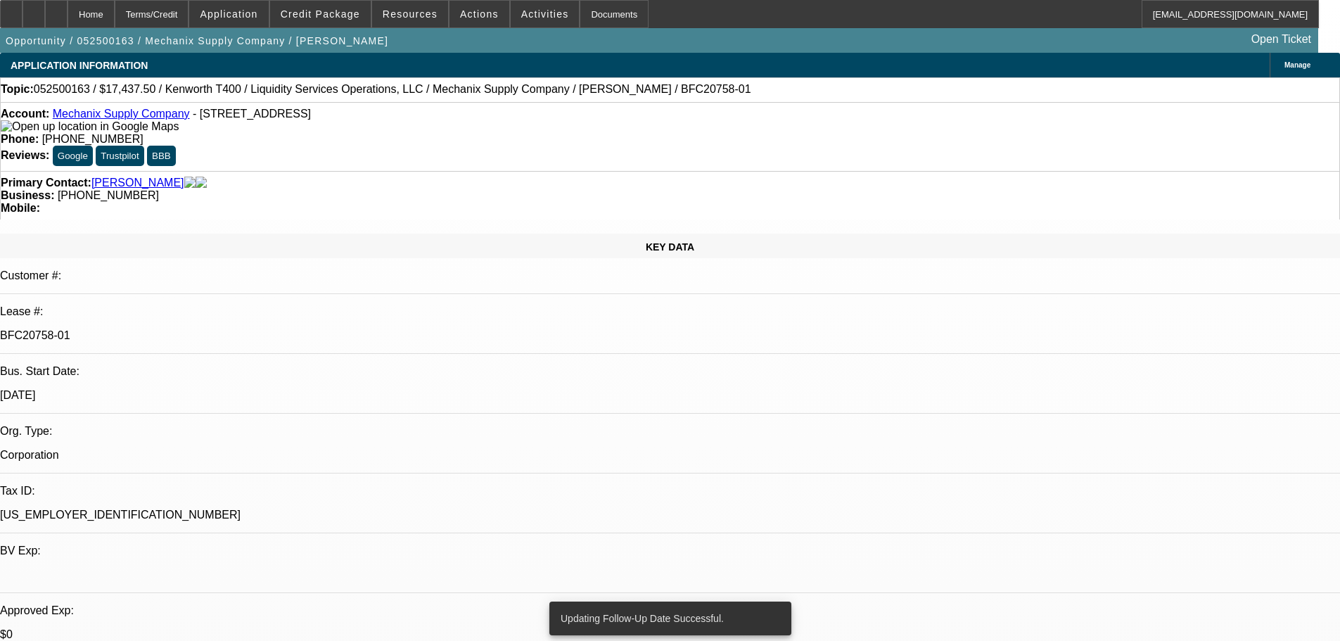
radio input "true"
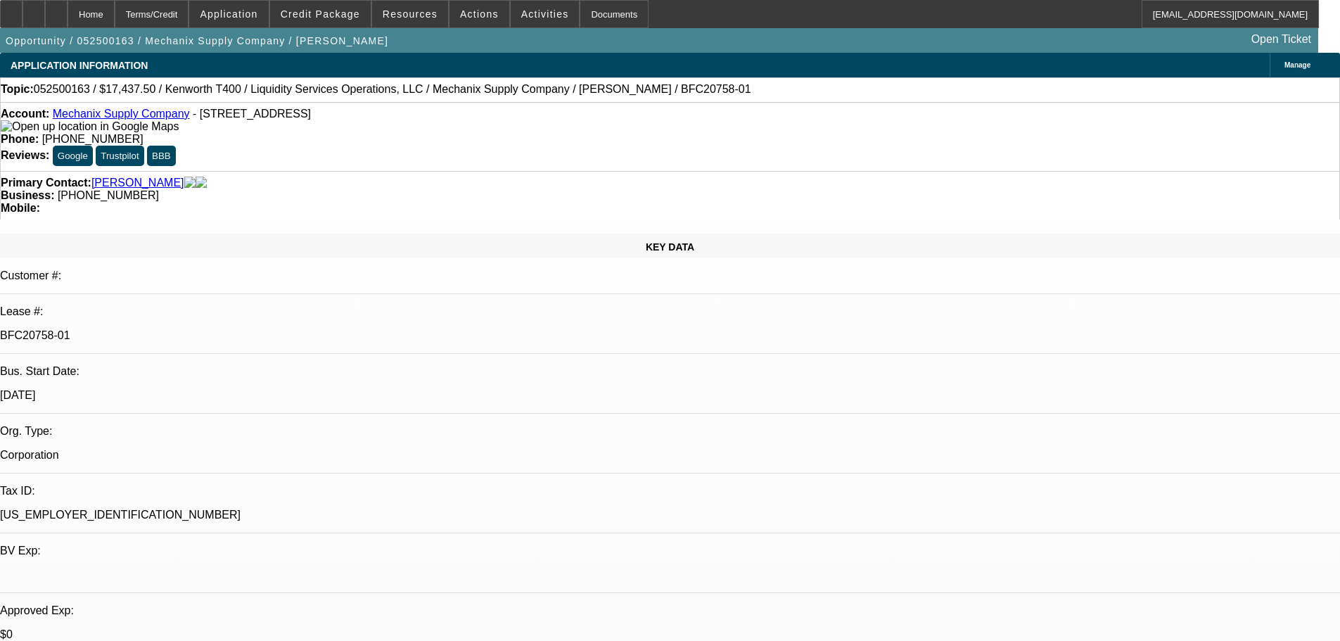
type textarea "9/11- debating cash vs financing"
radio input "true"
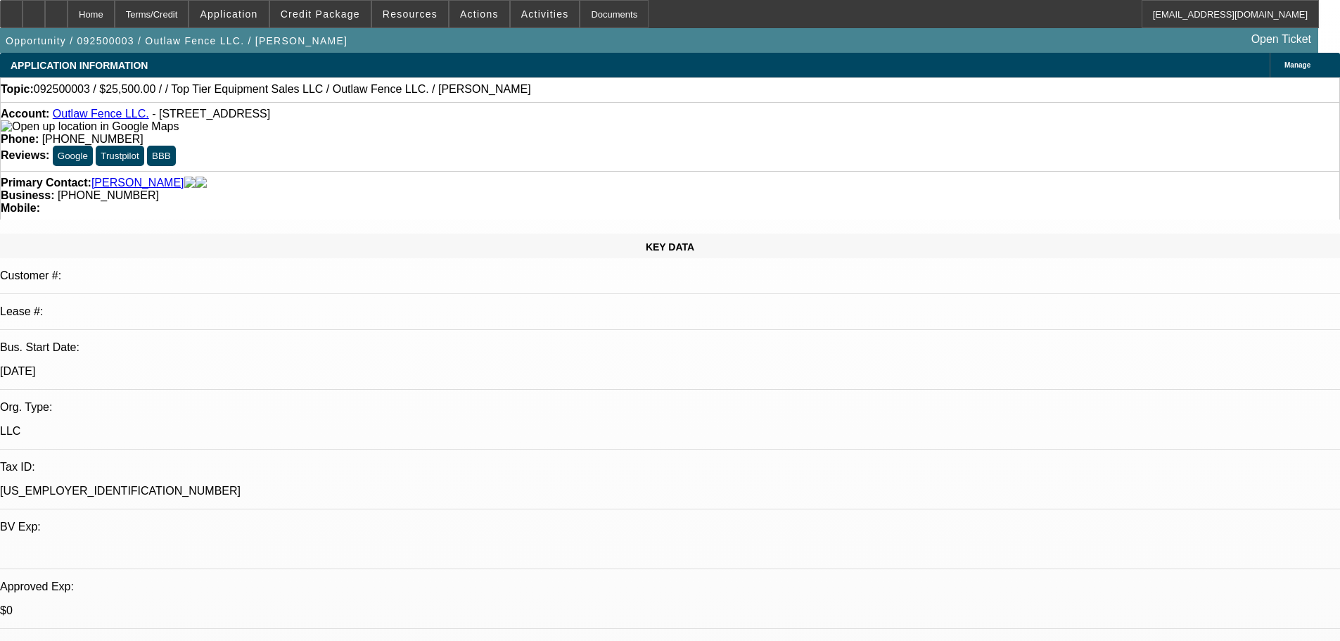
select select "0"
select select "2"
select select "0.1"
select select "4"
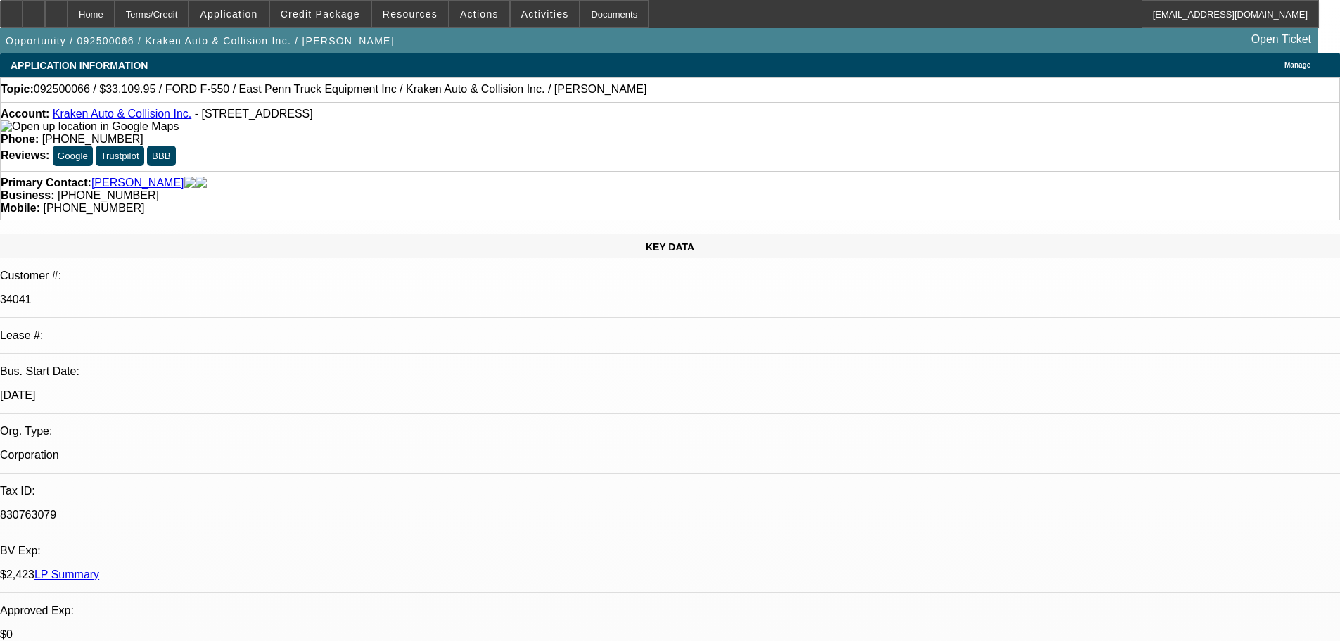
select select "0"
select select "0.1"
select select "4"
select select "0"
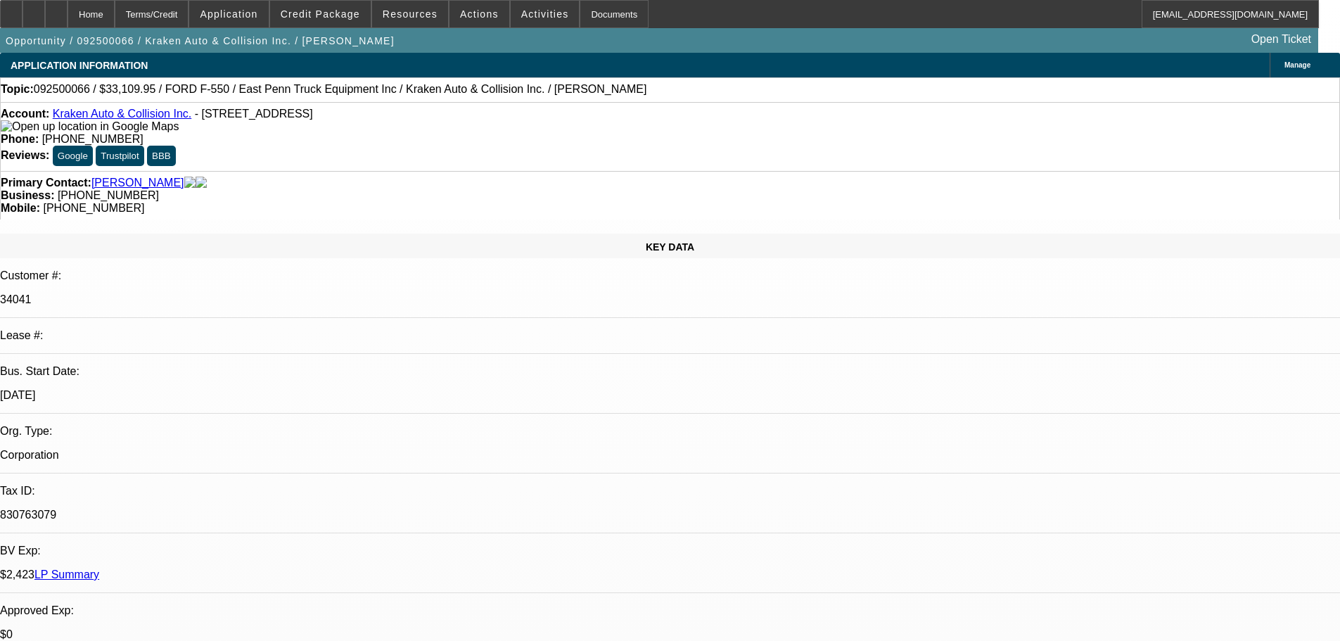
select select "0"
select select "0.1"
select select "4"
select select "0"
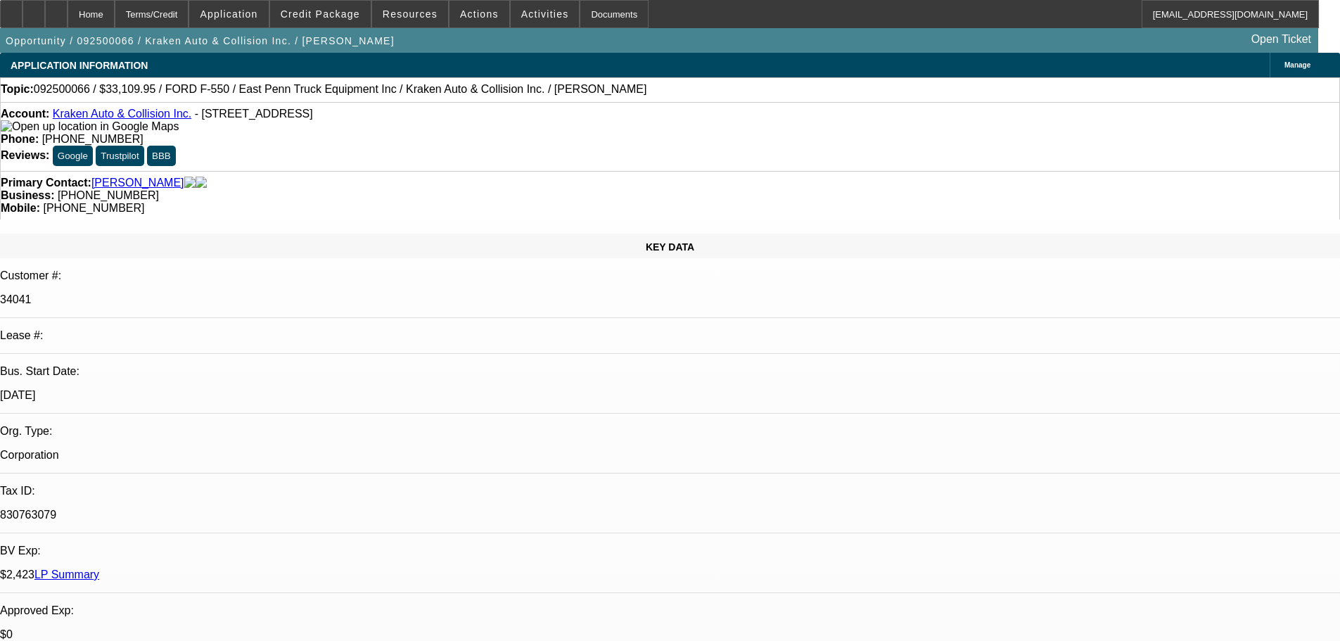
select select "0.1"
select select "4"
select select "0"
select select "0.1"
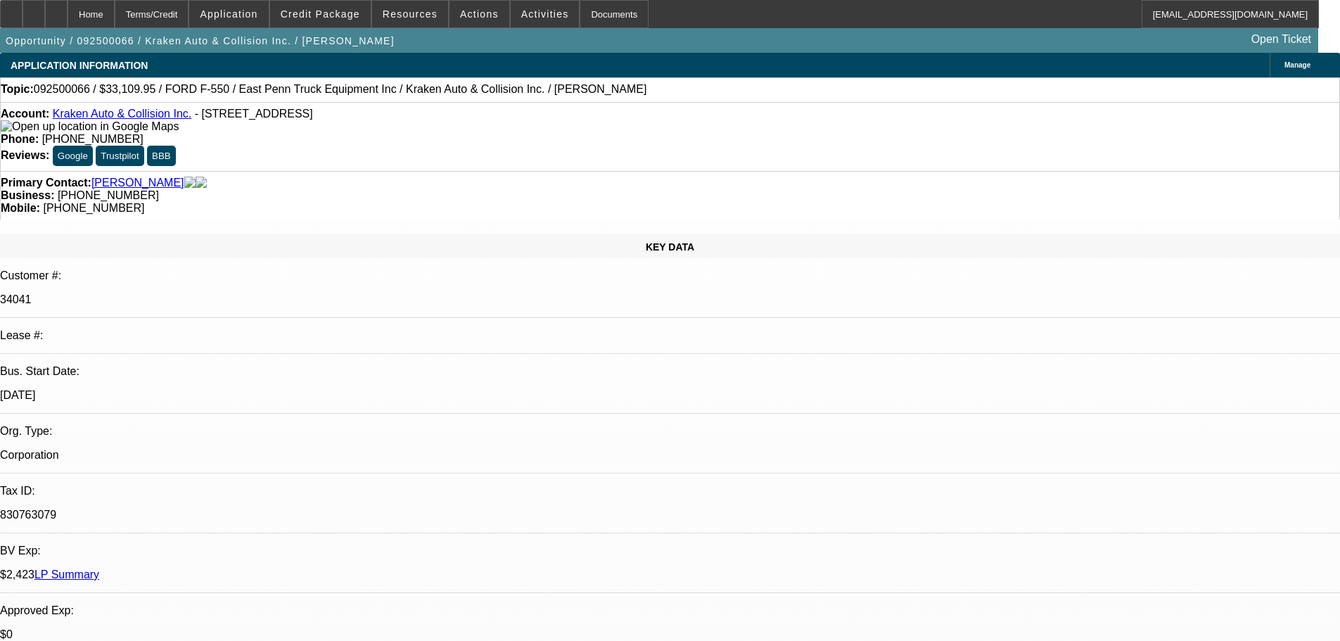
select select "4"
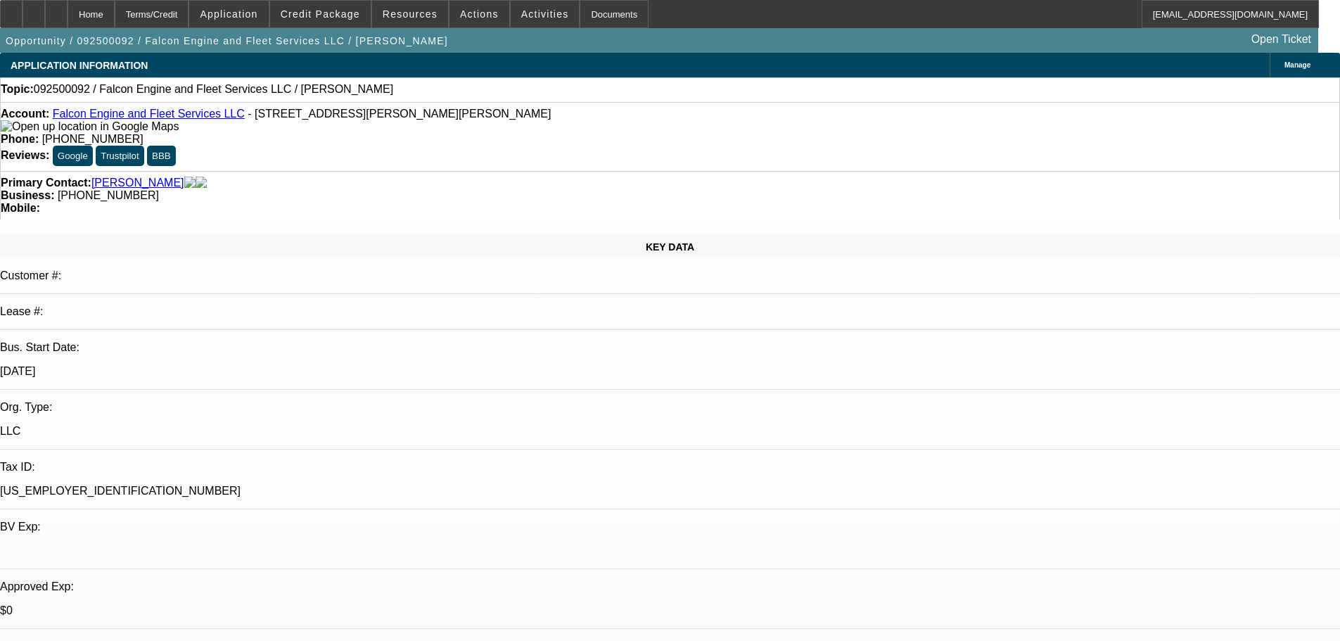
select select "0"
select select "2"
select select "0.1"
select select "4"
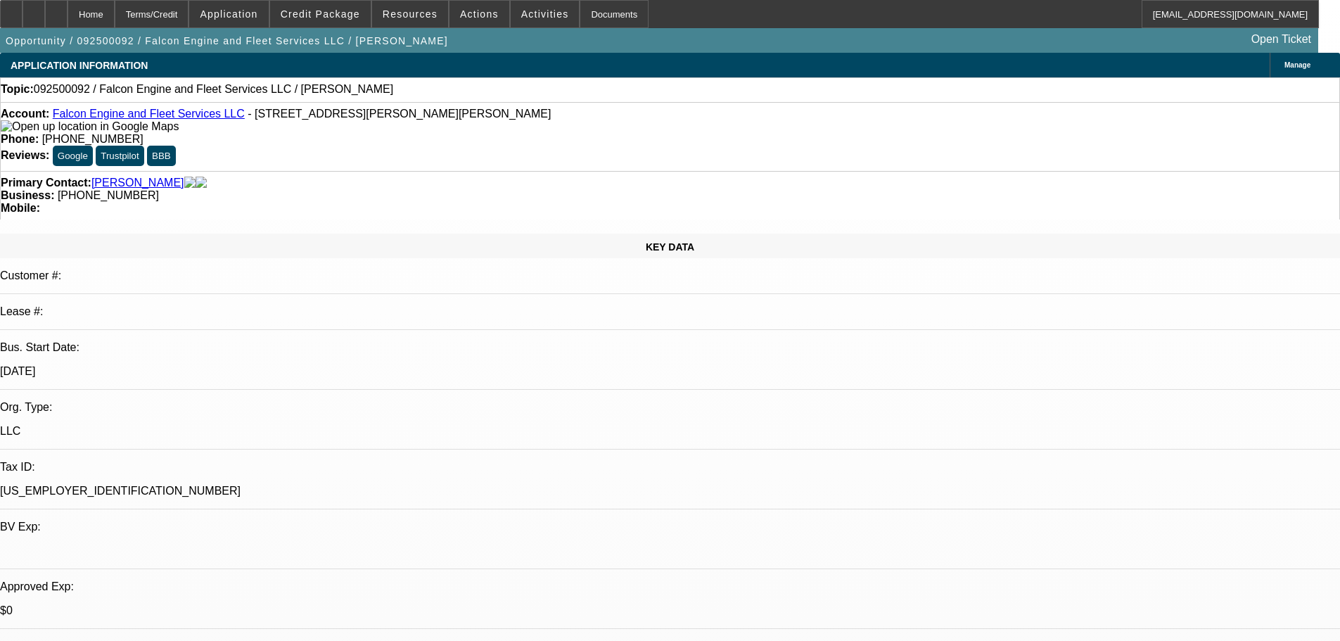
click at [126, 116] on link "Falcon Engine and Fleet Services LLC" at bounding box center [149, 114] width 192 height 12
click at [471, 17] on span "Actions" at bounding box center [479, 13] width 39 height 11
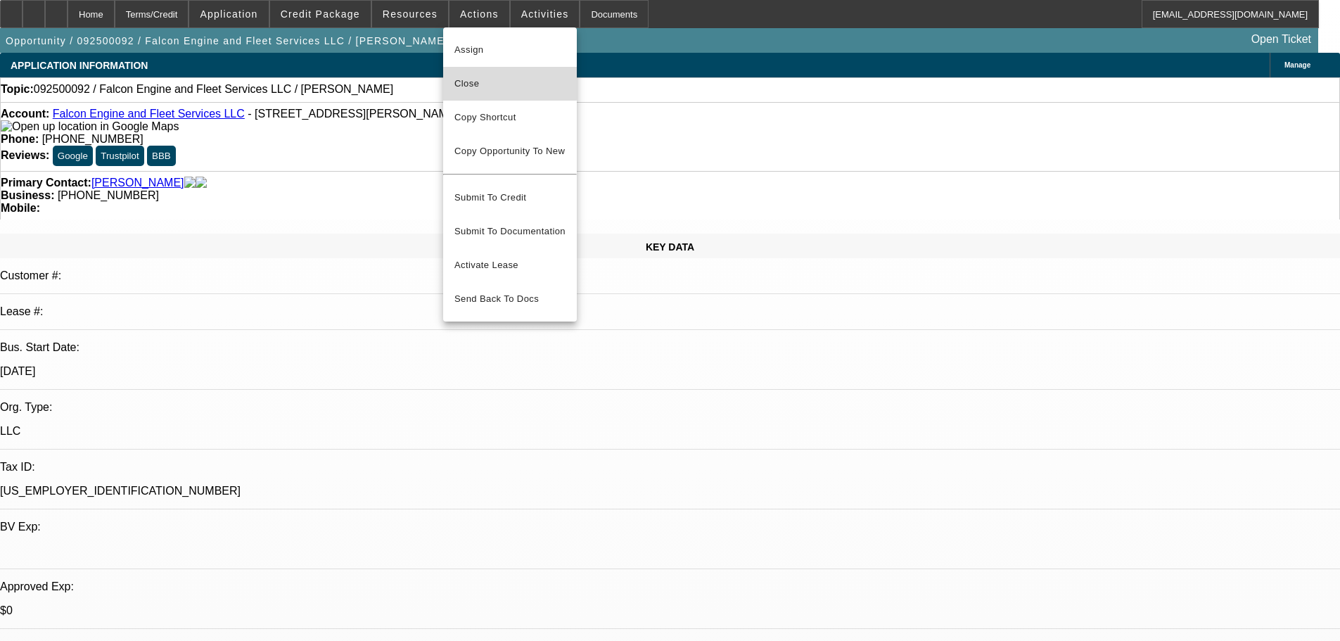
click at [490, 80] on span "Close" at bounding box center [509, 83] width 111 height 17
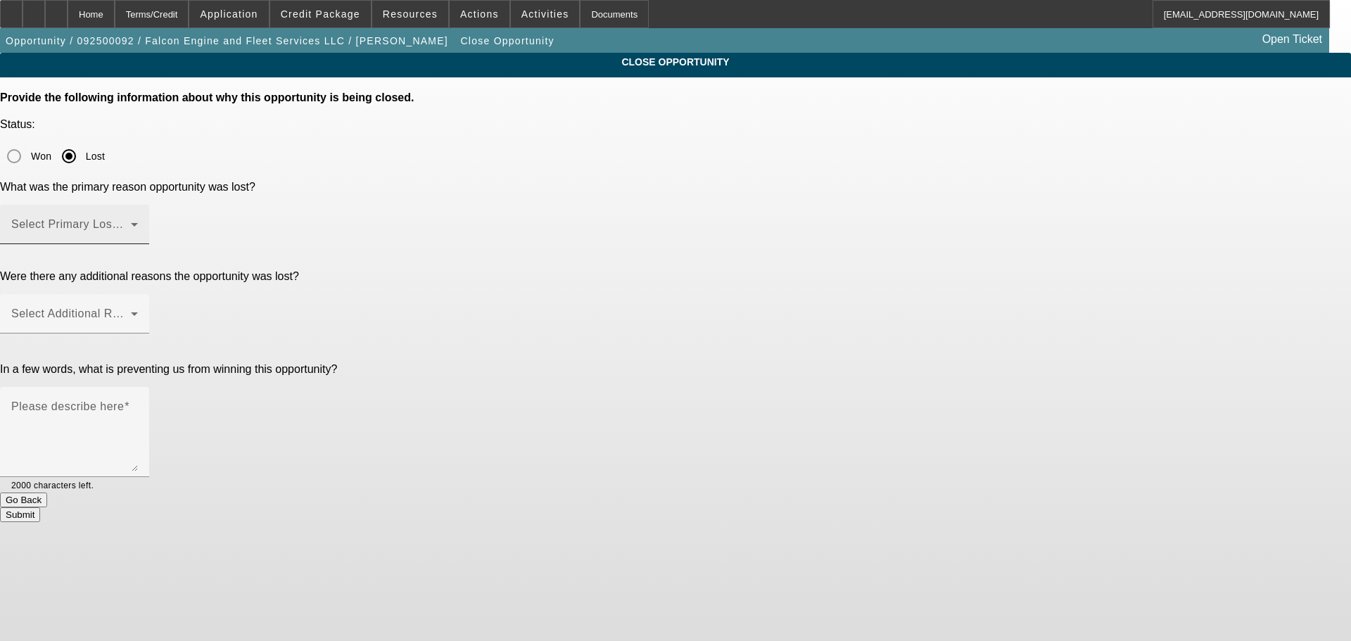
click at [138, 205] on div "Select Primary Lost Reason" at bounding box center [74, 224] width 127 height 39
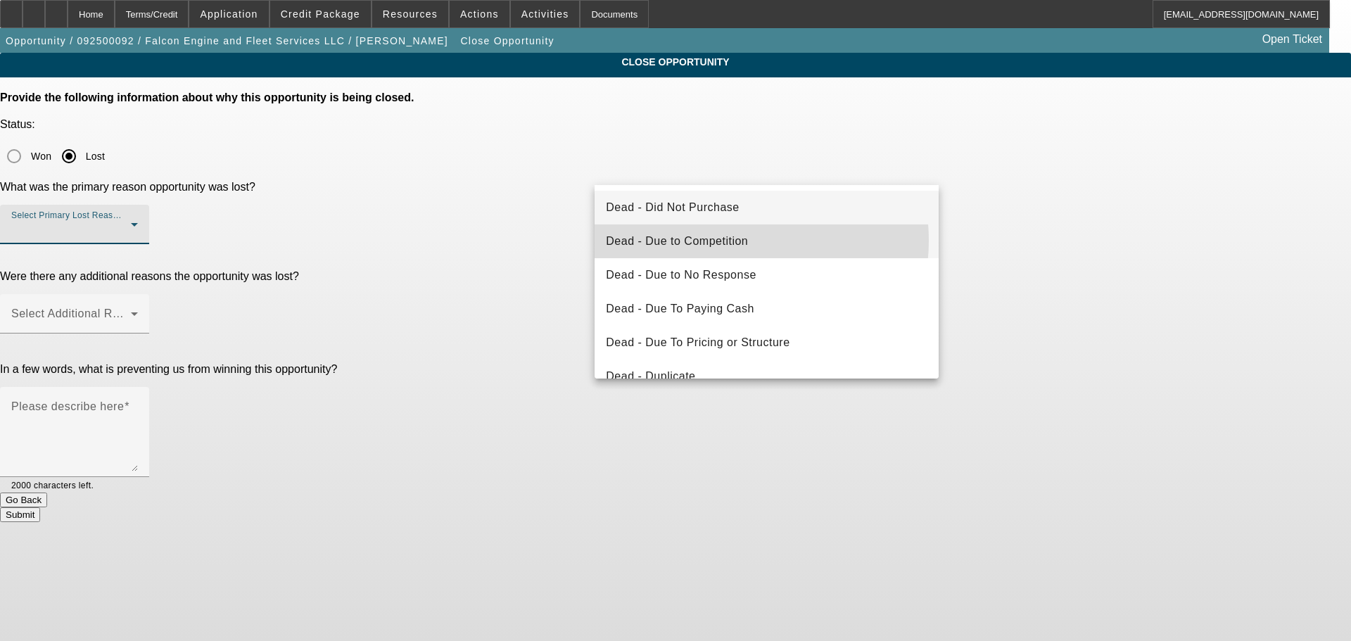
click at [734, 241] on span "Dead - Due to Competition" at bounding box center [677, 241] width 142 height 17
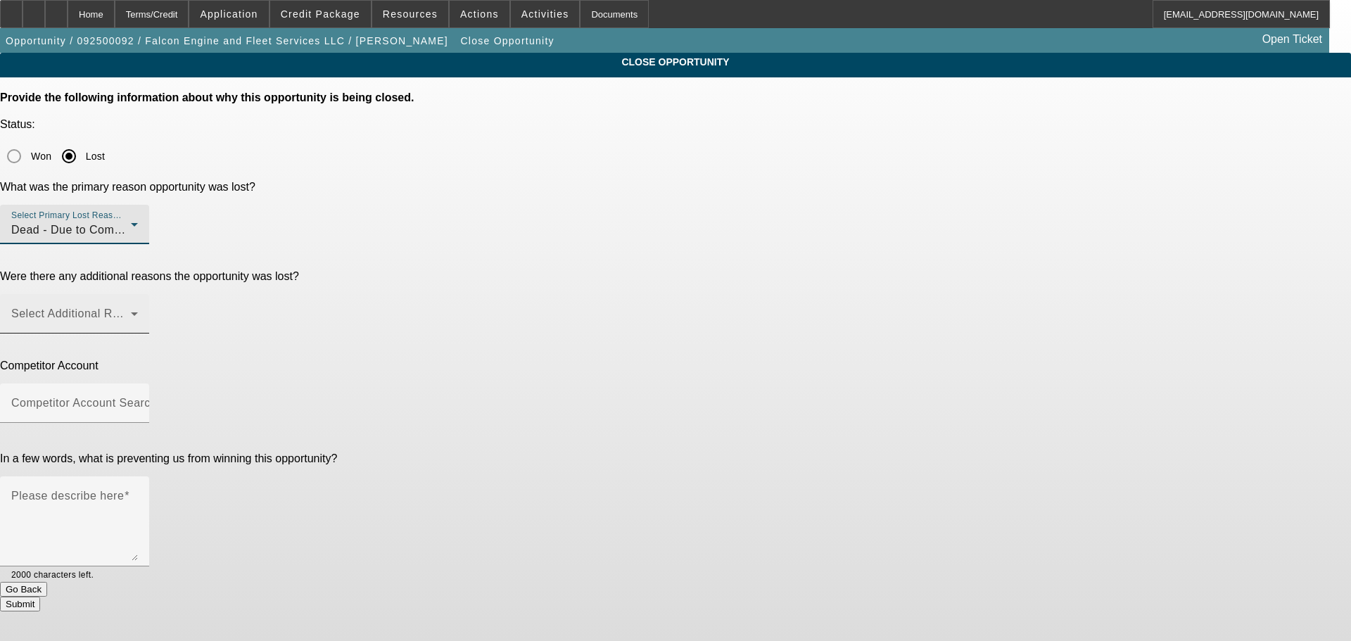
click at [131, 311] on span at bounding box center [71, 319] width 120 height 17
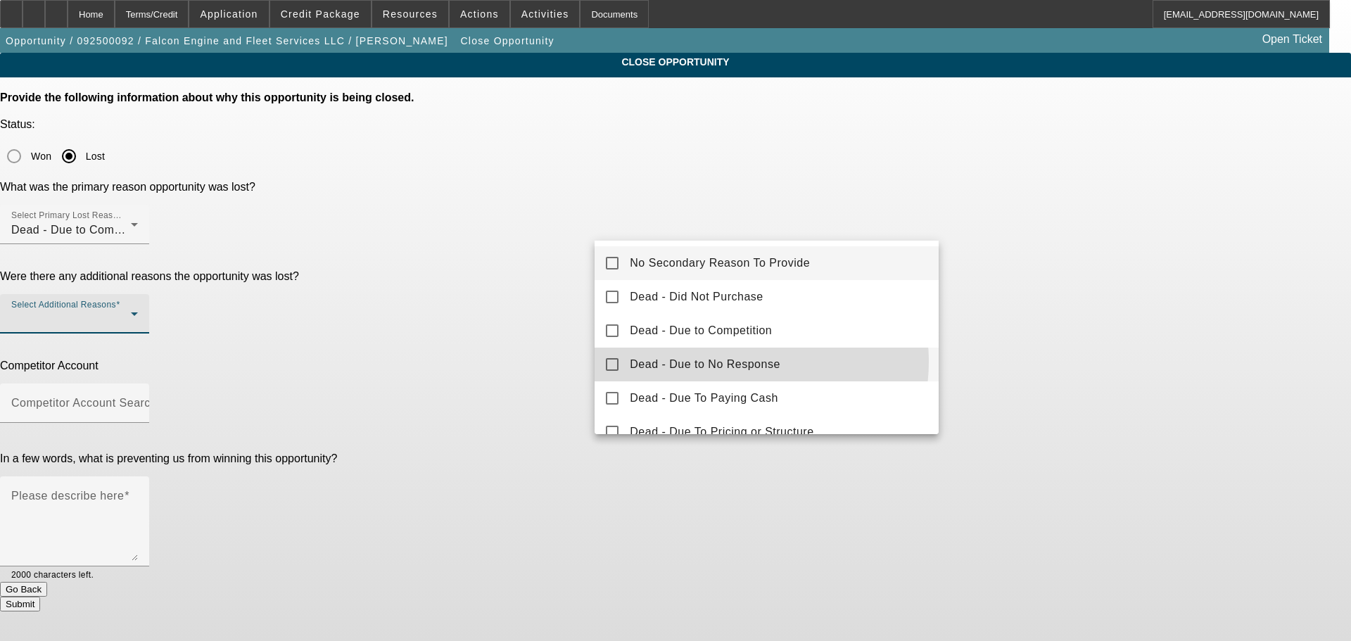
click at [744, 362] on span "Dead - Due to No Response" at bounding box center [705, 364] width 151 height 17
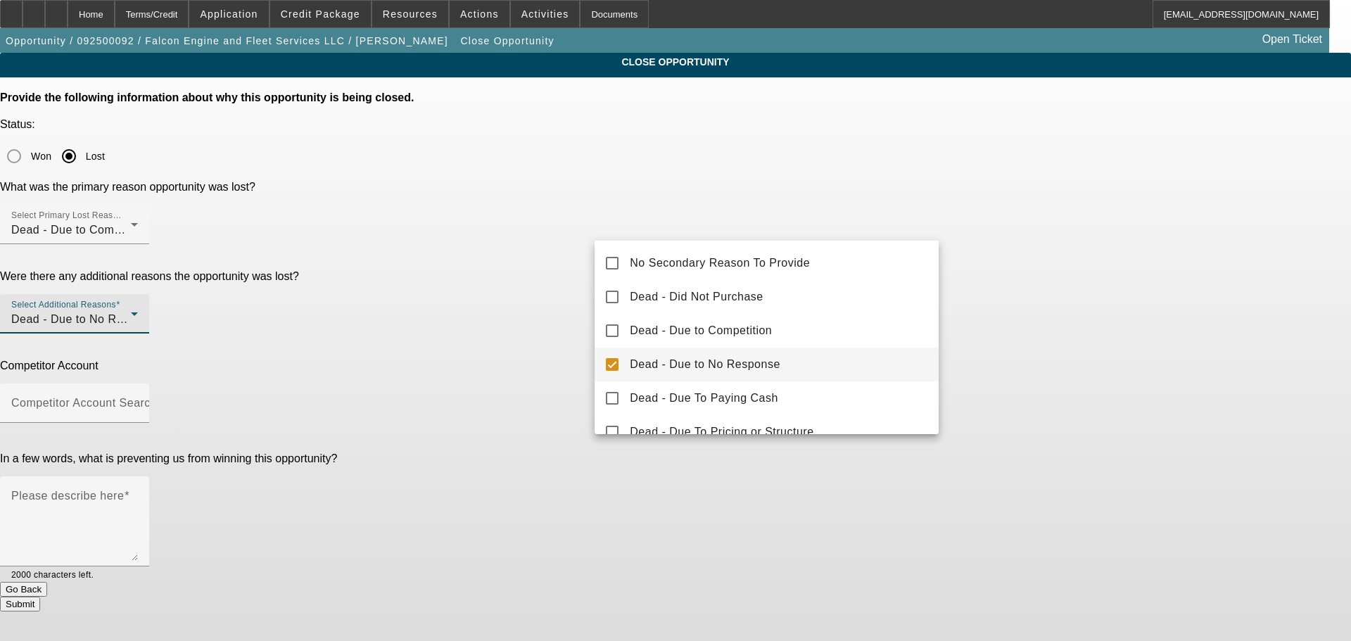
click at [528, 294] on div at bounding box center [675, 320] width 1351 height 641
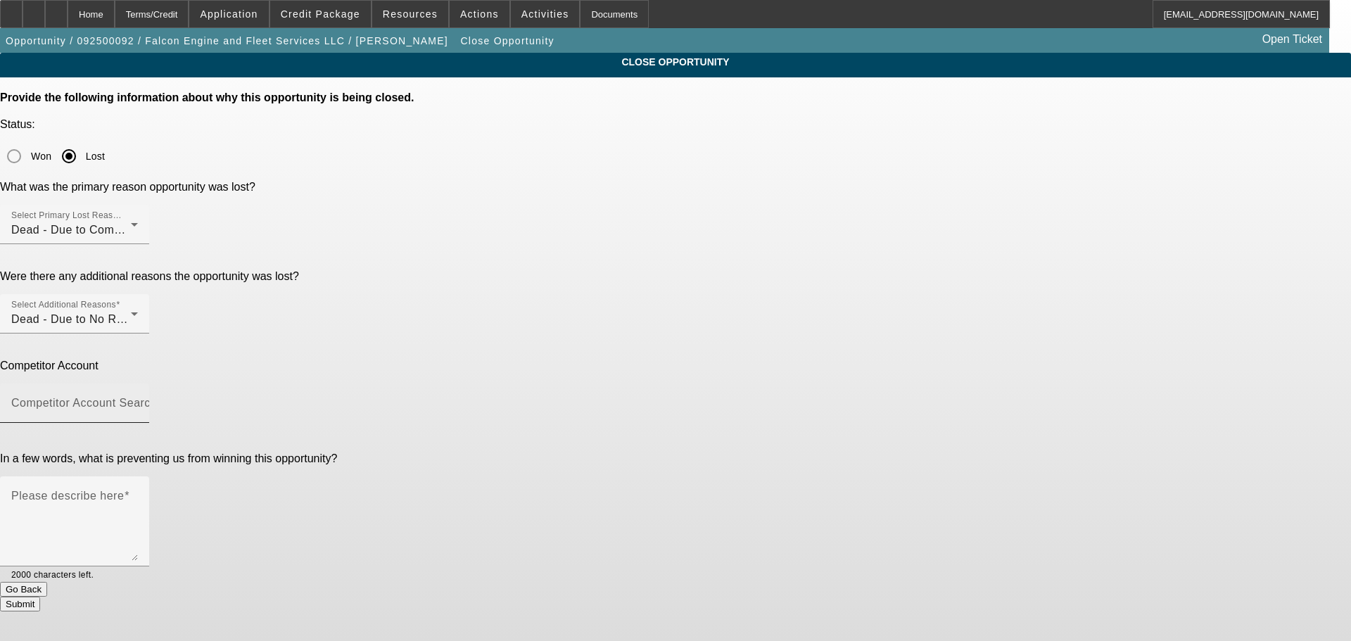
click at [157, 397] on mat-label "Competitor Account Search" at bounding box center [84, 403] width 146 height 12
click at [138, 400] on input "Competitor Account Search" at bounding box center [74, 408] width 127 height 17
click at [663, 310] on span "-- Other Competitor --" at bounding box center [663, 318] width 115 height 17
type input "-- Other Competitor --"
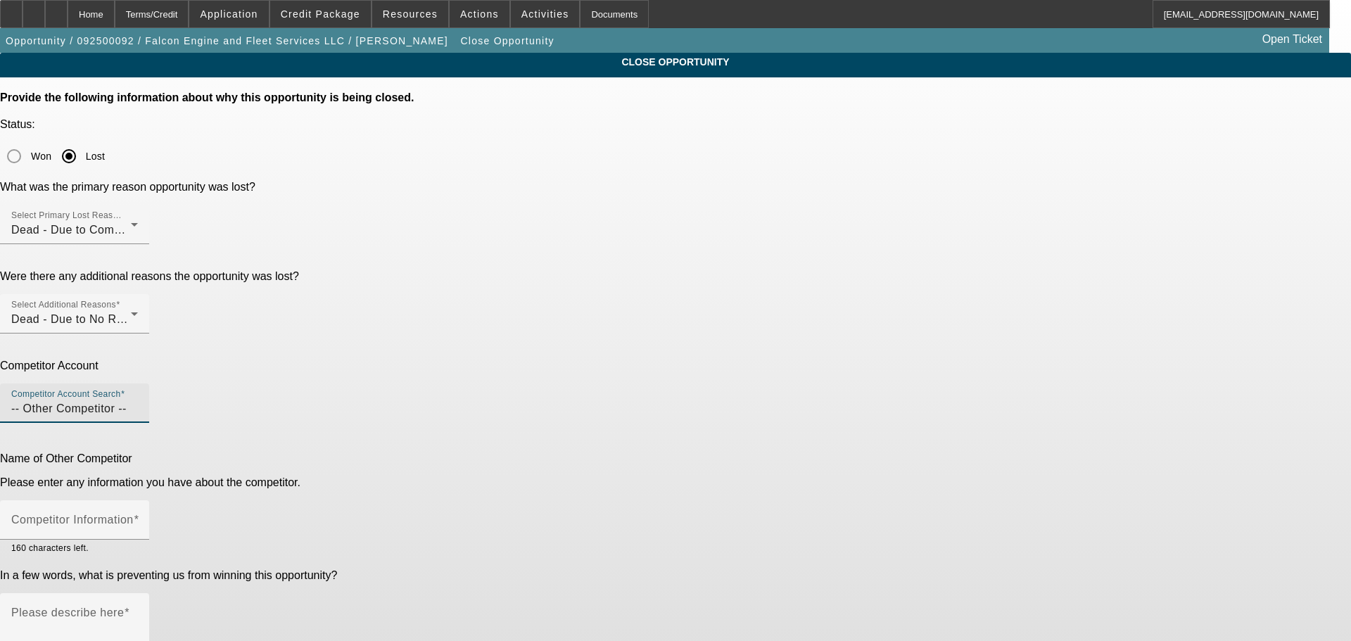
drag, startPoint x: 703, startPoint y: 286, endPoint x: 519, endPoint y: 276, distance: 183.9
click at [519, 359] on div "Competitor Account Competitor Account Search -- Other Competitor --" at bounding box center [675, 398] width 1351 height 79
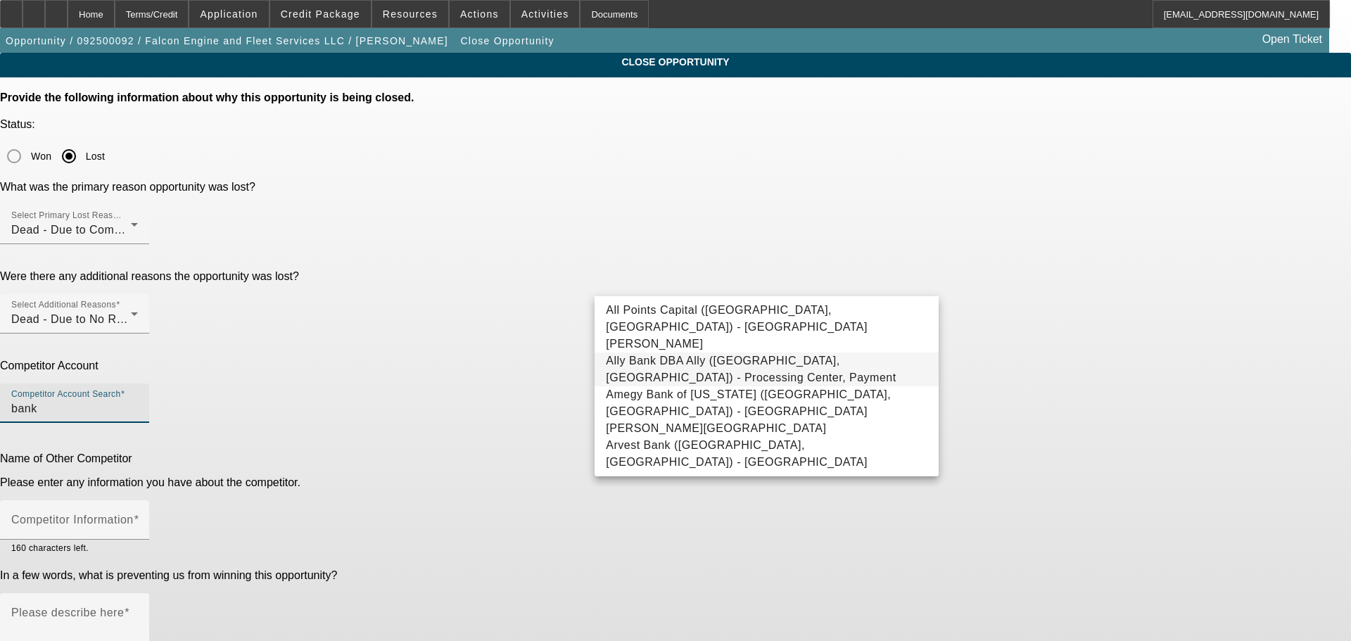
scroll to position [70, 0]
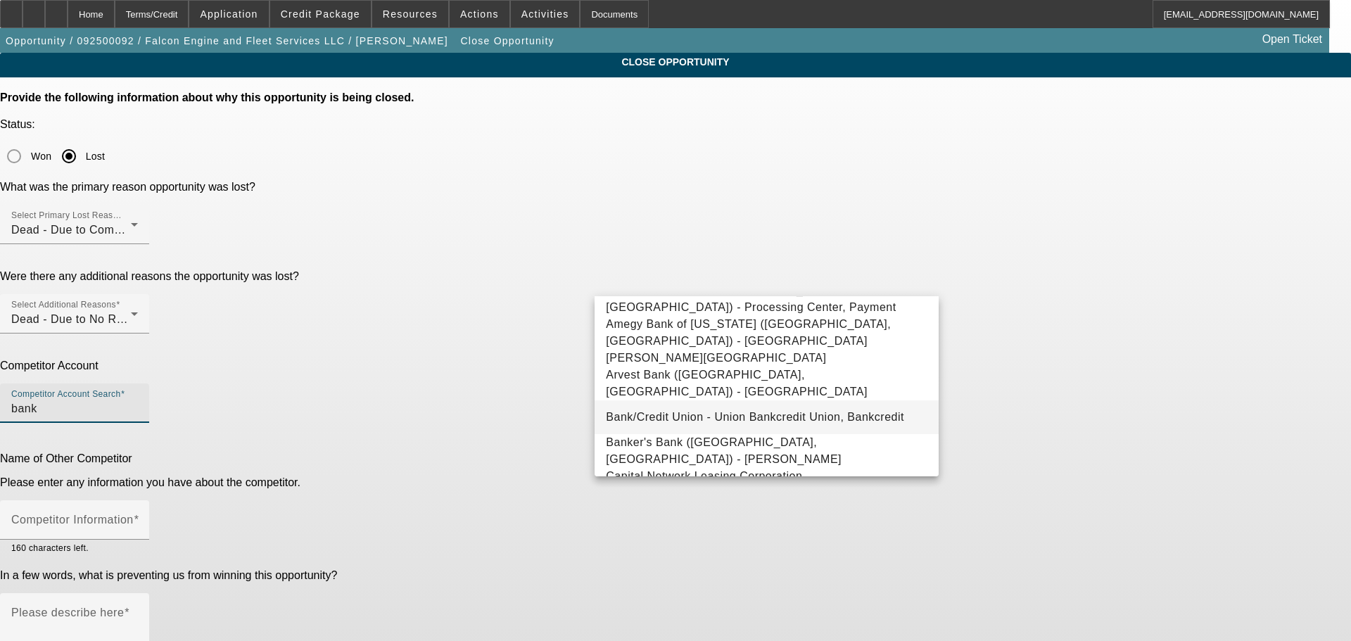
click at [813, 411] on span "Bank/Credit Union - Union Bankcredit Union, Bankcredit" at bounding box center [755, 417] width 298 height 12
type input "Bank/Credit Union - Union Bankcredit Union, Bankcredit"
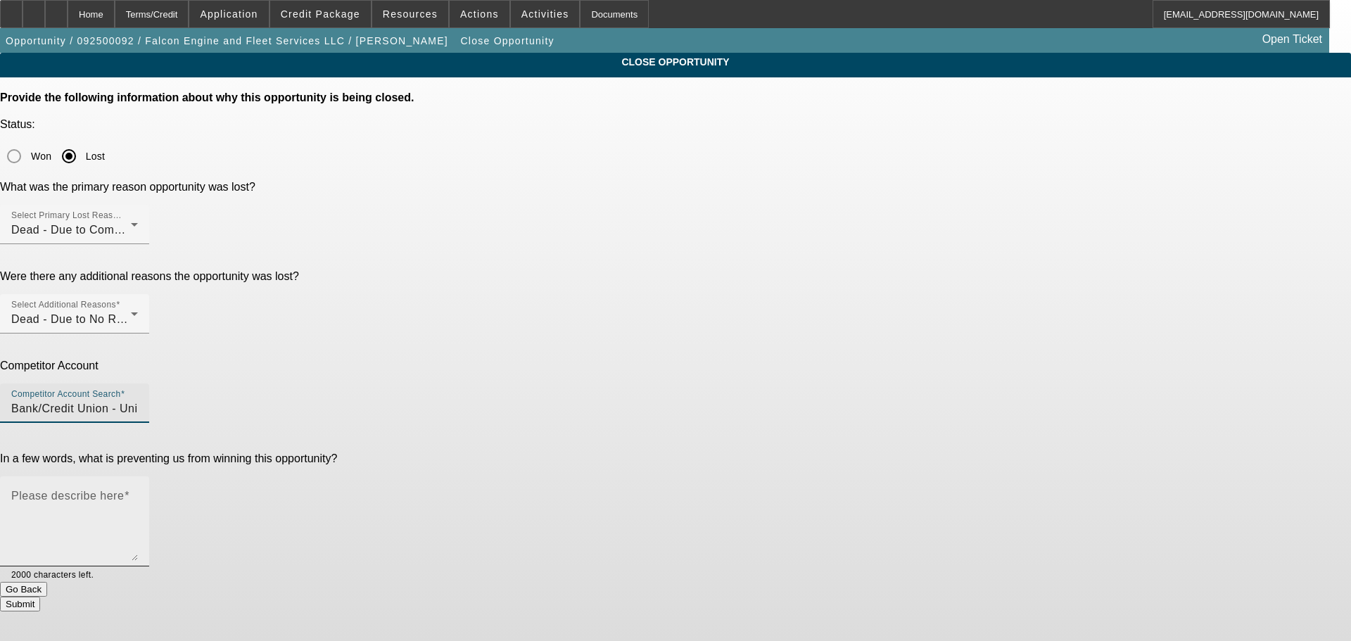
click at [124, 490] on mat-label "Please describe here" at bounding box center [67, 496] width 113 height 12
click at [138, 493] on textarea "Please describe here" at bounding box center [74, 527] width 127 height 68
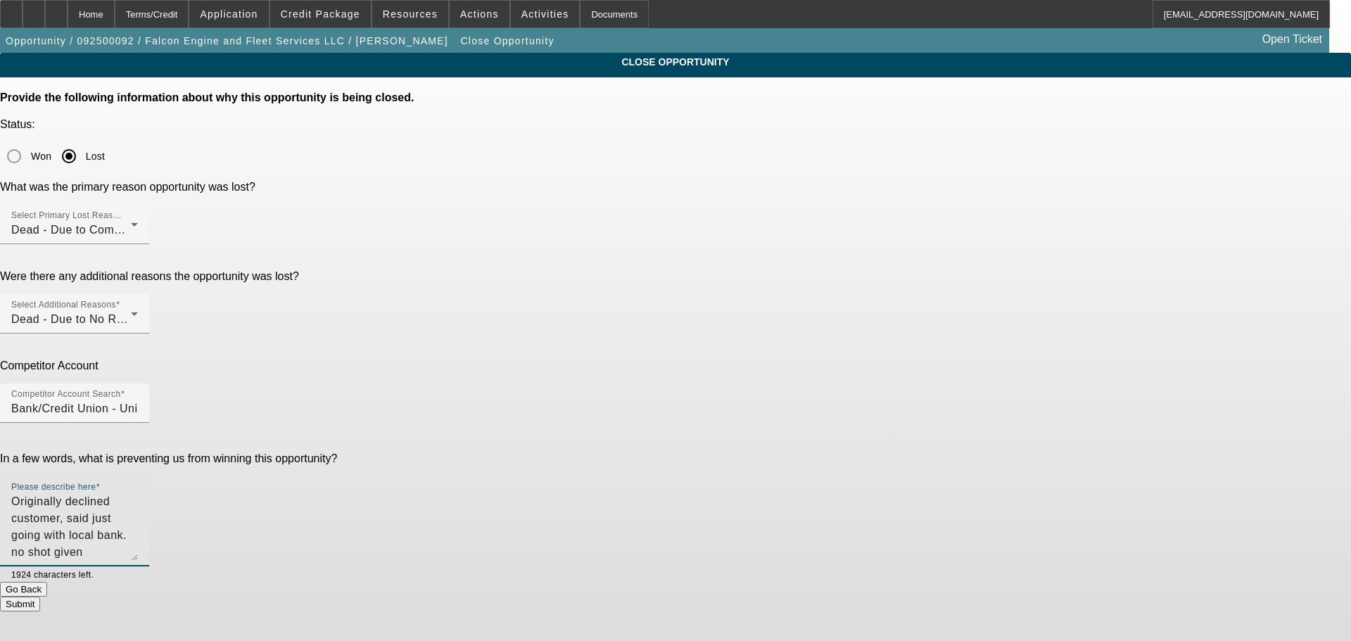
click at [138, 493] on textarea "Originally declined customer, said just going with local bank. no shot given" at bounding box center [74, 527] width 127 height 68
click at [138, 493] on textarea "Originally declined customer, said just going with local bank since unhappy wit…" at bounding box center [74, 527] width 127 height 68
type textarea "Originally declined customer, said just going with local bank since unhappy wit…"
click at [40, 597] on button "Submit" at bounding box center [20, 604] width 40 height 15
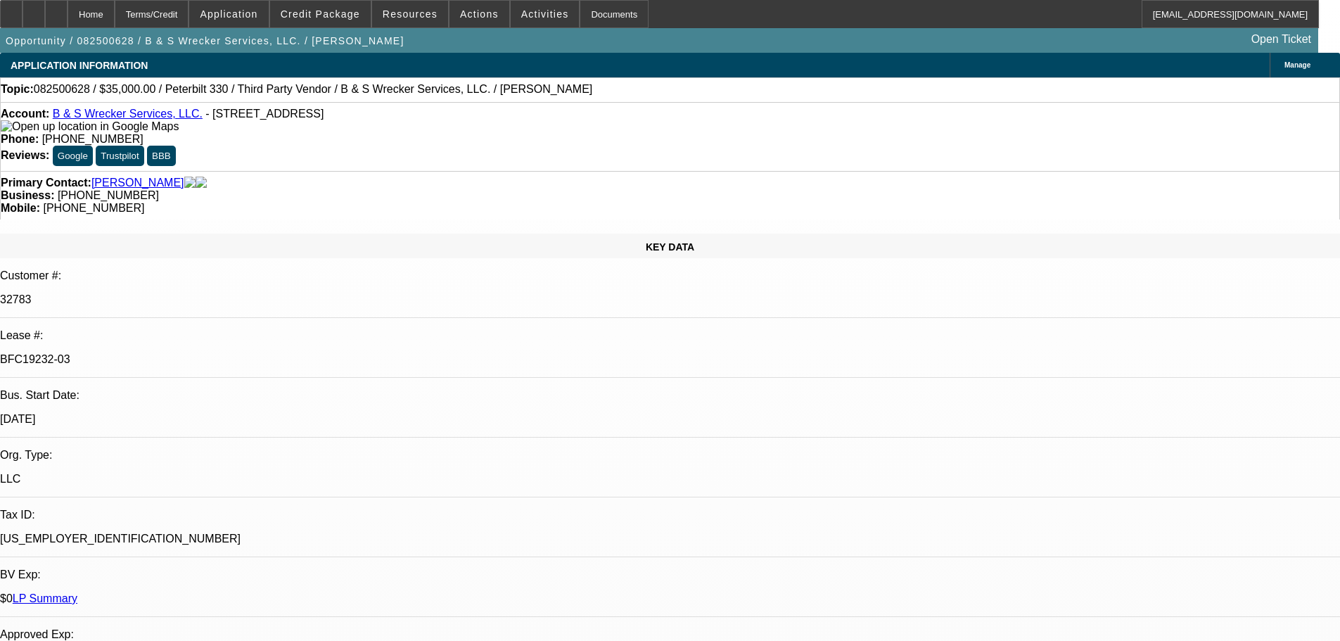
select select "0"
select select "6"
select select "0"
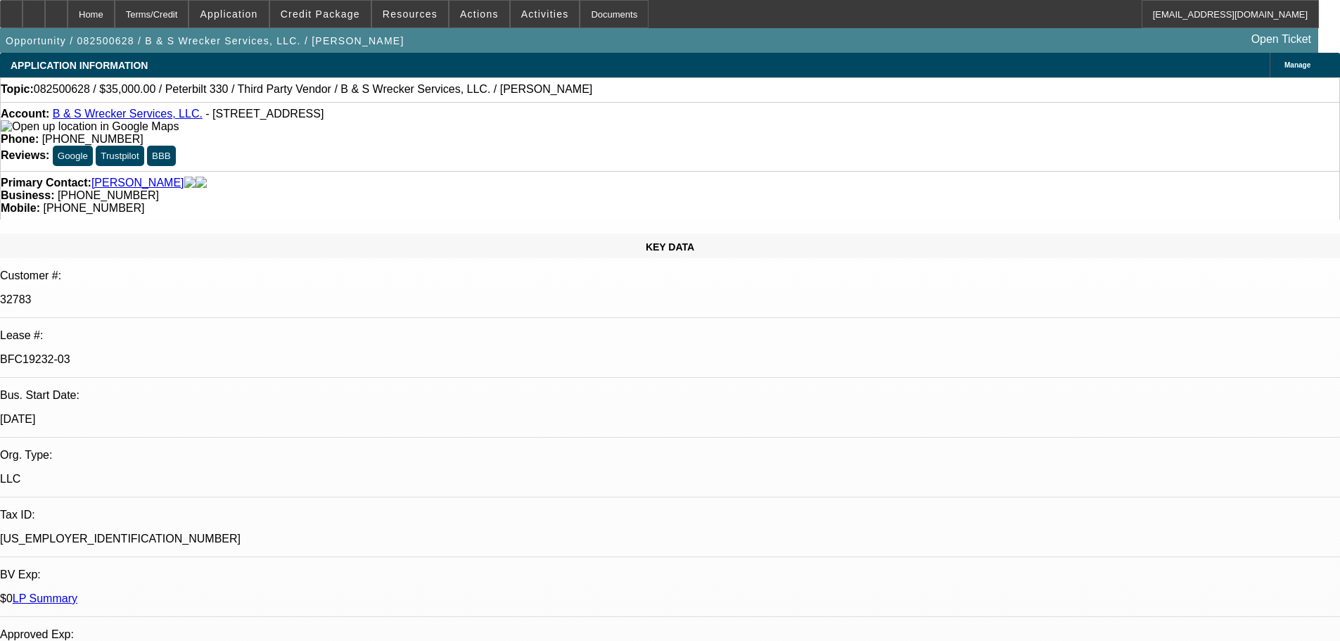
select select "0"
select select "6"
select select "0"
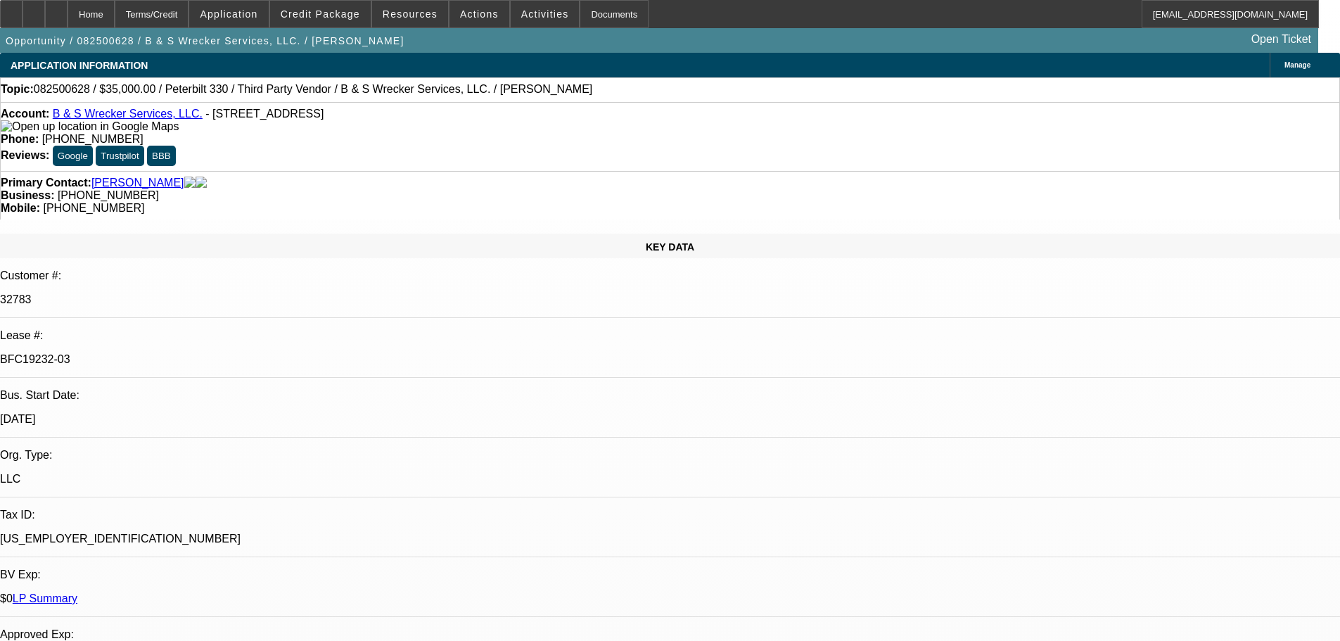
select select "0"
select select "6"
drag, startPoint x: 0, startPoint y: 0, endPoint x: 89, endPoint y: 17, distance: 90.9
click at [56, 9] on icon at bounding box center [56, 9] width 0 height 0
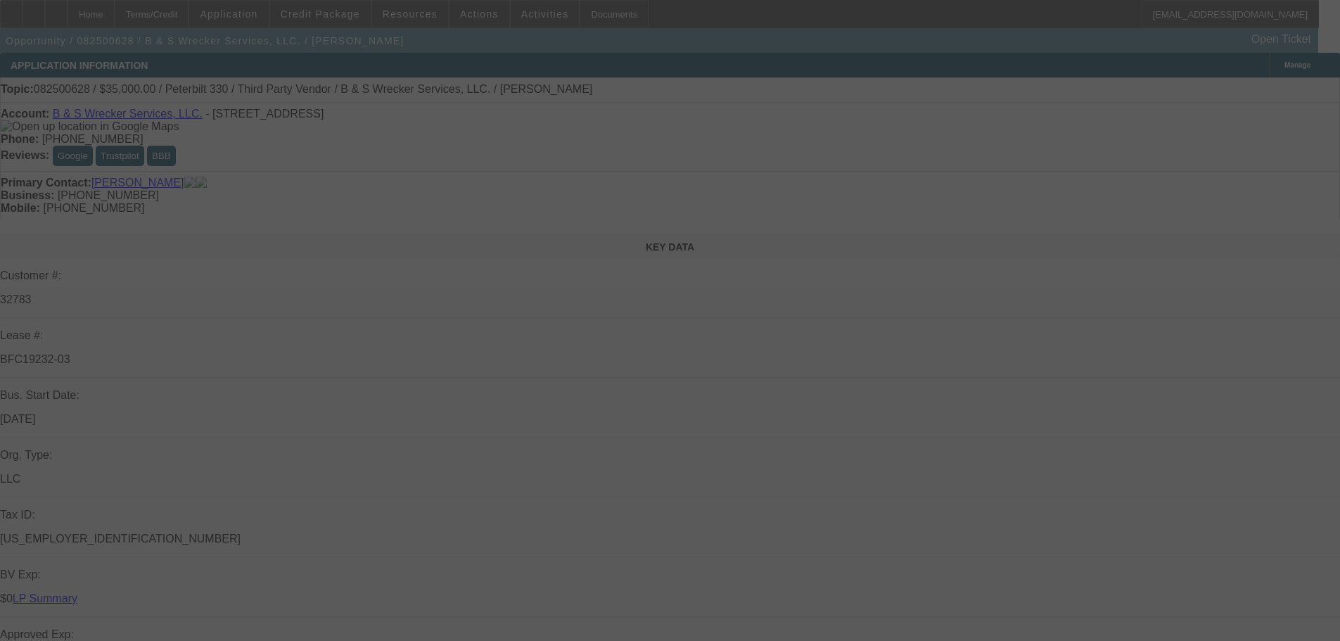
select select "0"
select select "6"
select select "0"
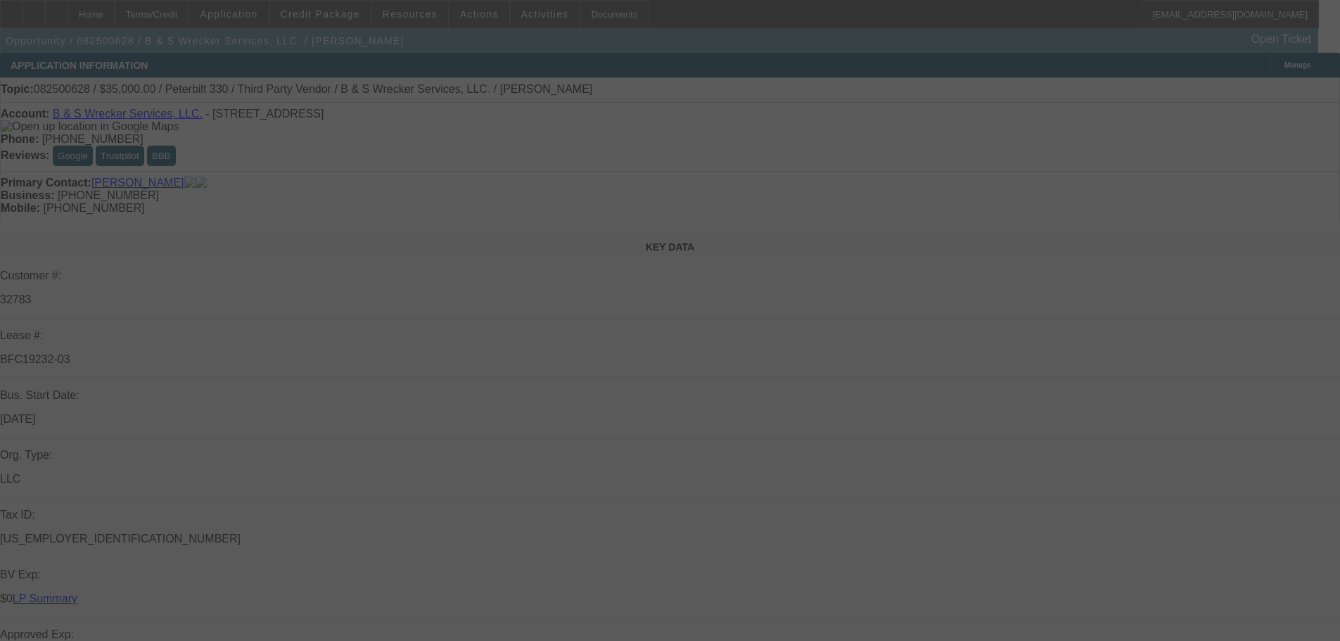
select select "0"
select select "6"
select select "0"
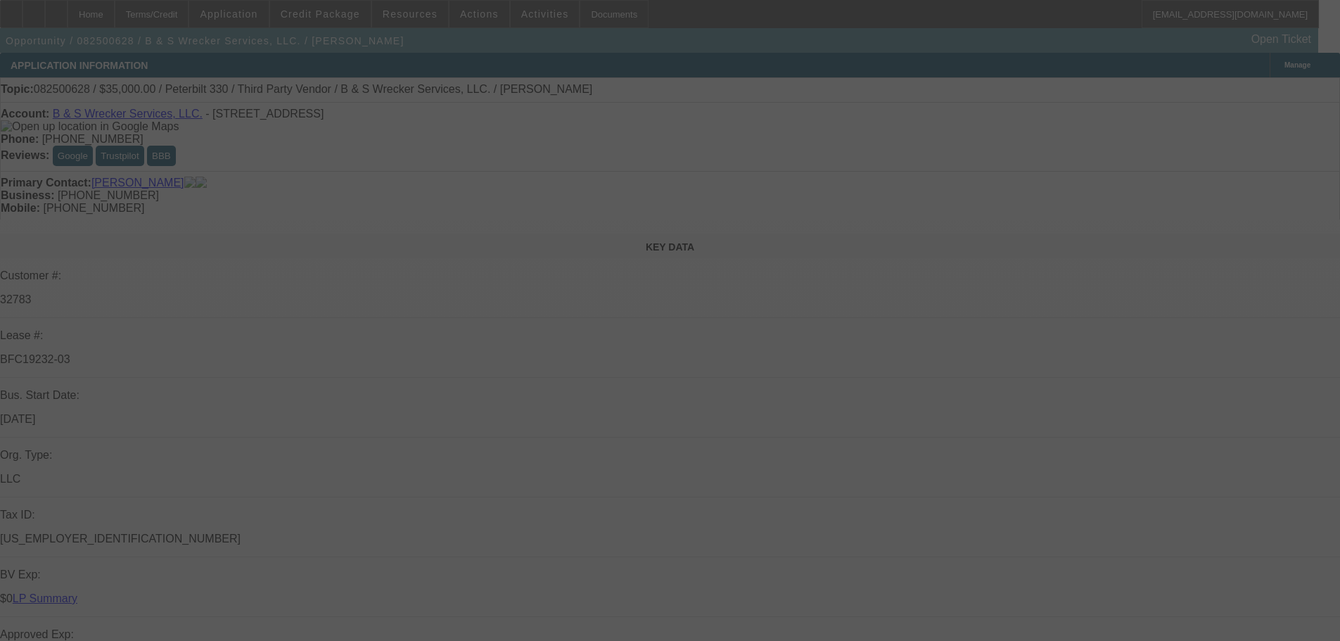
select select "0"
select select "6"
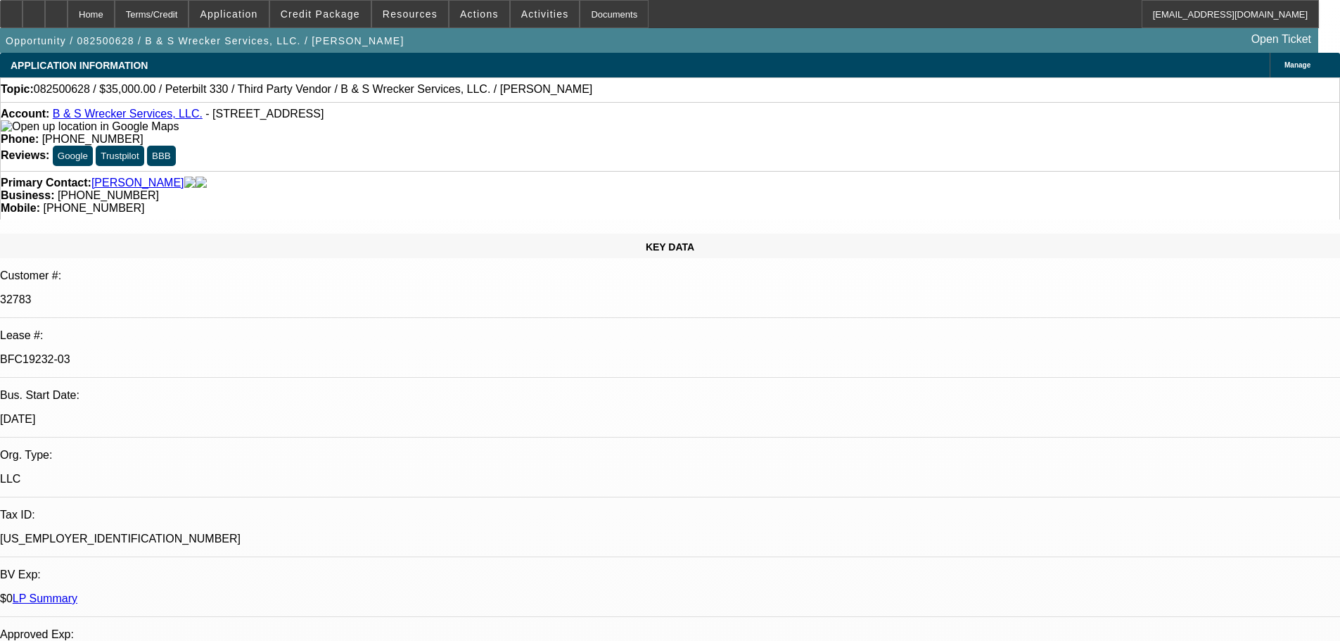
scroll to position [492, 0]
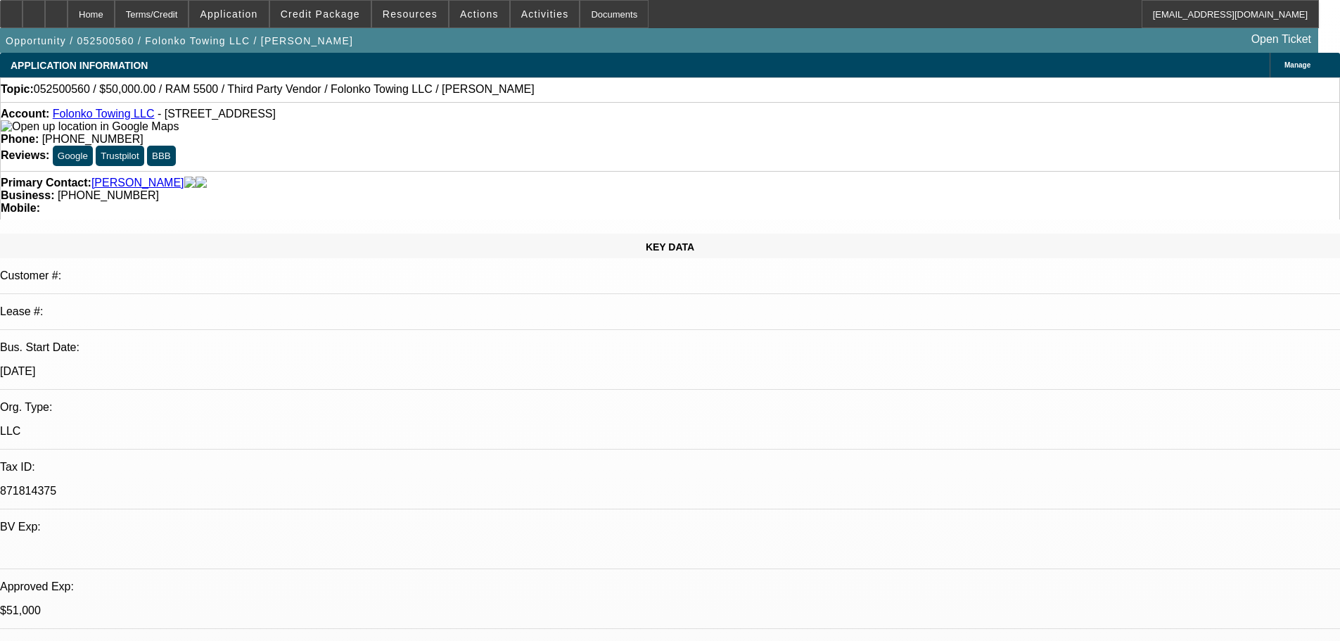
select select "0"
select select "2"
select select "0.1"
select select "4"
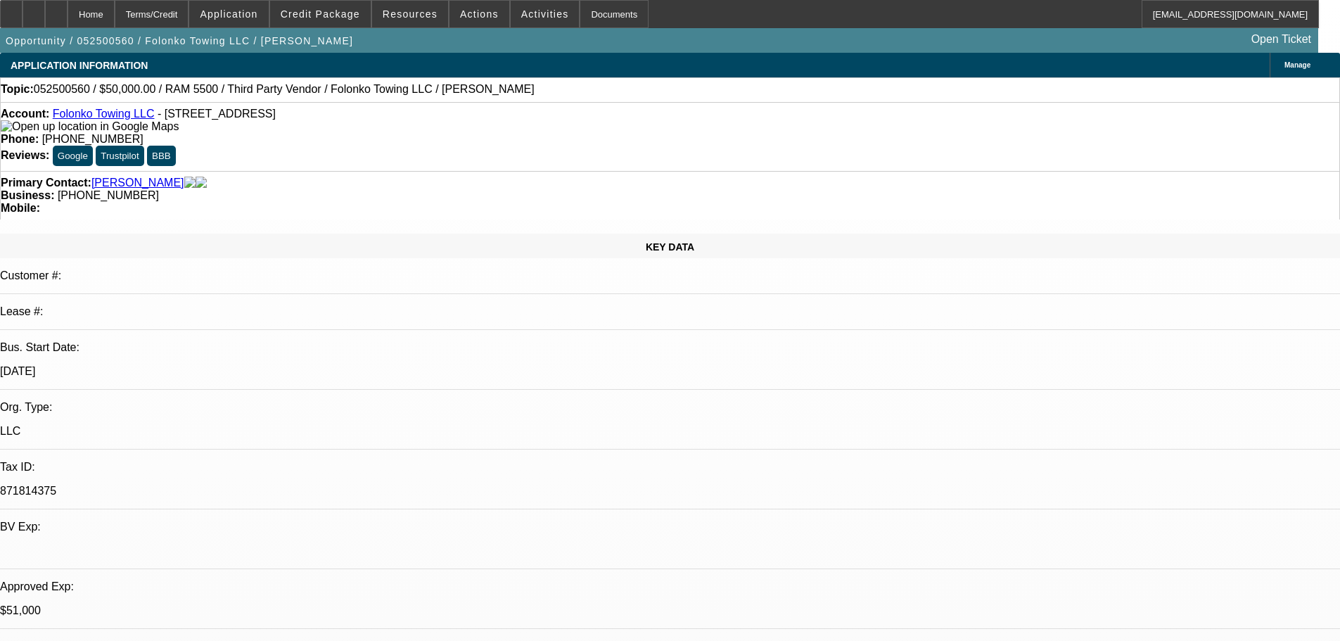
select select "0"
select select "2"
select select "0.1"
select select "4"
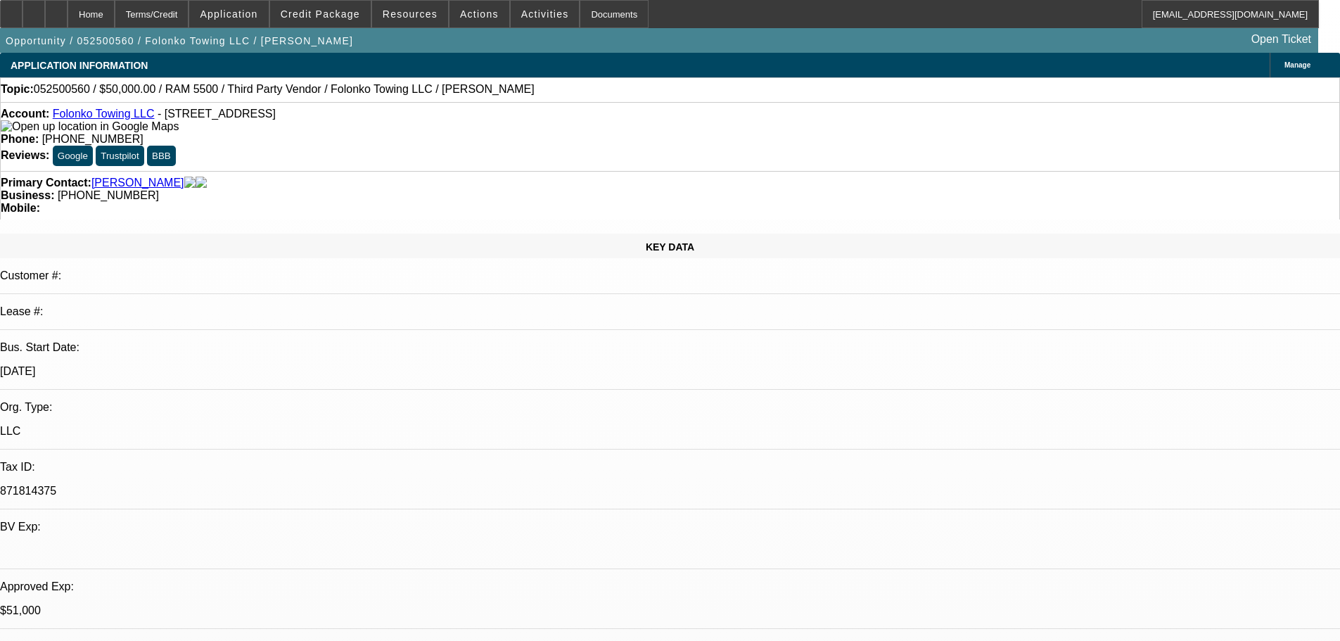
select select "0"
select select "2"
select select "0.1"
select select "4"
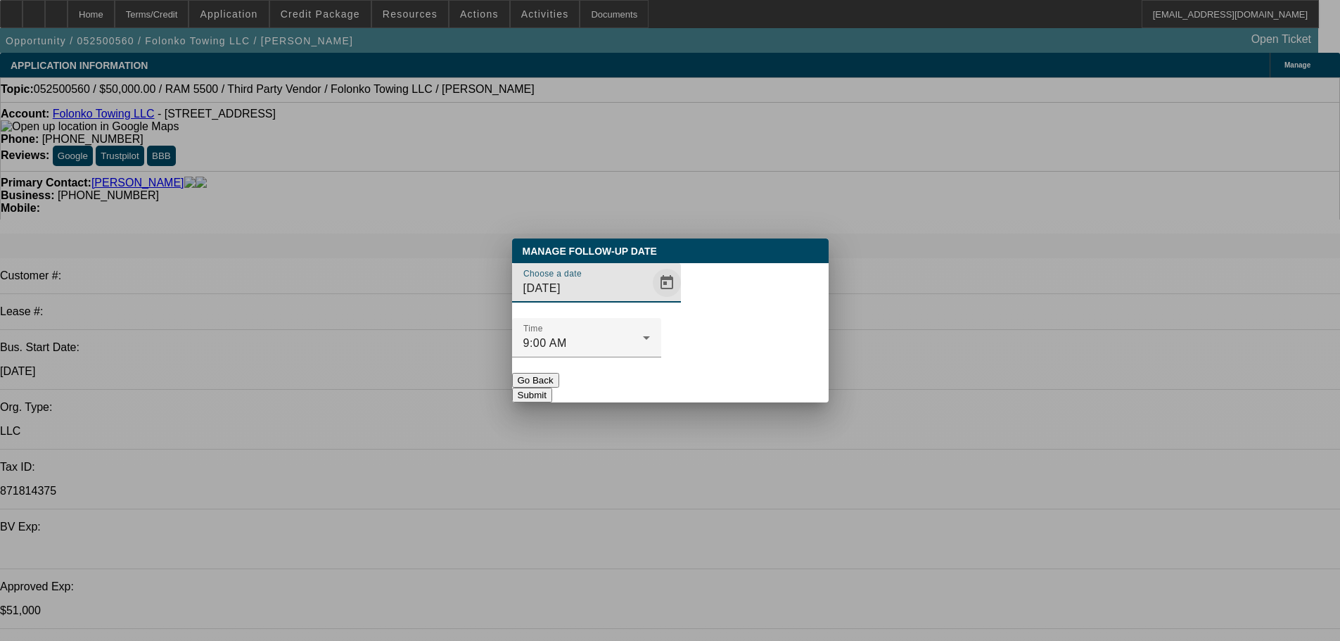
click at [650, 300] on span "Open calendar" at bounding box center [667, 283] width 34 height 34
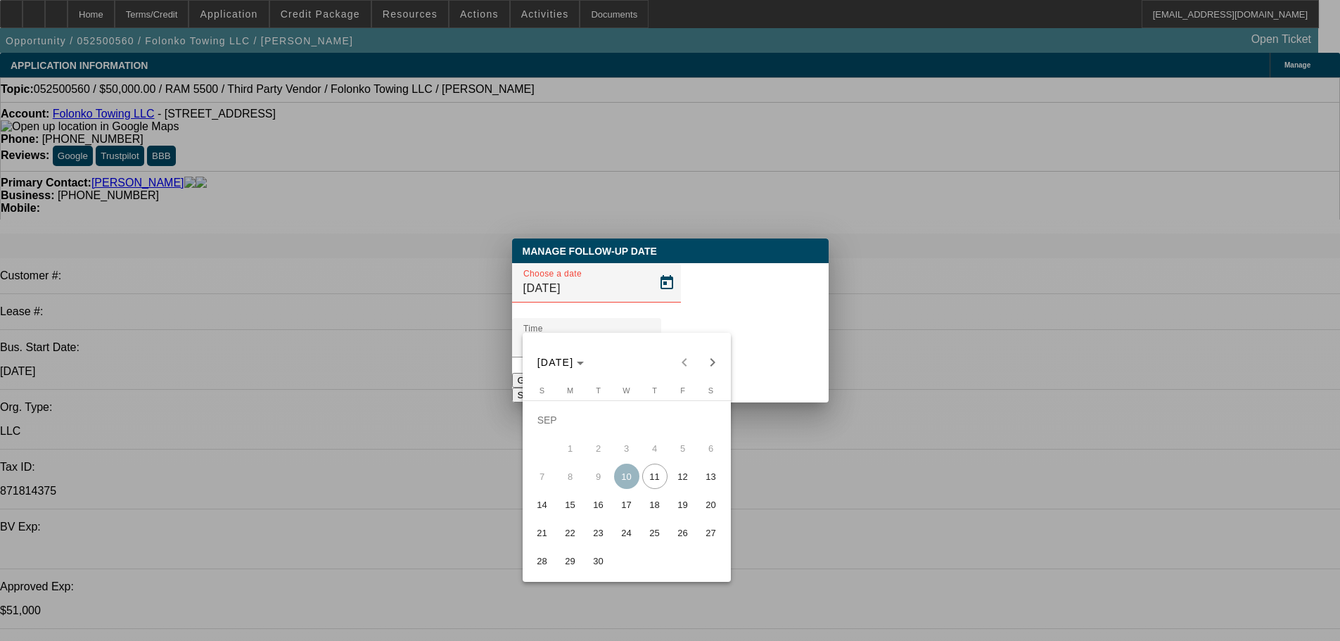
click at [681, 489] on span "12" at bounding box center [682, 476] width 25 height 25
type input "[DATE]"
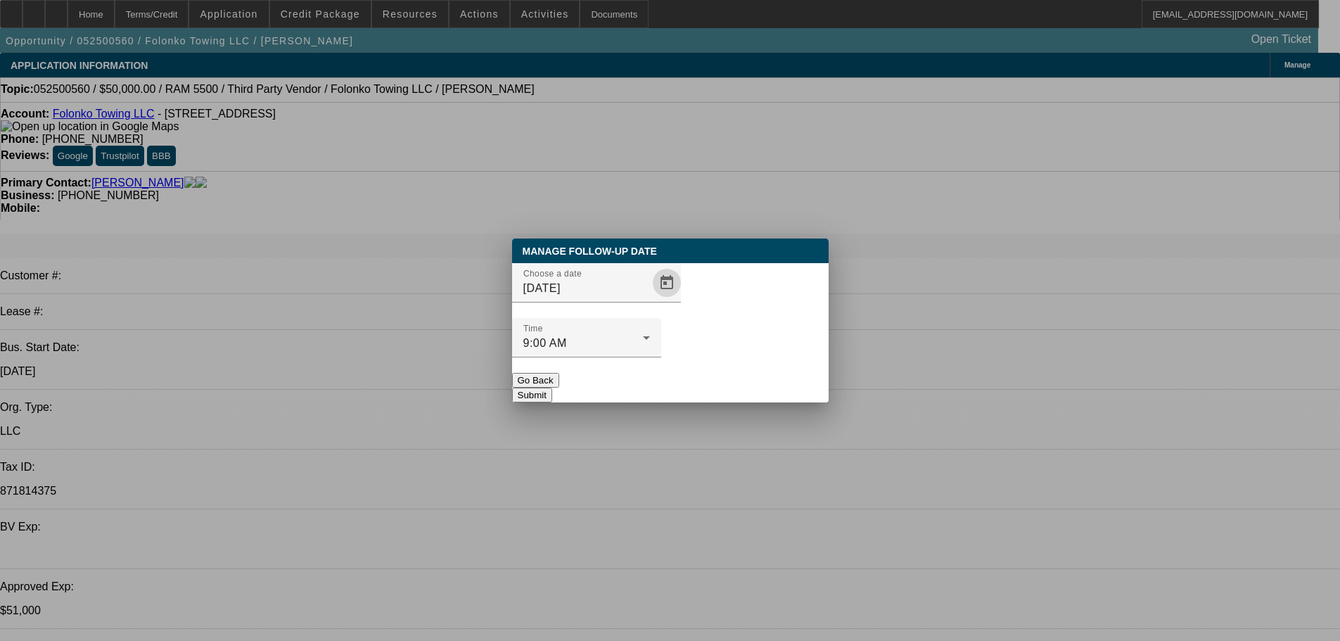
drag, startPoint x: 731, startPoint y: 338, endPoint x: 722, endPoint y: 343, distance: 10.1
click at [661, 357] on div at bounding box center [586, 364] width 149 height 15
drag, startPoint x: 722, startPoint y: 343, endPoint x: 717, endPoint y: 354, distance: 12.0
click at [717, 354] on div "Manage Follow-Up Date Choose a date [DATE] Time 9:00 AM Go Back Submit" at bounding box center [670, 320] width 317 height 164
click at [552, 388] on button "Submit" at bounding box center [532, 395] width 40 height 15
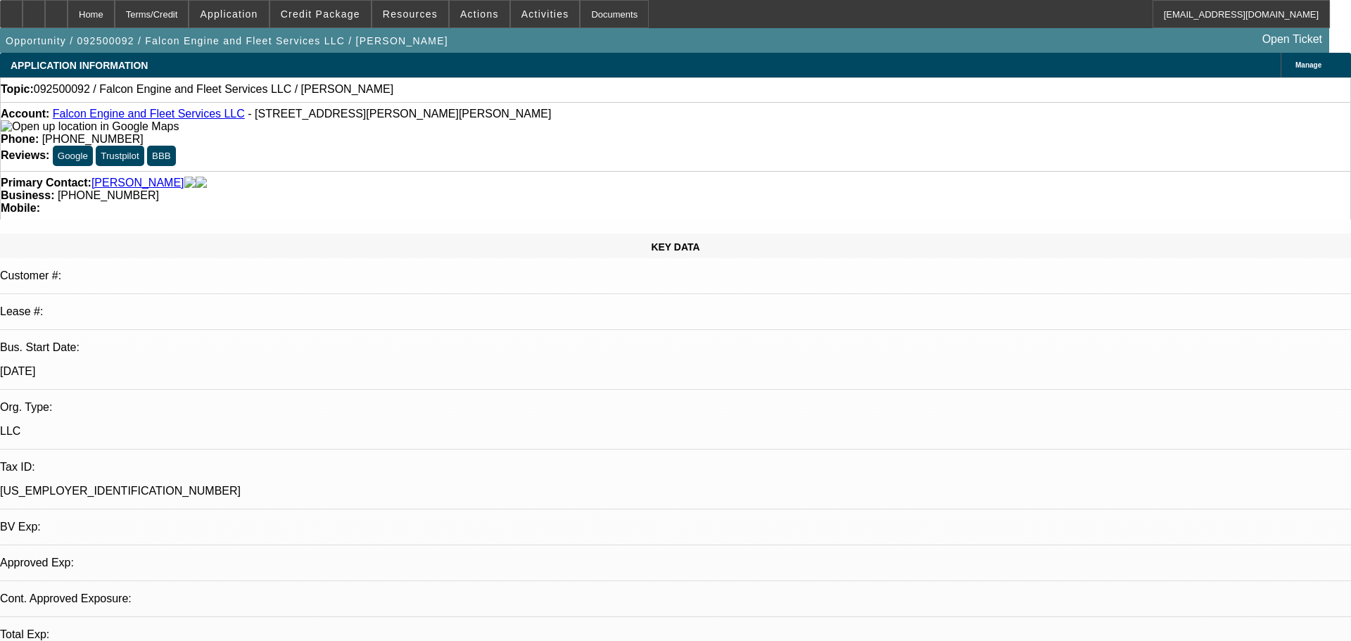
select select "0"
select select "2"
select select "0.1"
select select "4"
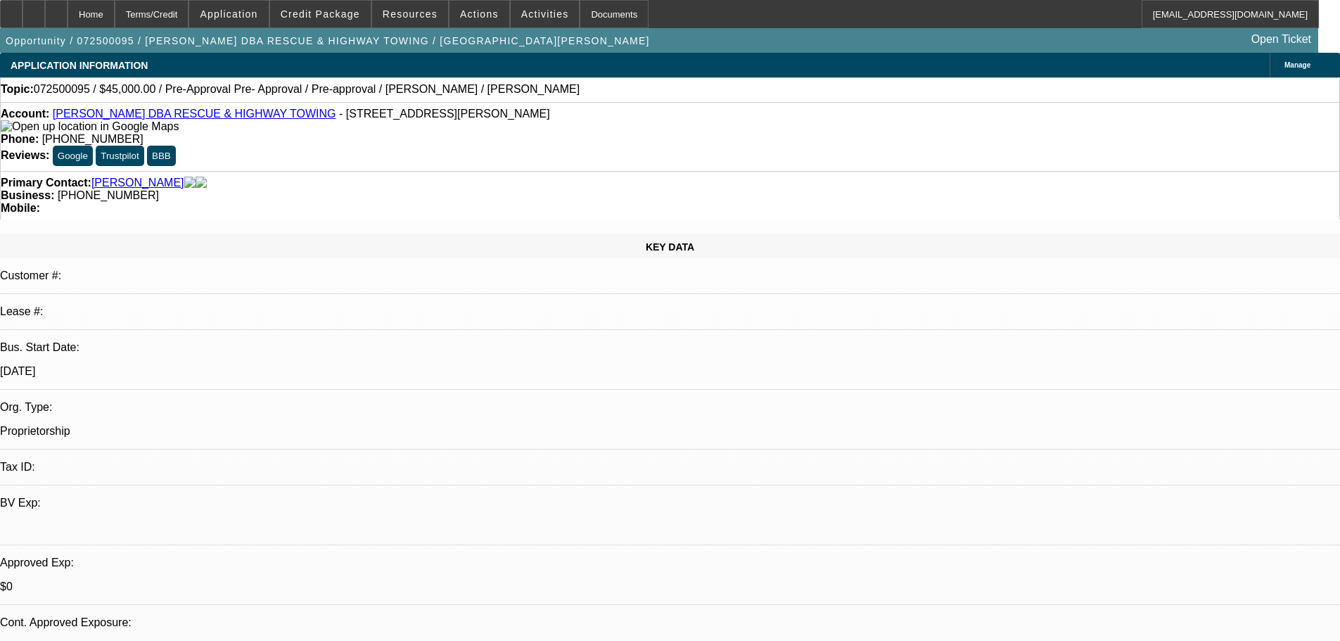
select select "0.1"
select select "2"
select select "0.1"
select select "4"
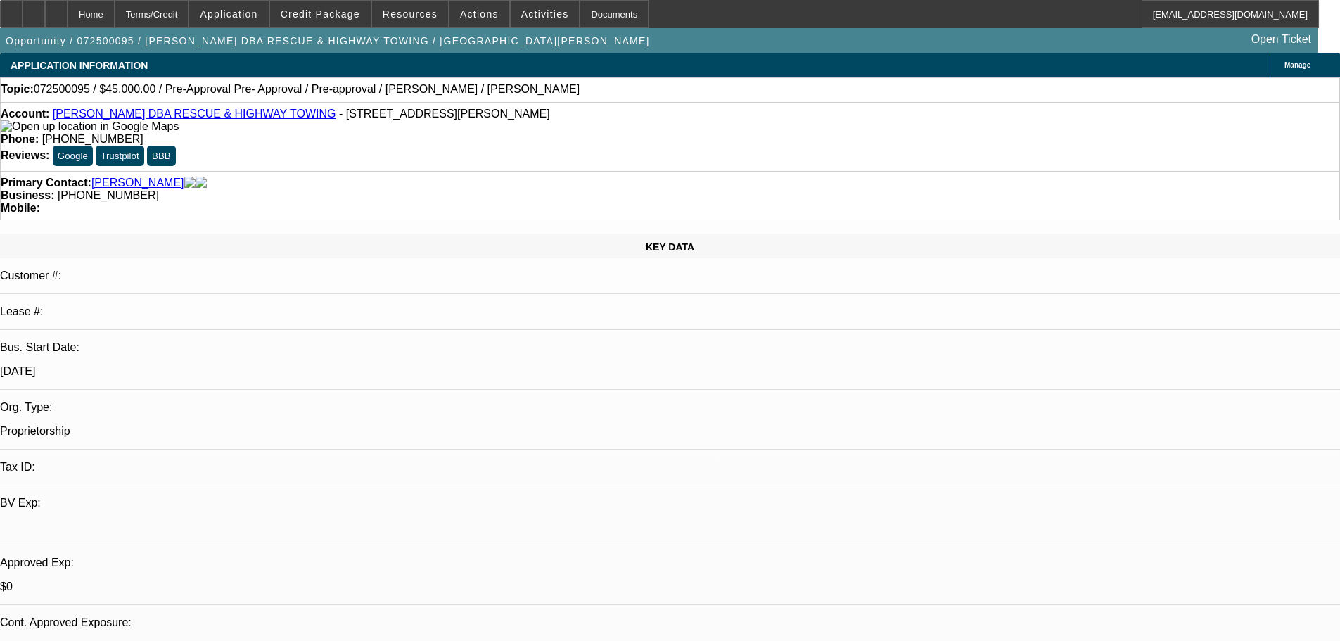
select select "0.1"
select select "2"
select select "0.1"
select select "4"
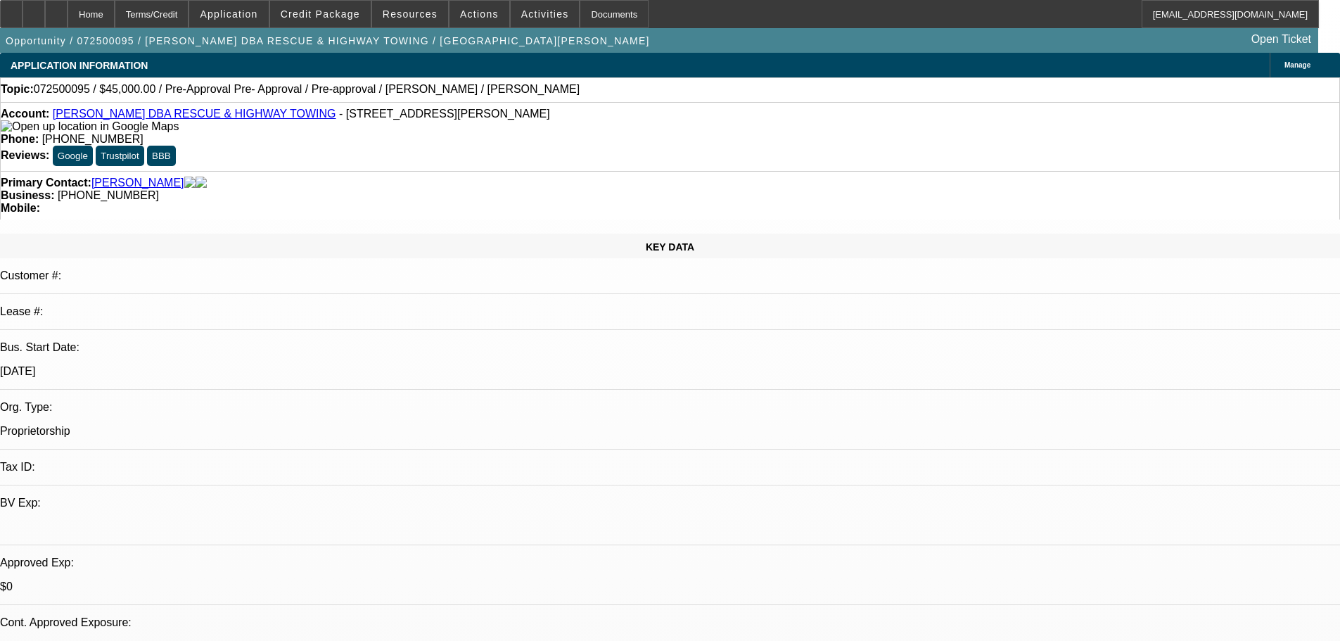
select select "0.1"
select select "2"
select select "0.1"
select select "4"
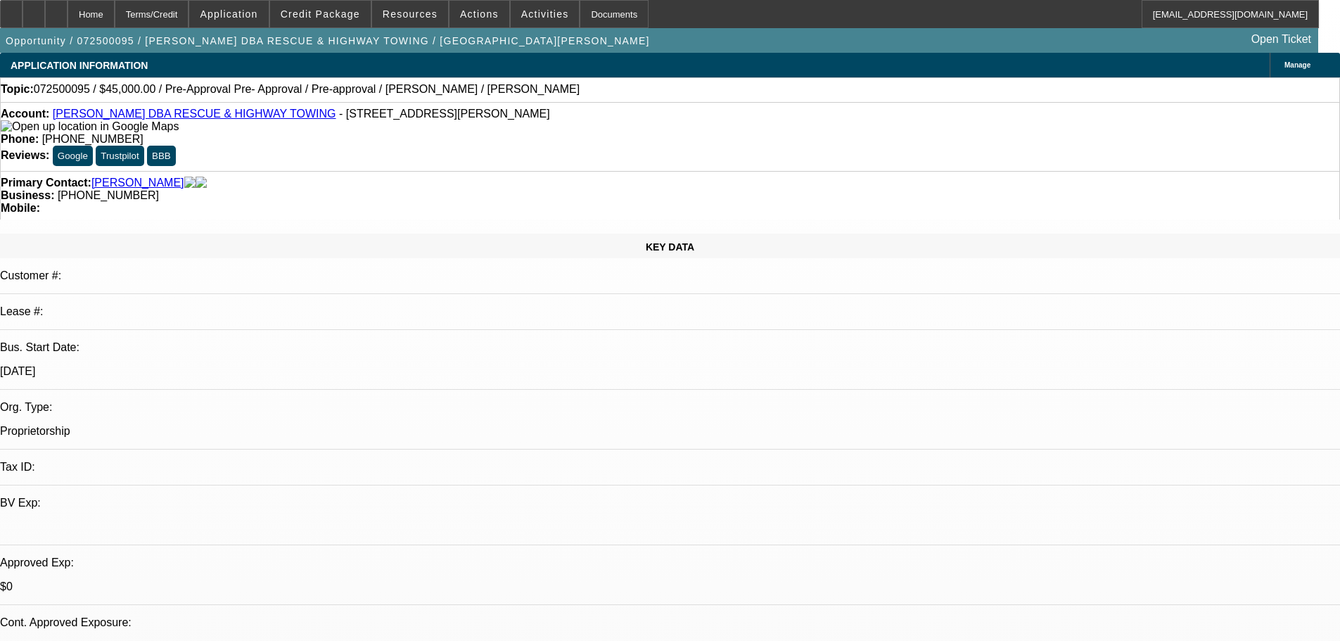
click at [217, 120] on link "[PERSON_NAME] DBA RESCUE & HIGHWAY TOWING" at bounding box center [194, 114] width 283 height 12
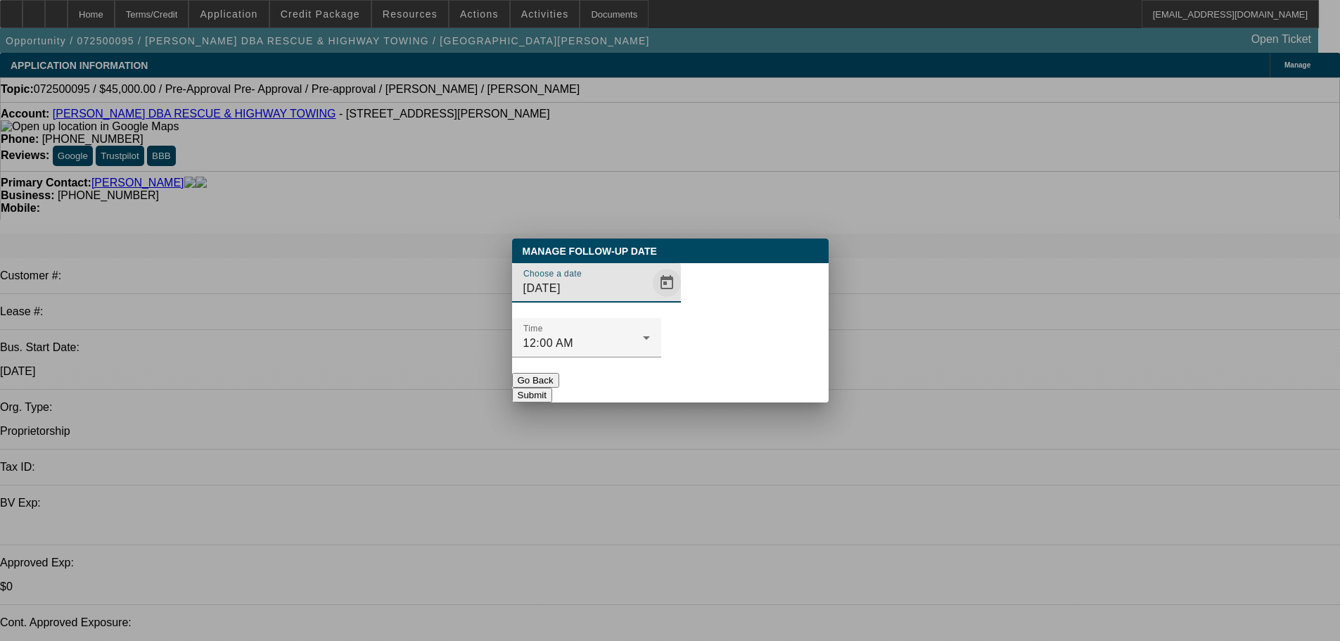
click at [650, 300] on span "Open calendar" at bounding box center [667, 283] width 34 height 34
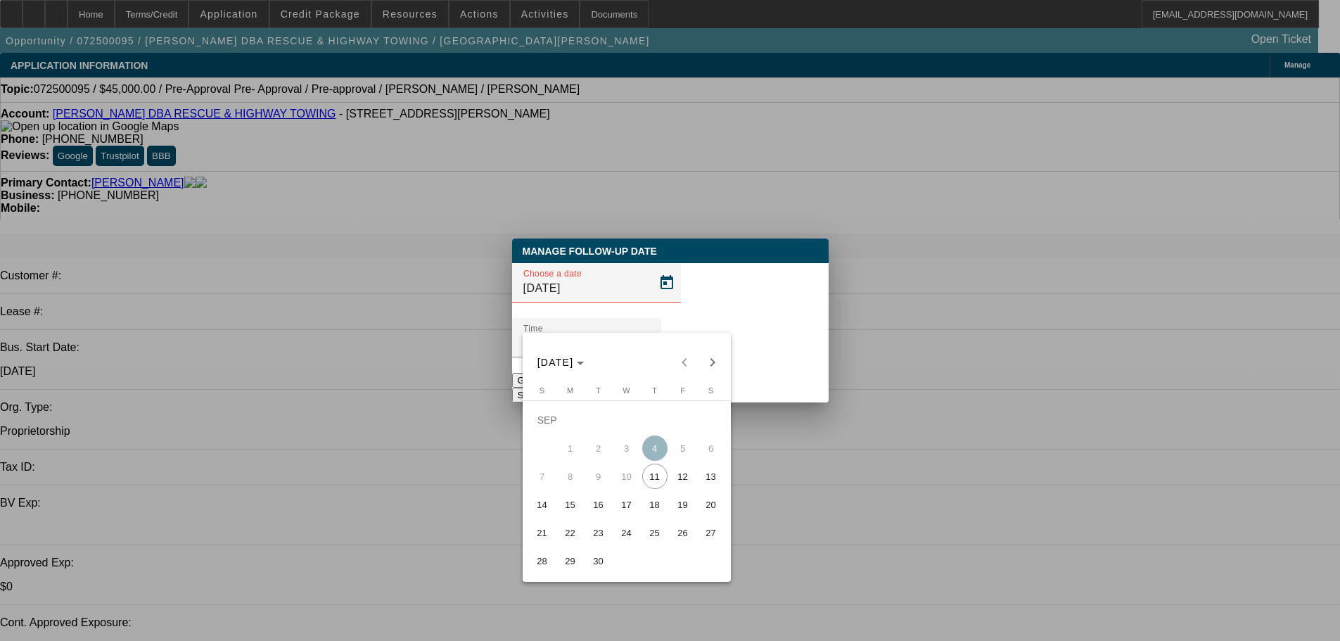
click at [674, 477] on span "12" at bounding box center [682, 476] width 25 height 25
type input "[DATE]"
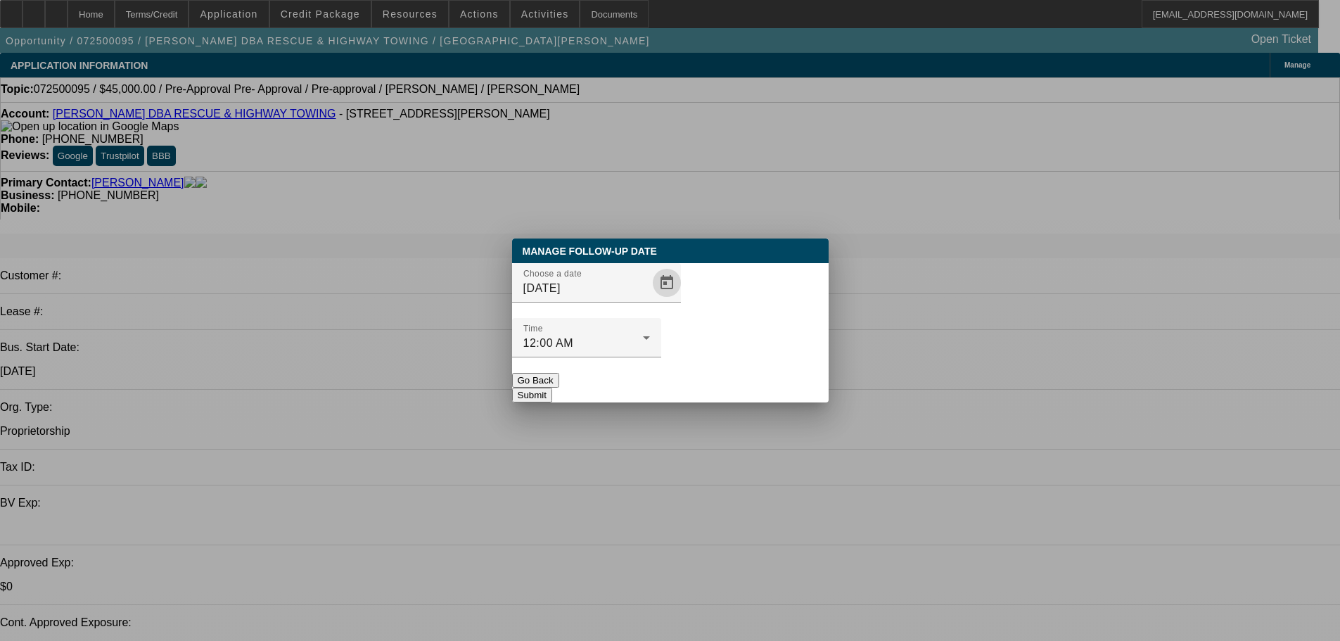
click at [552, 388] on button "Submit" at bounding box center [532, 395] width 40 height 15
